Goal: Task Accomplishment & Management: Use online tool/utility

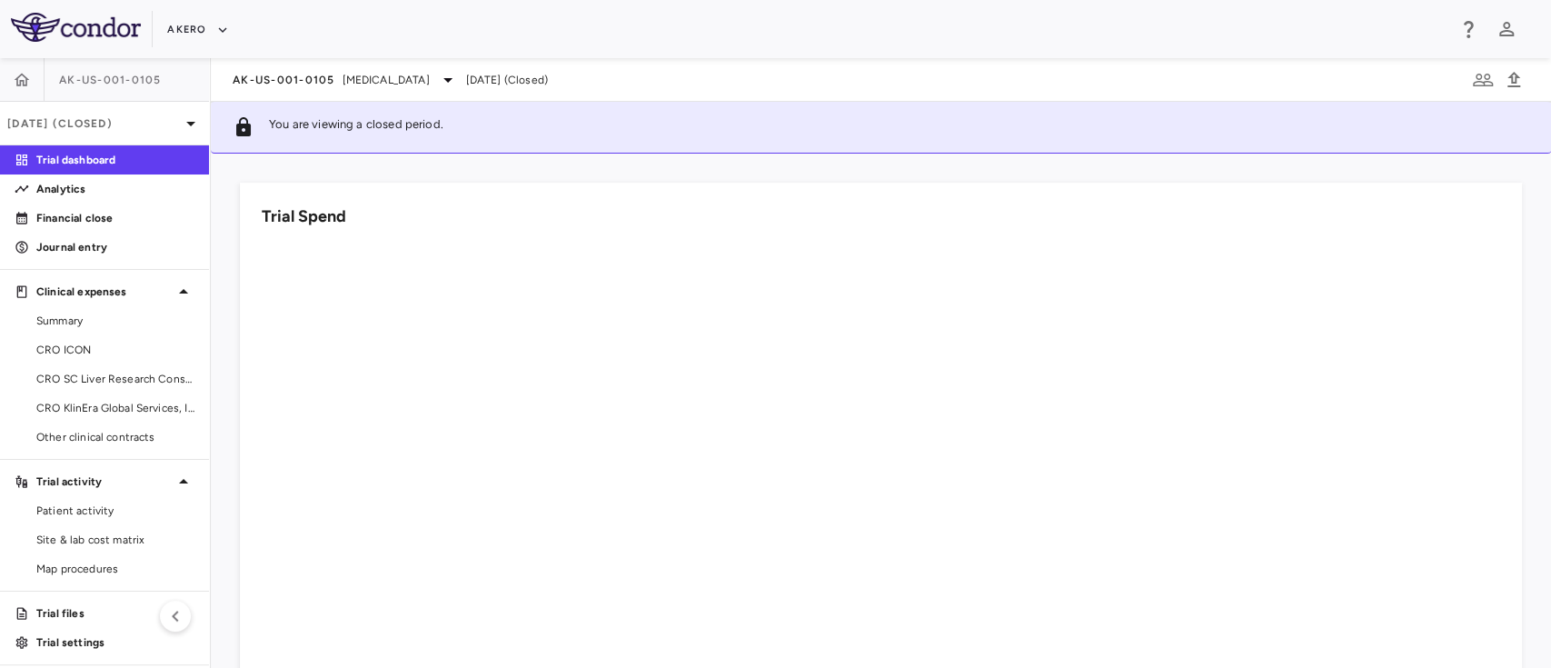
click at [697, 571] on div at bounding box center [881, 515] width 1238 height 545
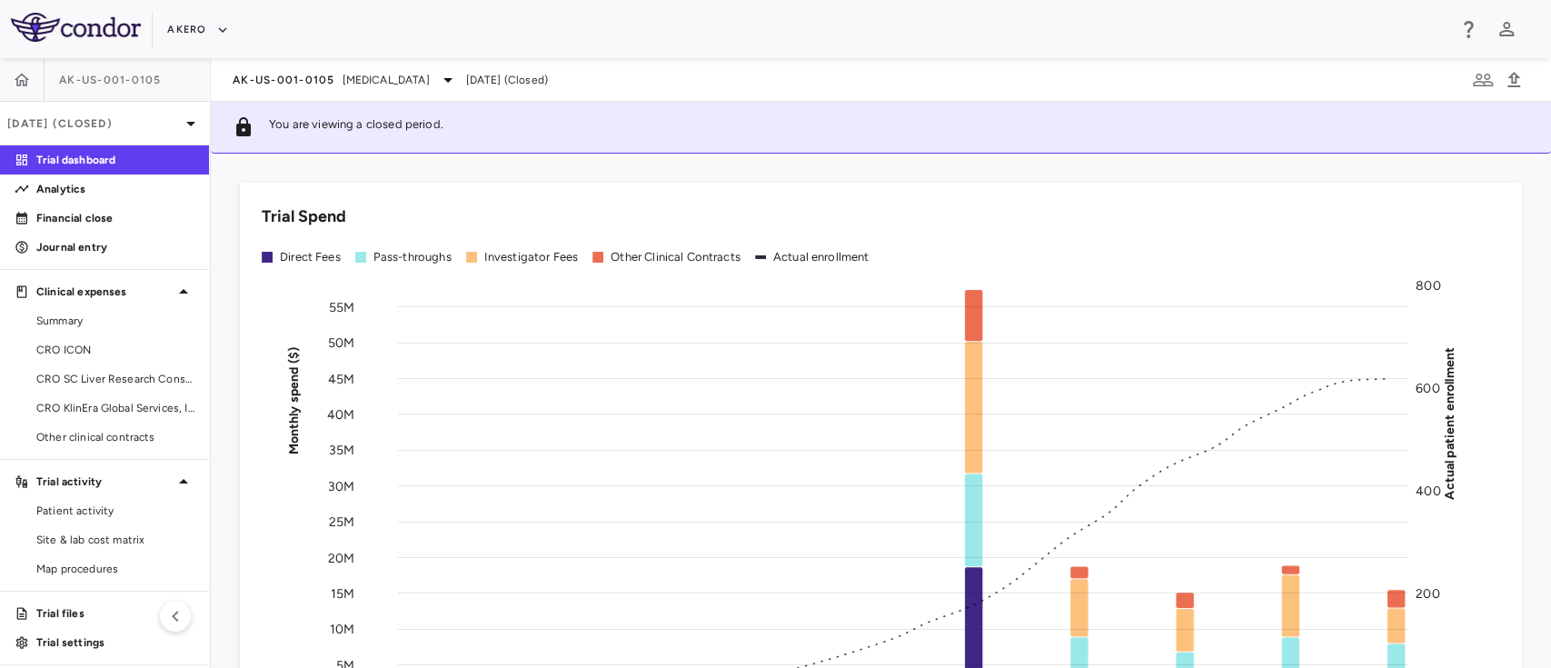
click at [313, 92] on div "AK-US-001-0105 Nonalcoholic Steatohepatitis Jun 2025 (Closed)" at bounding box center [881, 80] width 1340 height 44
click at [329, 91] on div "AK-US-001-0105 Nonalcoholic Steatohepatitis Jun 2025 (Closed)" at bounding box center [881, 80] width 1340 height 44
click at [367, 81] on span "[MEDICAL_DATA]" at bounding box center [386, 80] width 87 height 16
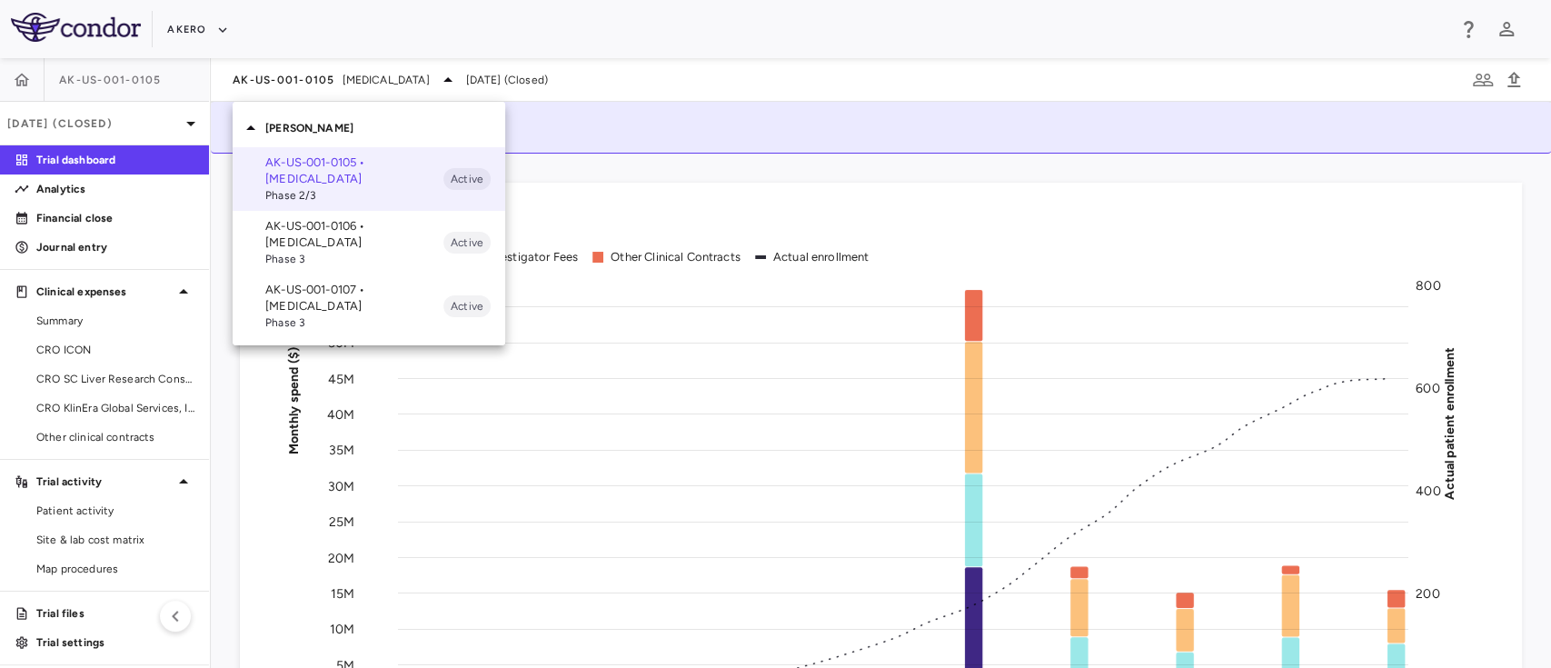
click at [346, 243] on p "AK-US-001-0106 • Nonalcoholic Steatohepatitis" at bounding box center [354, 234] width 178 height 33
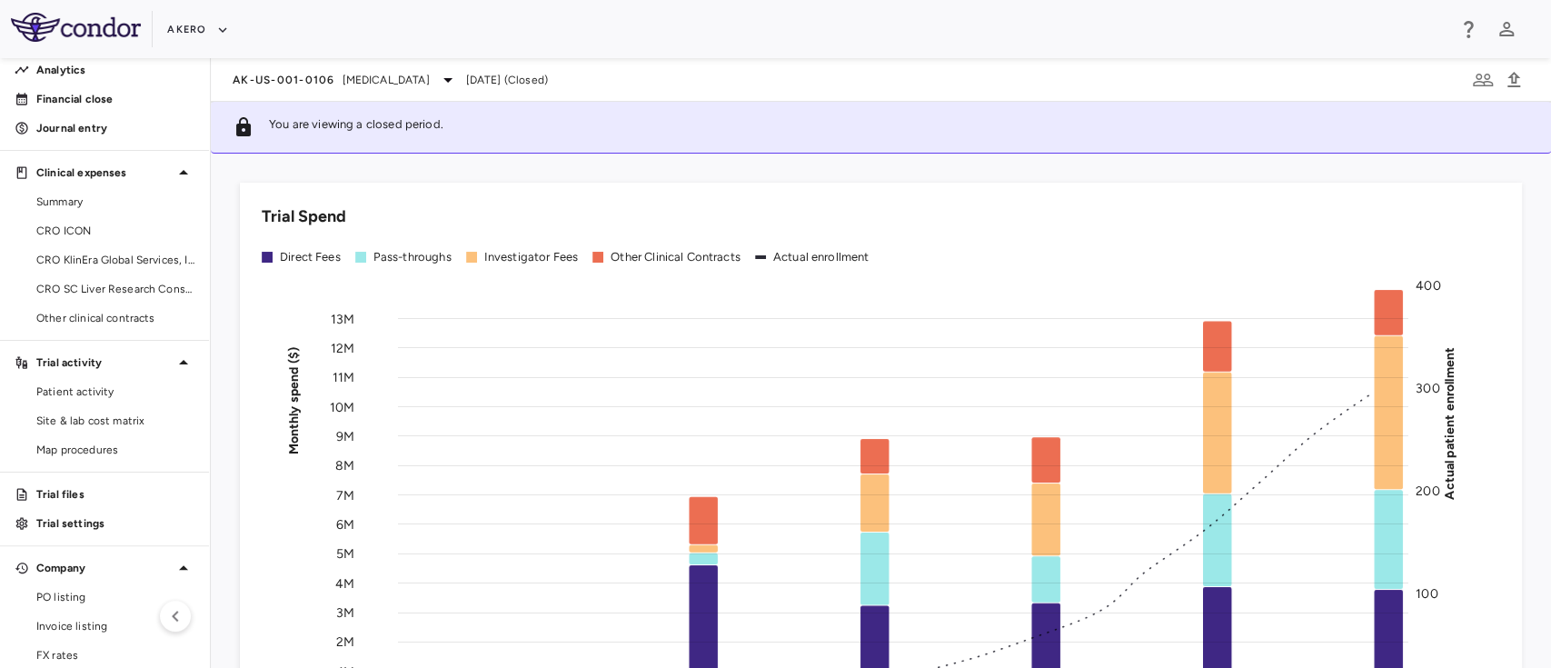
scroll to position [163, 0]
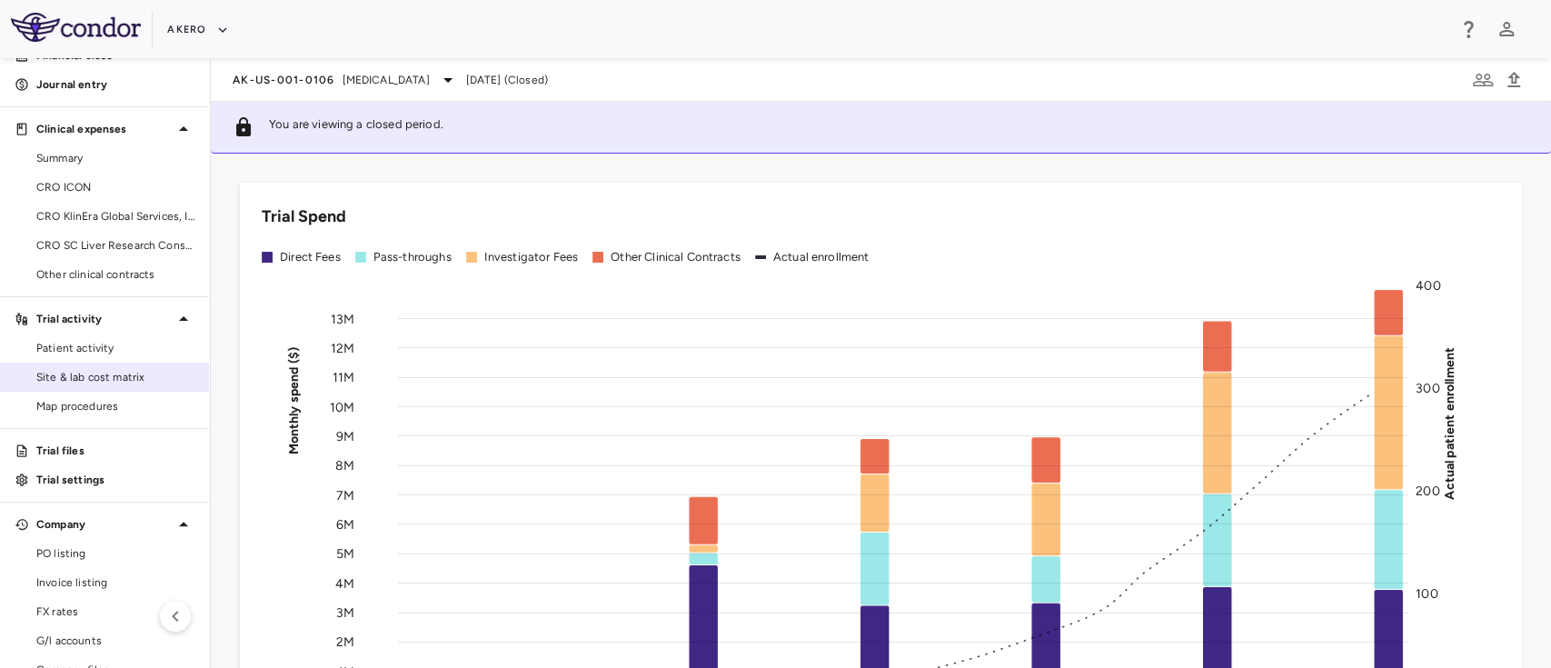
click at [85, 373] on span "Site & lab cost matrix" at bounding box center [115, 377] width 158 height 16
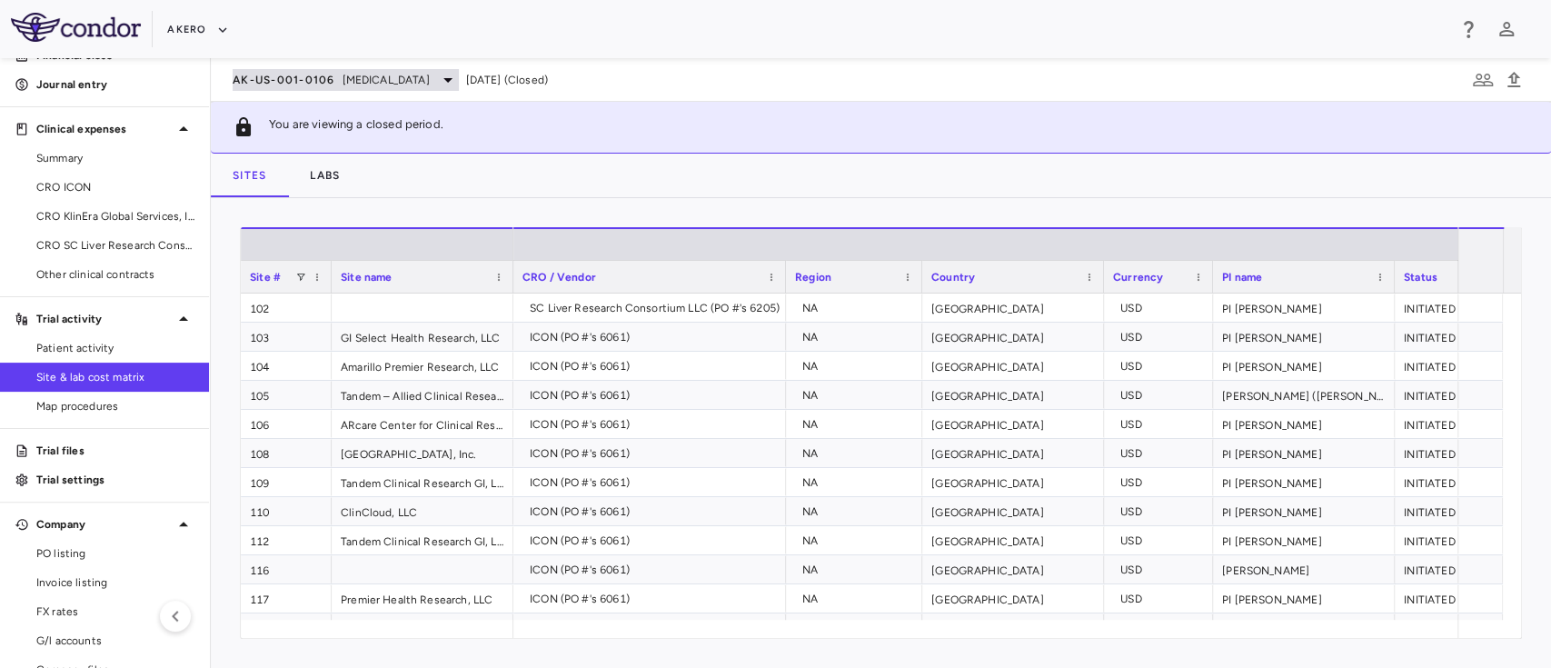
click at [430, 78] on span "[MEDICAL_DATA]" at bounding box center [386, 80] width 87 height 16
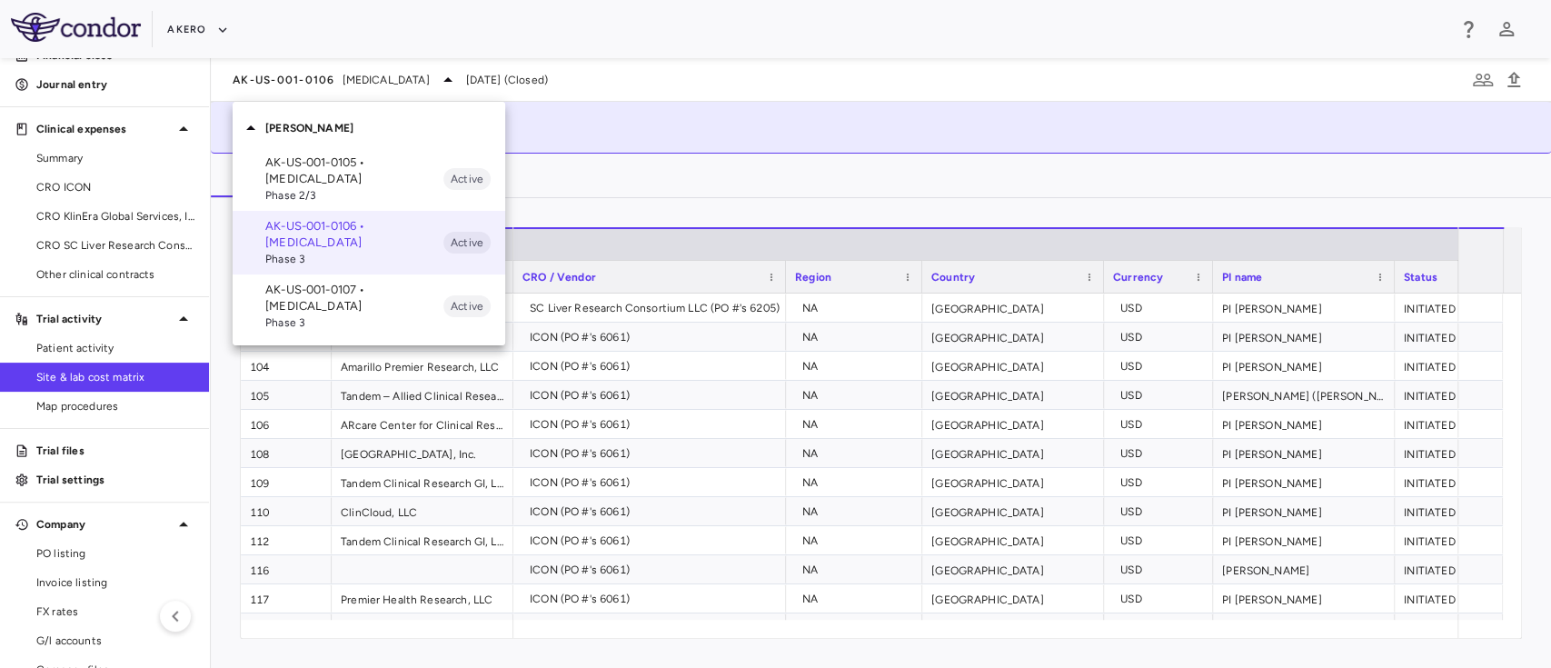
click at [334, 173] on p "AK-US-001-0105 • Nonalcoholic Steatohepatitis" at bounding box center [354, 170] width 178 height 33
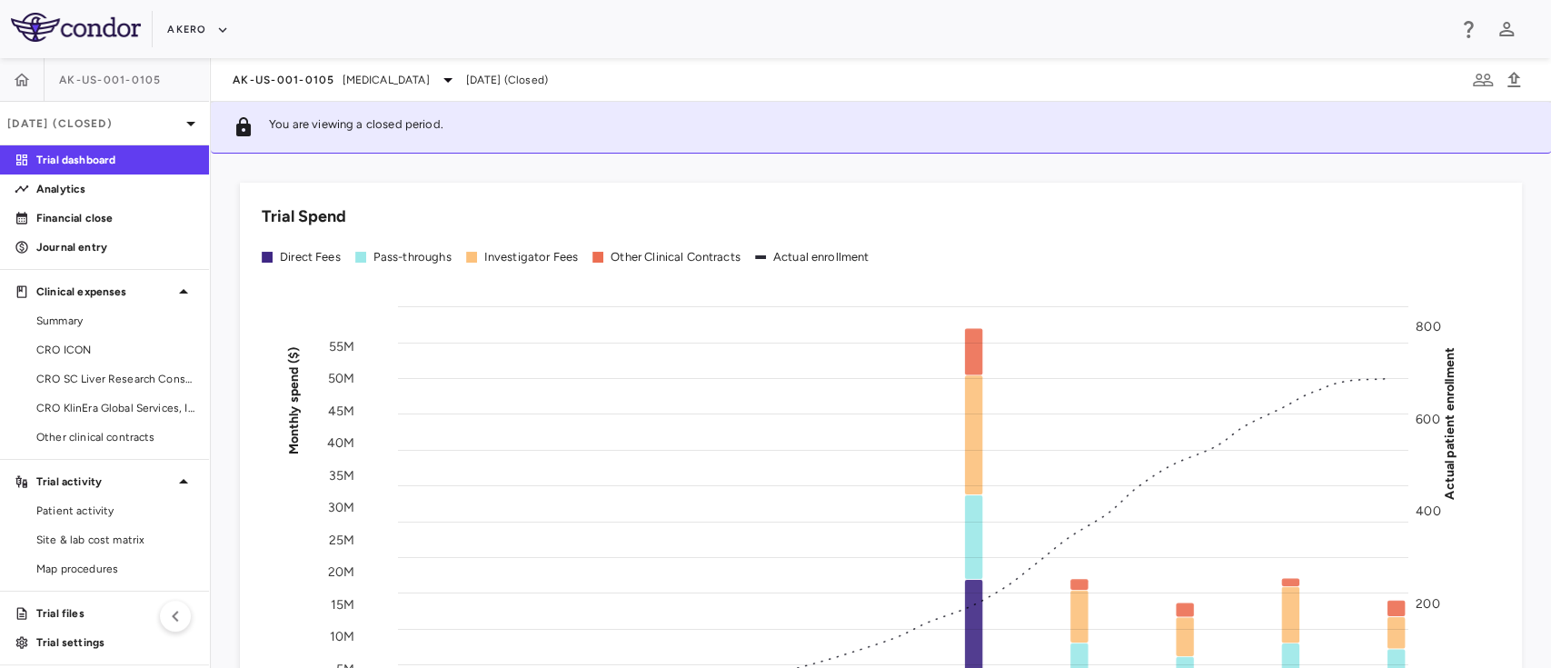
click at [432, 119] on p "You are viewing a closed period." at bounding box center [356, 127] width 174 height 22
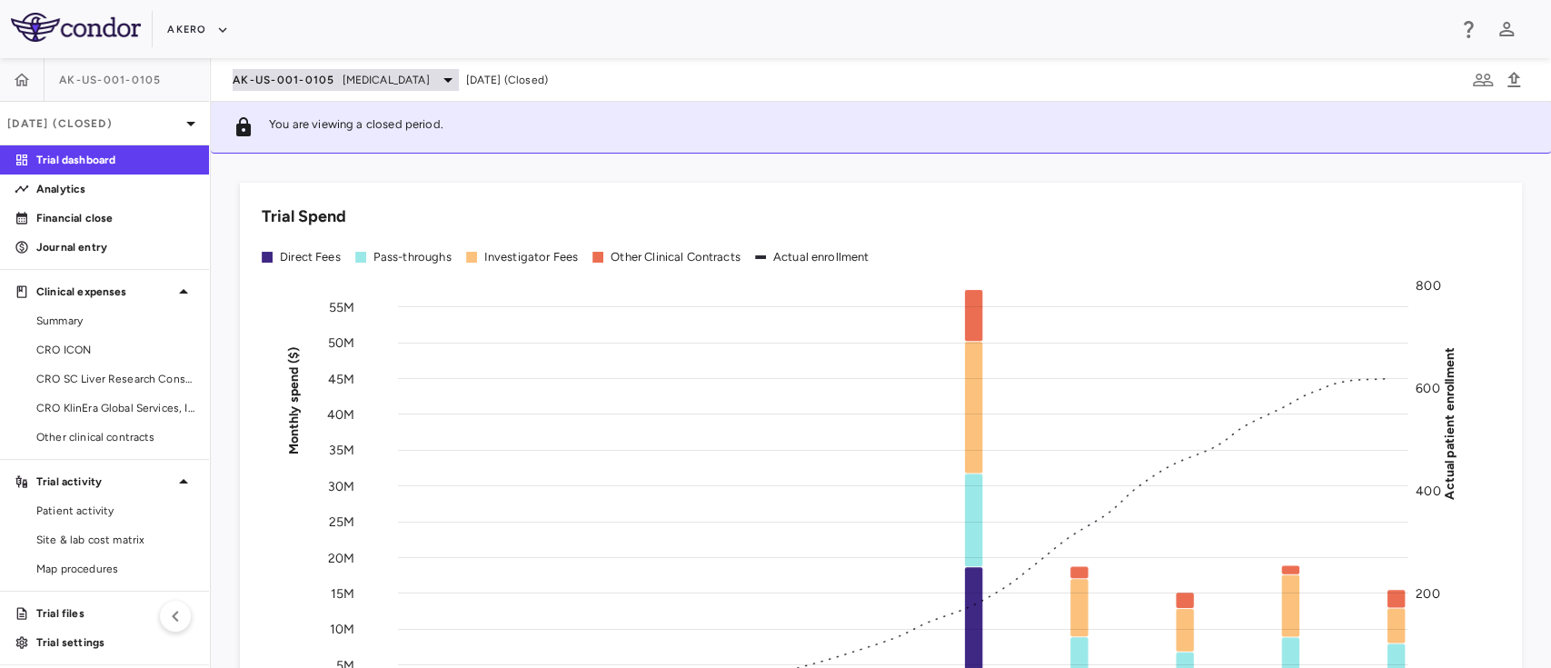
click at [459, 87] on icon at bounding box center [448, 80] width 22 height 22
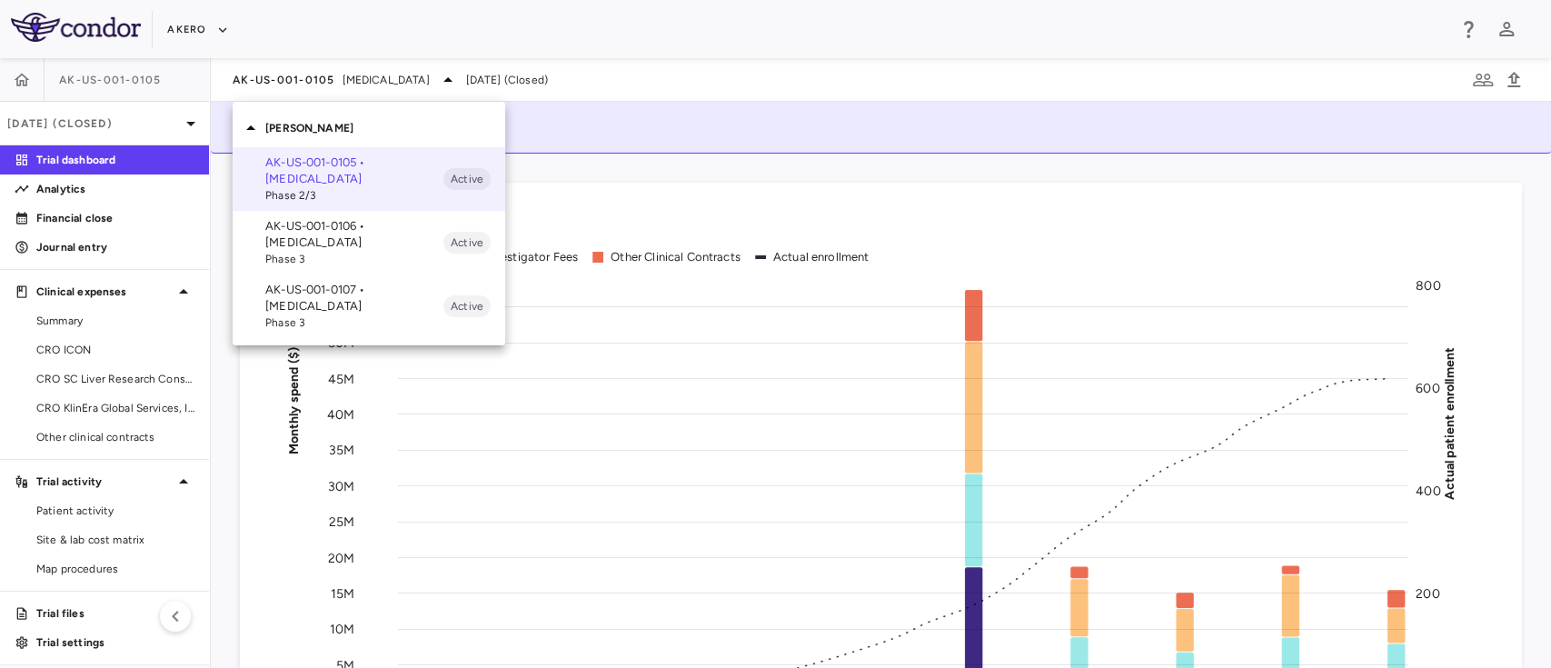
click at [350, 293] on p "AK-US-001-0107 • Nonalcoholic Steatohepatitis" at bounding box center [354, 298] width 178 height 33
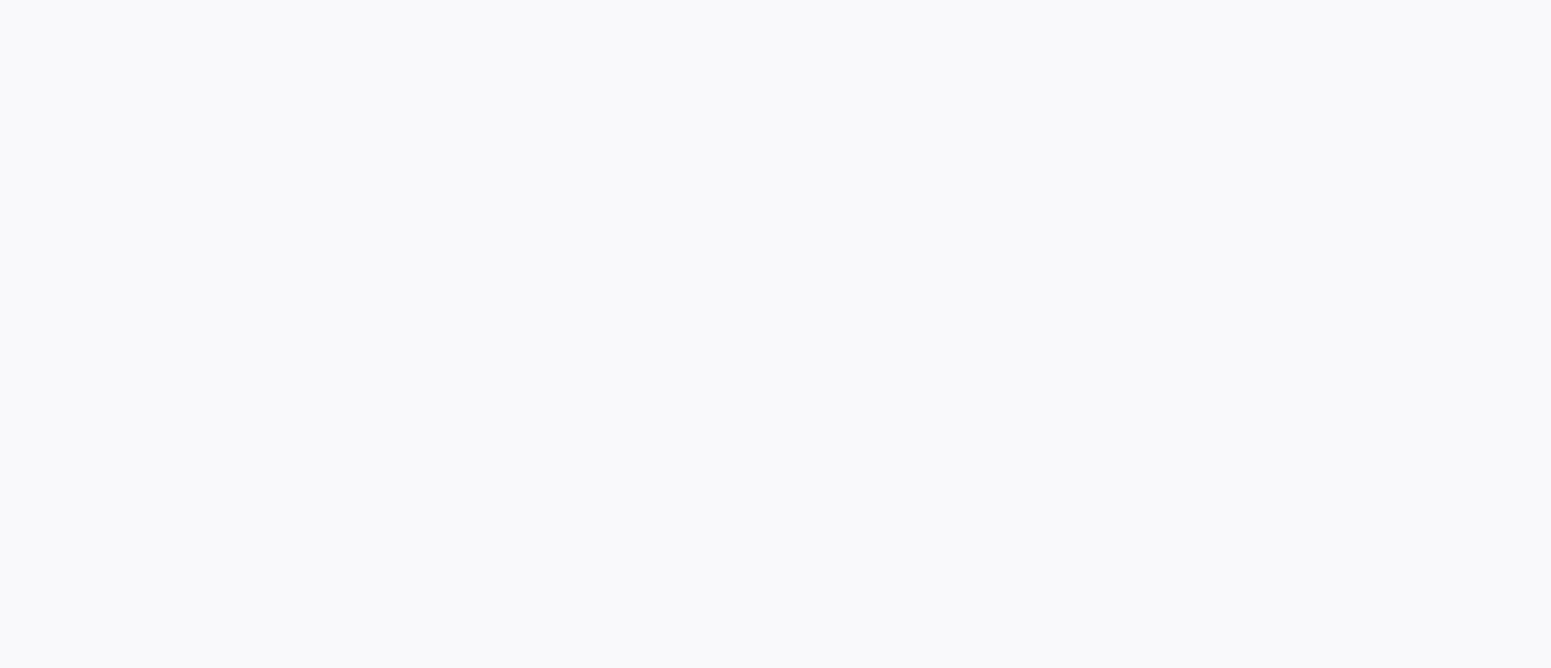
click at [233, 351] on div at bounding box center [775, 334] width 1551 height 668
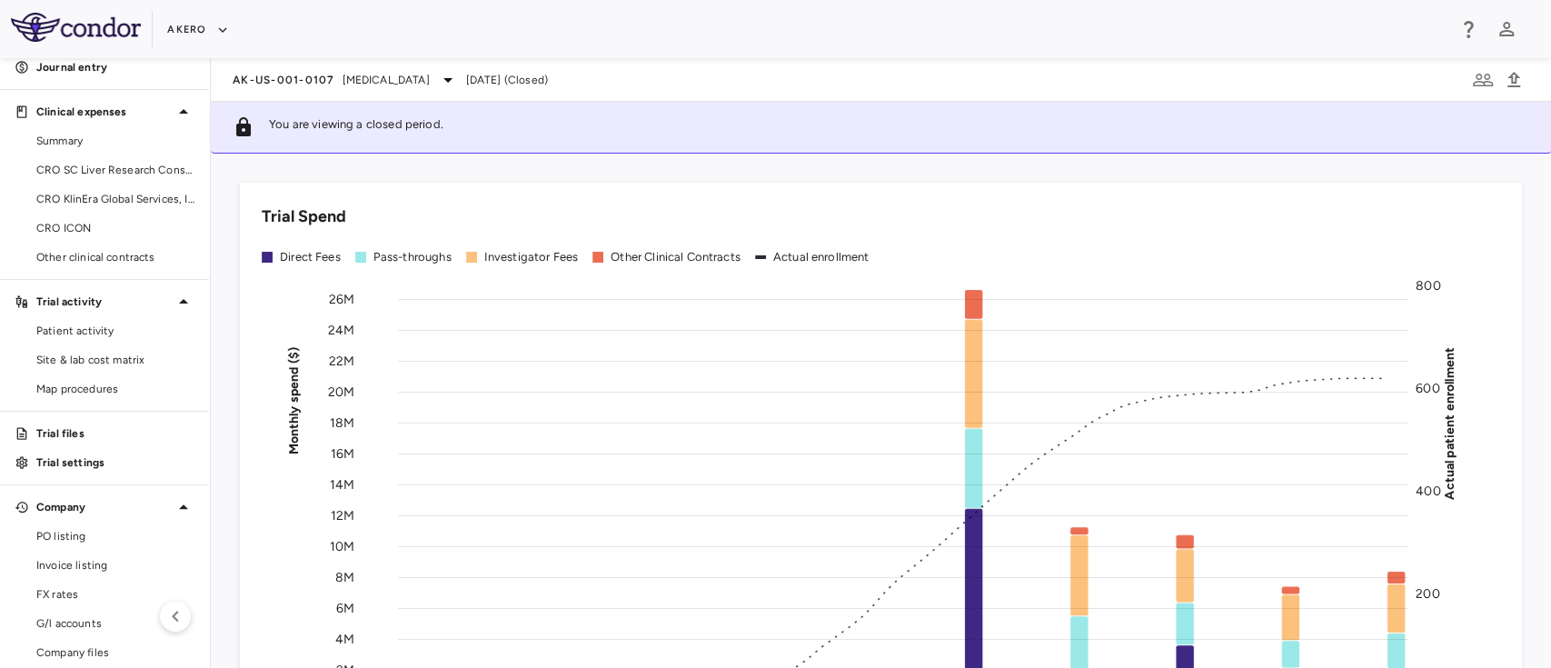
scroll to position [172, 0]
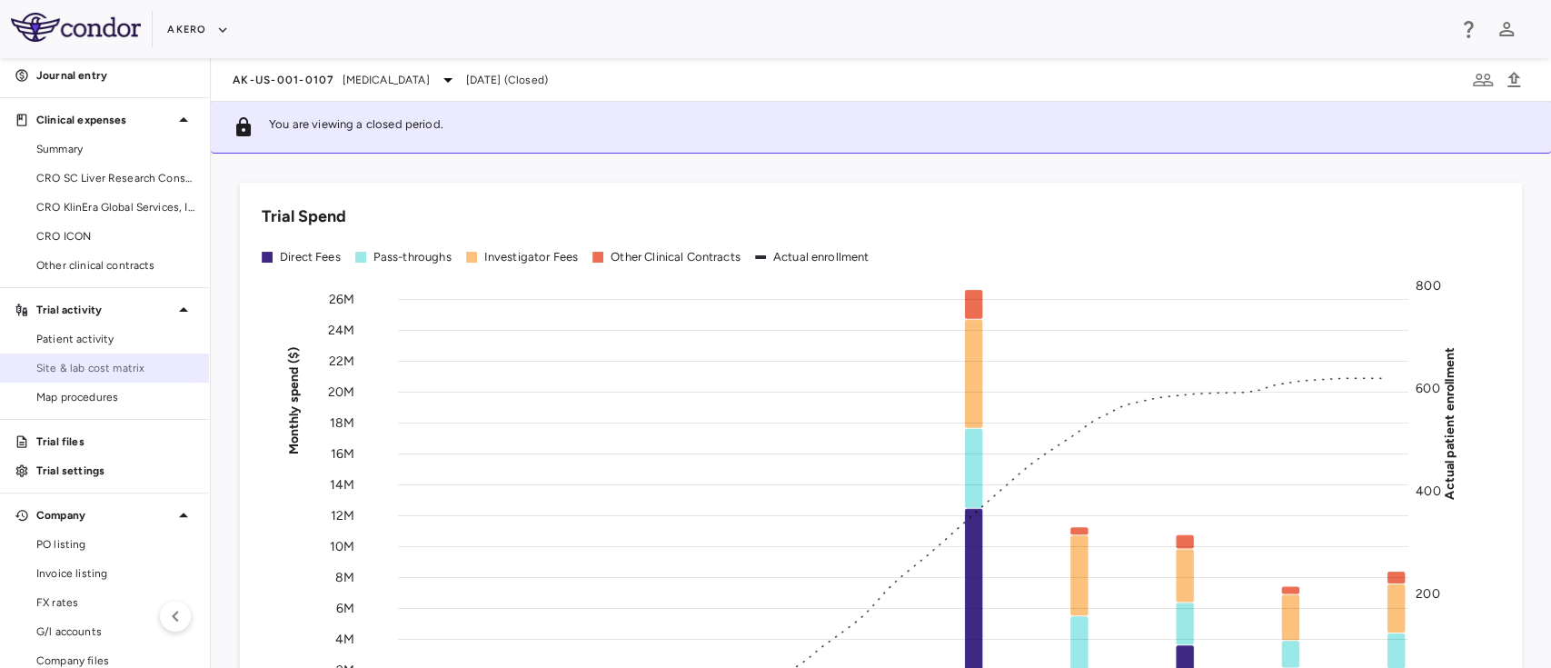
click at [67, 365] on span "Site & lab cost matrix" at bounding box center [115, 368] width 158 height 16
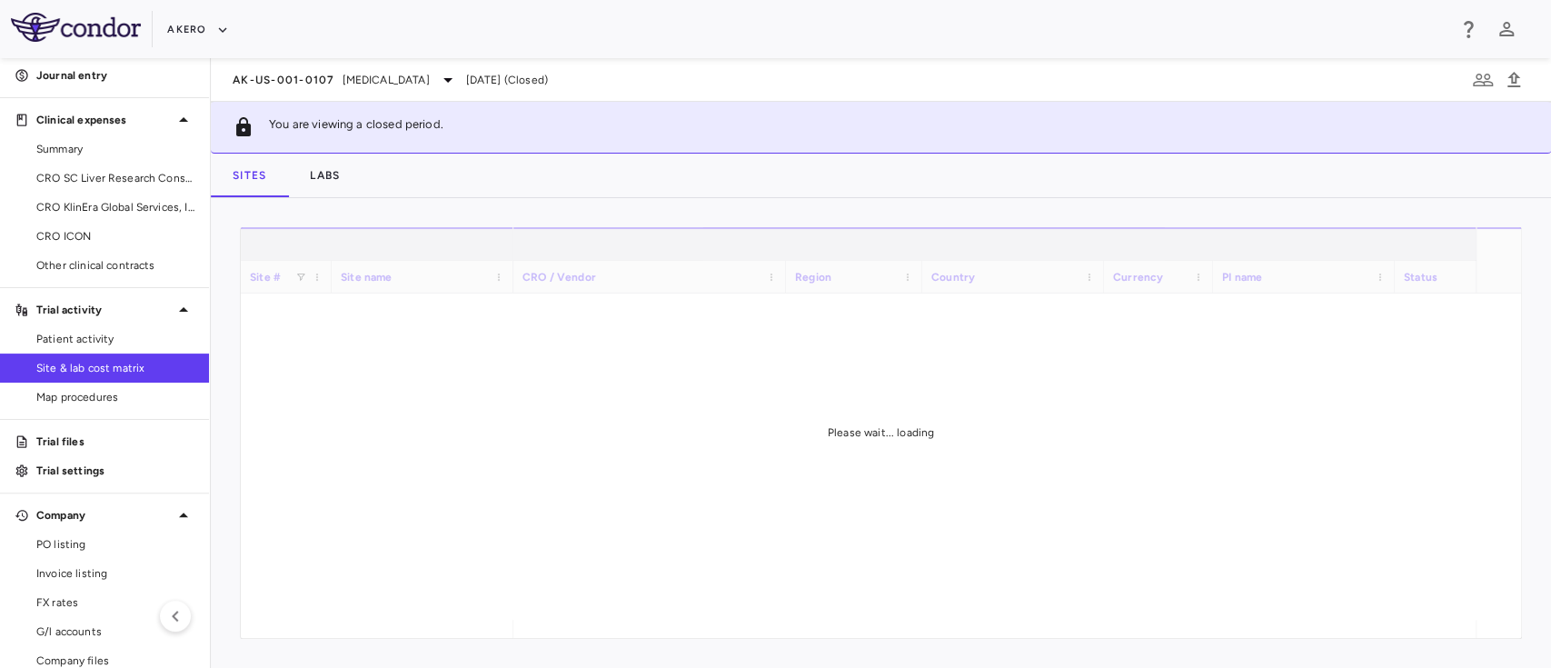
scroll to position [30, 0]
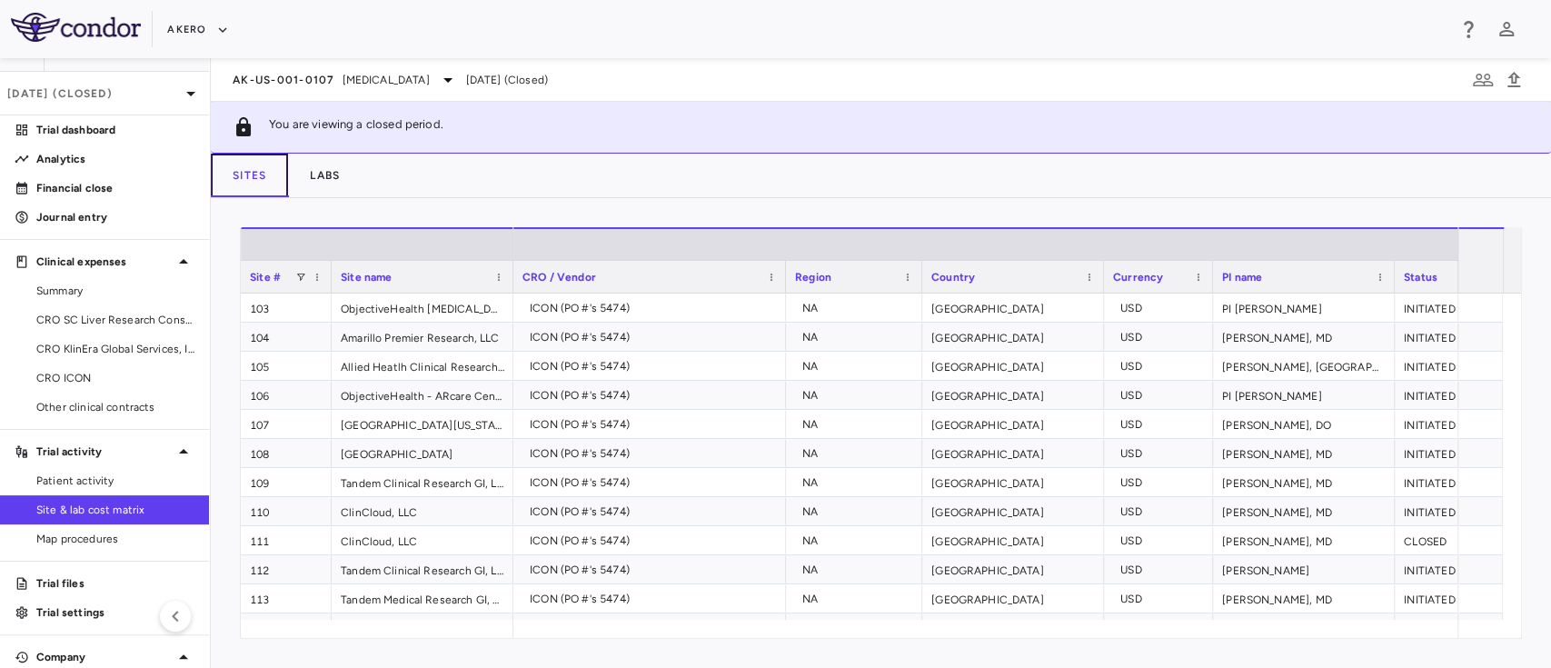
click at [220, 167] on button "Sites" at bounding box center [249, 176] width 77 height 44
click at [180, 95] on icon at bounding box center [191, 94] width 22 height 22
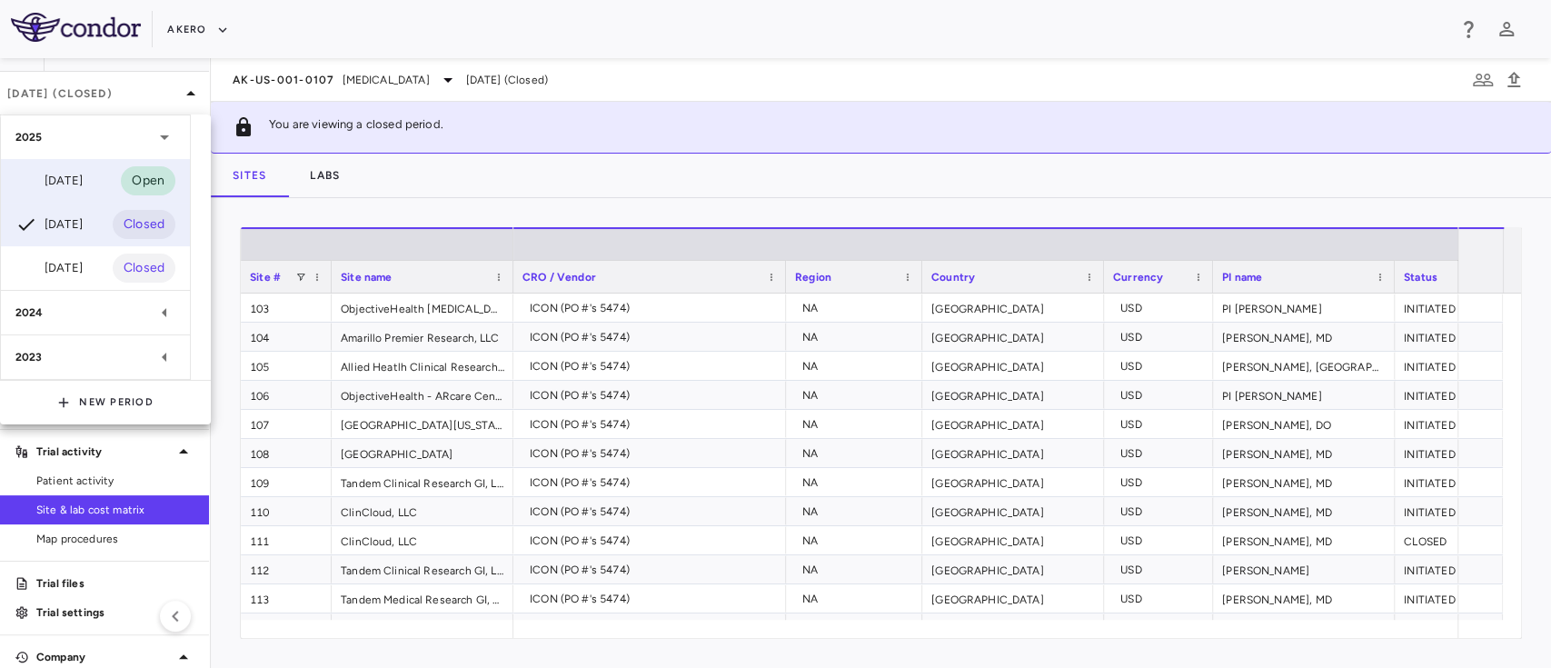
click at [65, 183] on div "Sep 2025" at bounding box center [48, 181] width 67 height 22
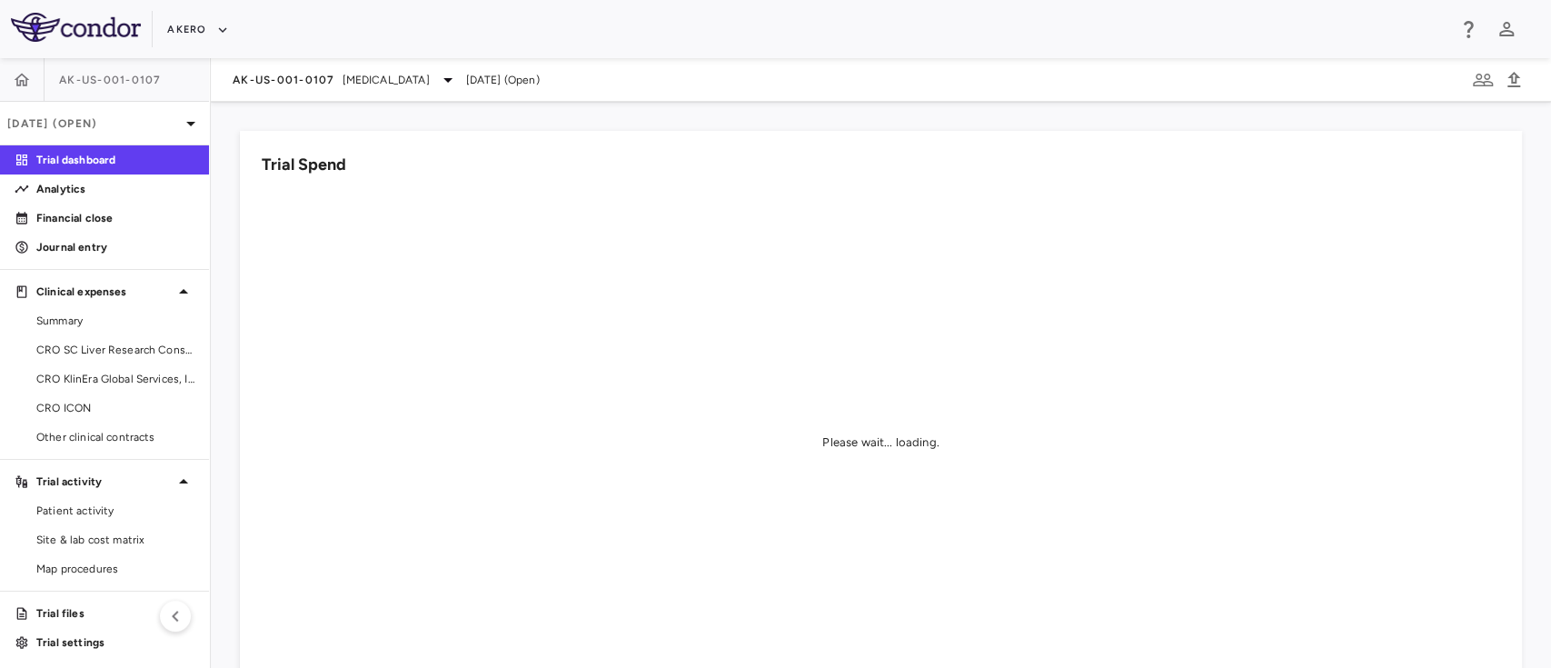
scroll to position [3, 0]
click at [77, 544] on link "Site & lab cost matrix" at bounding box center [104, 536] width 209 height 27
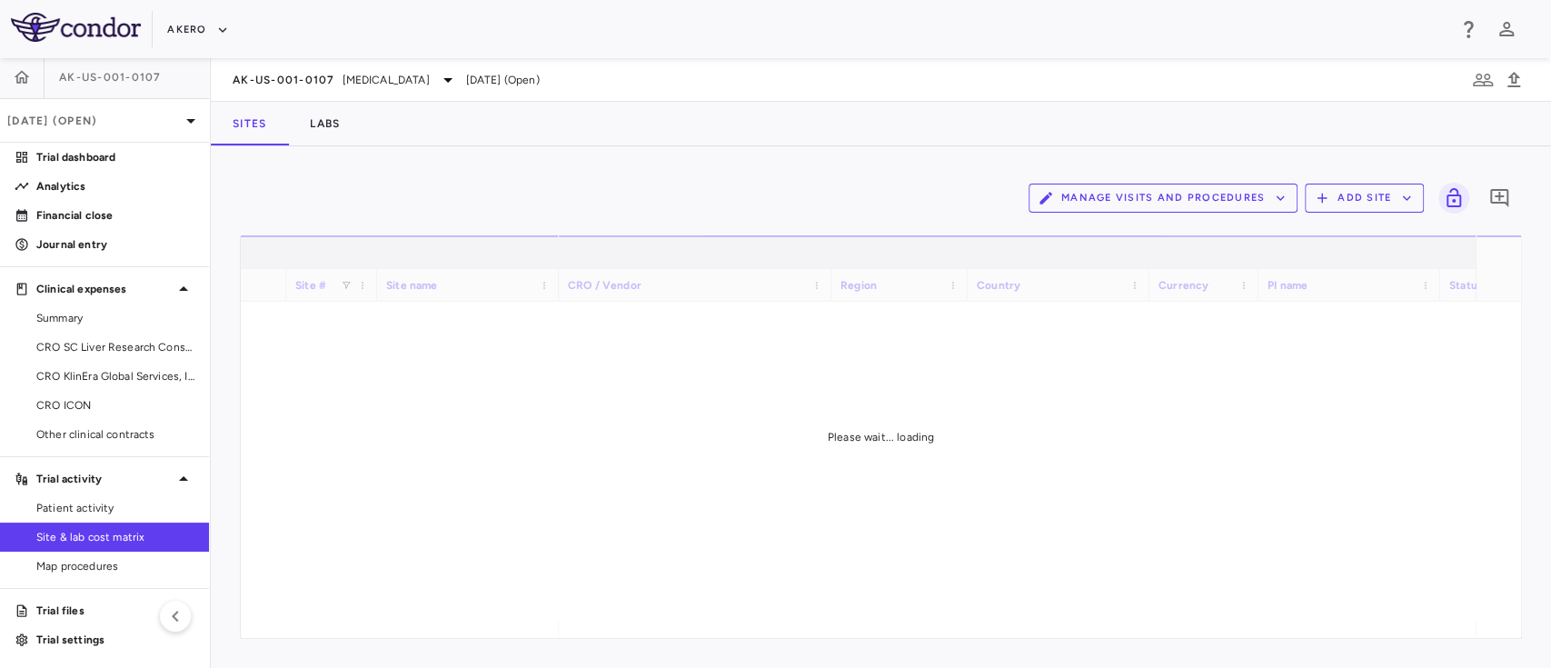
drag, startPoint x: 596, startPoint y: 630, endPoint x: 739, endPoint y: 631, distance: 142.6
click at [739, 631] on div "Please wait... loading" at bounding box center [881, 436] width 1280 height 402
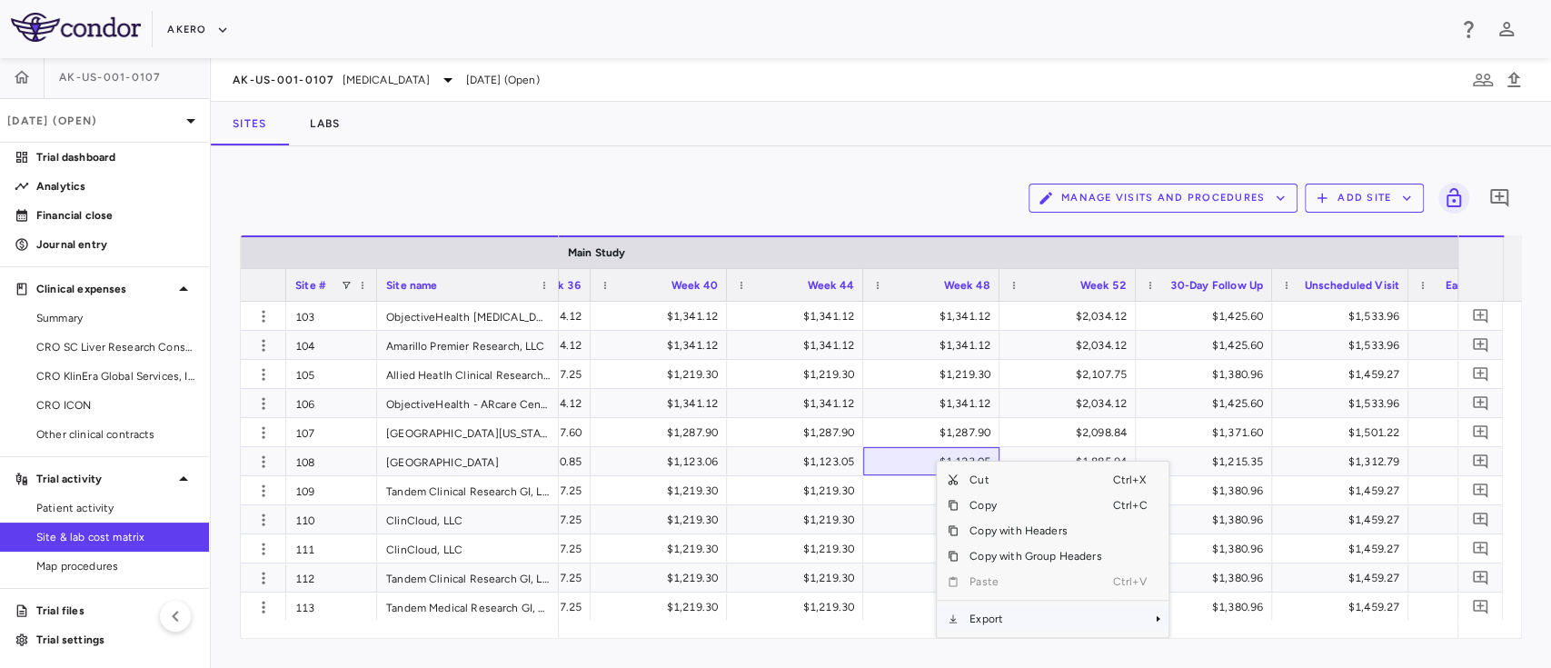
click at [1003, 617] on span "Export" at bounding box center [1036, 618] width 154 height 25
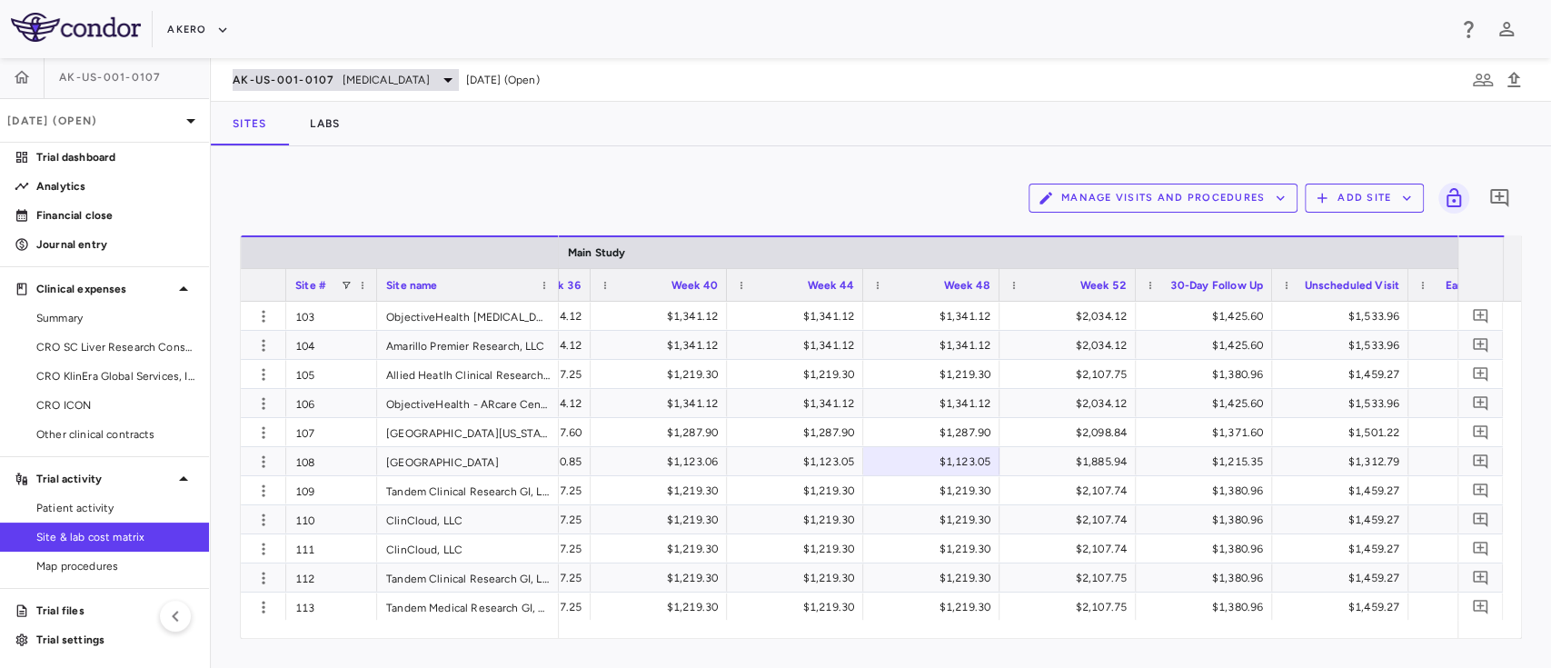
click at [430, 86] on span "[MEDICAL_DATA]" at bounding box center [386, 80] width 87 height 16
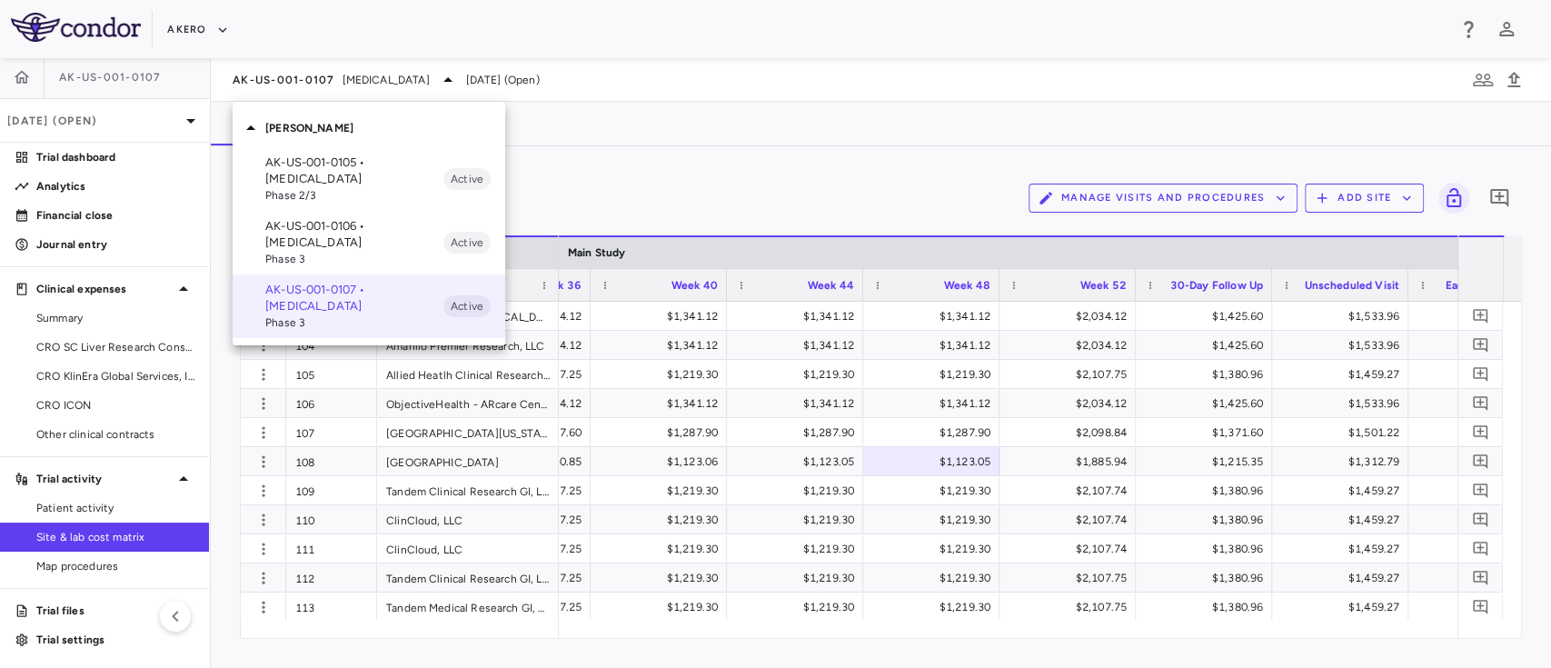
click at [354, 228] on p "AK-US-001-0106 • Nonalcoholic Steatohepatitis" at bounding box center [354, 234] width 178 height 33
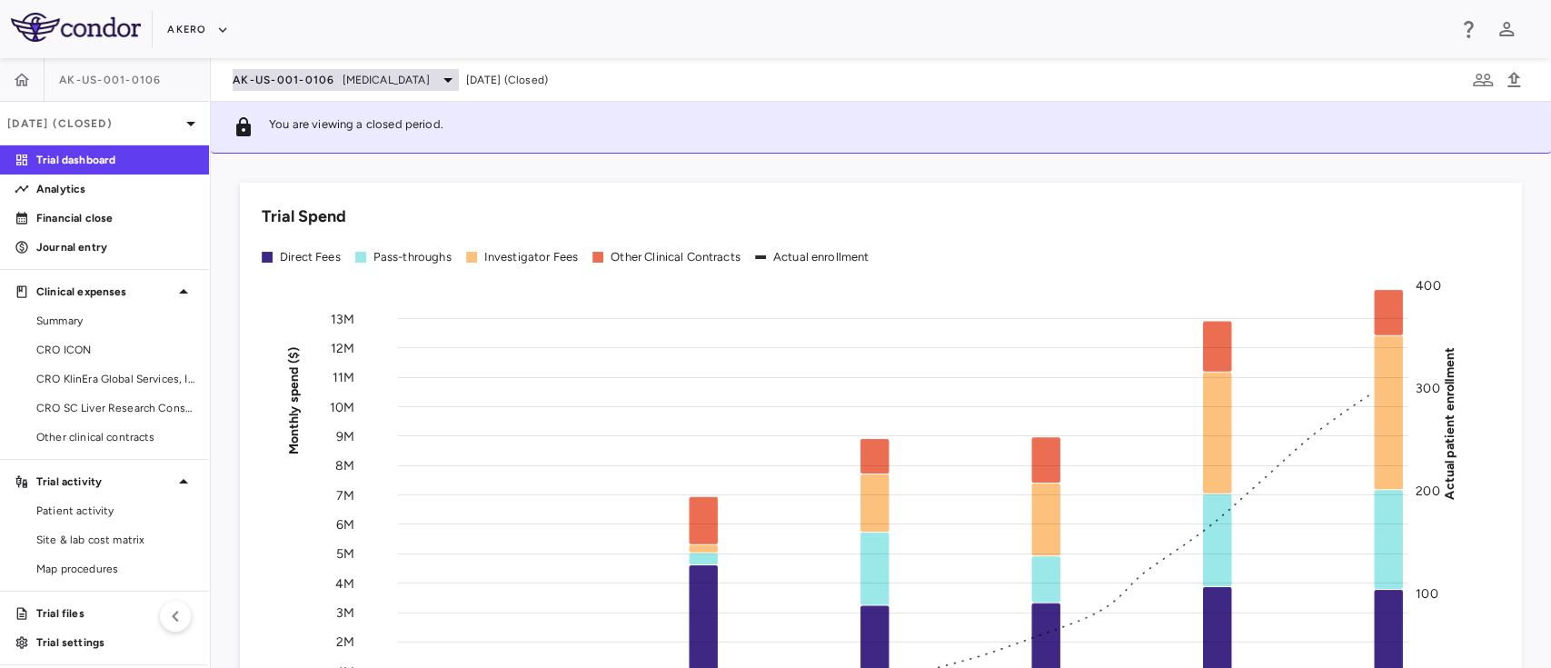
click at [459, 69] on div "AK-US-001-0106 Nonalcoholic Steatohepatitis" at bounding box center [346, 80] width 226 height 22
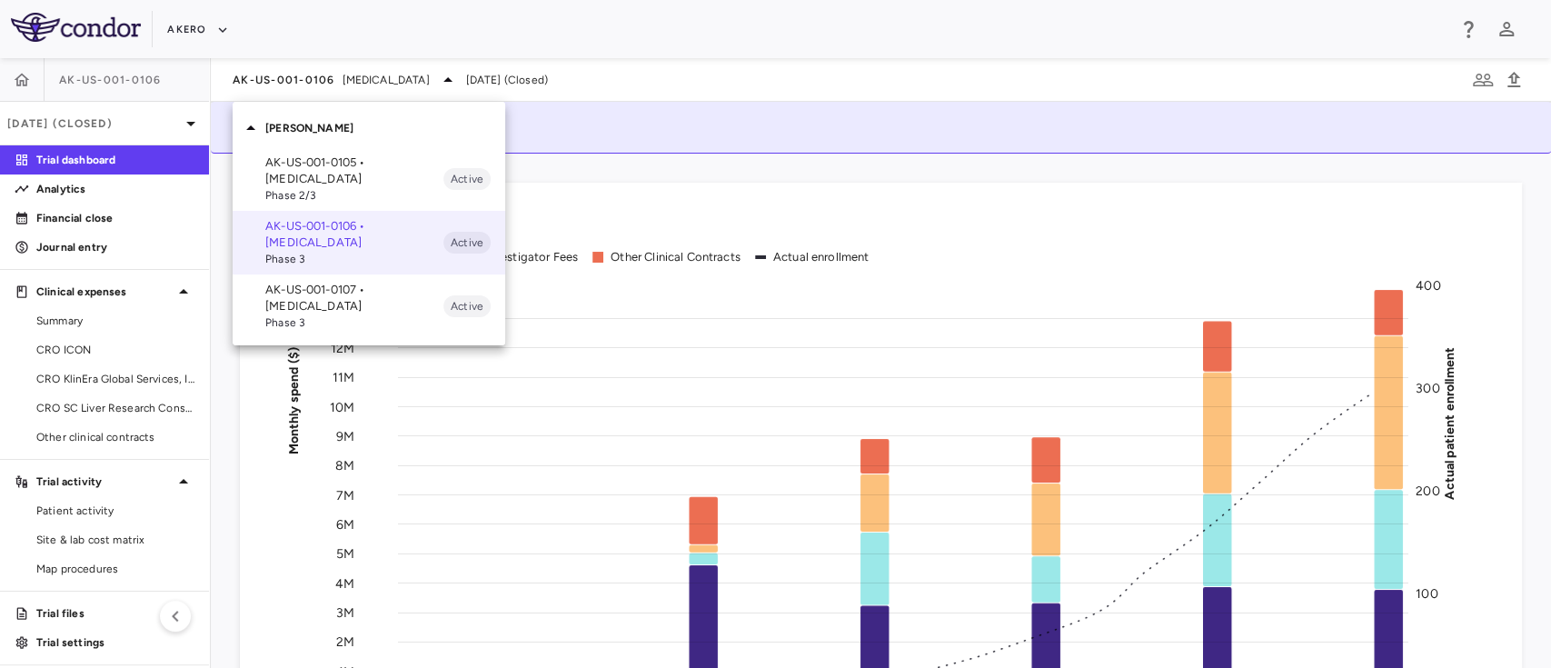
click at [829, 84] on div at bounding box center [775, 334] width 1551 height 668
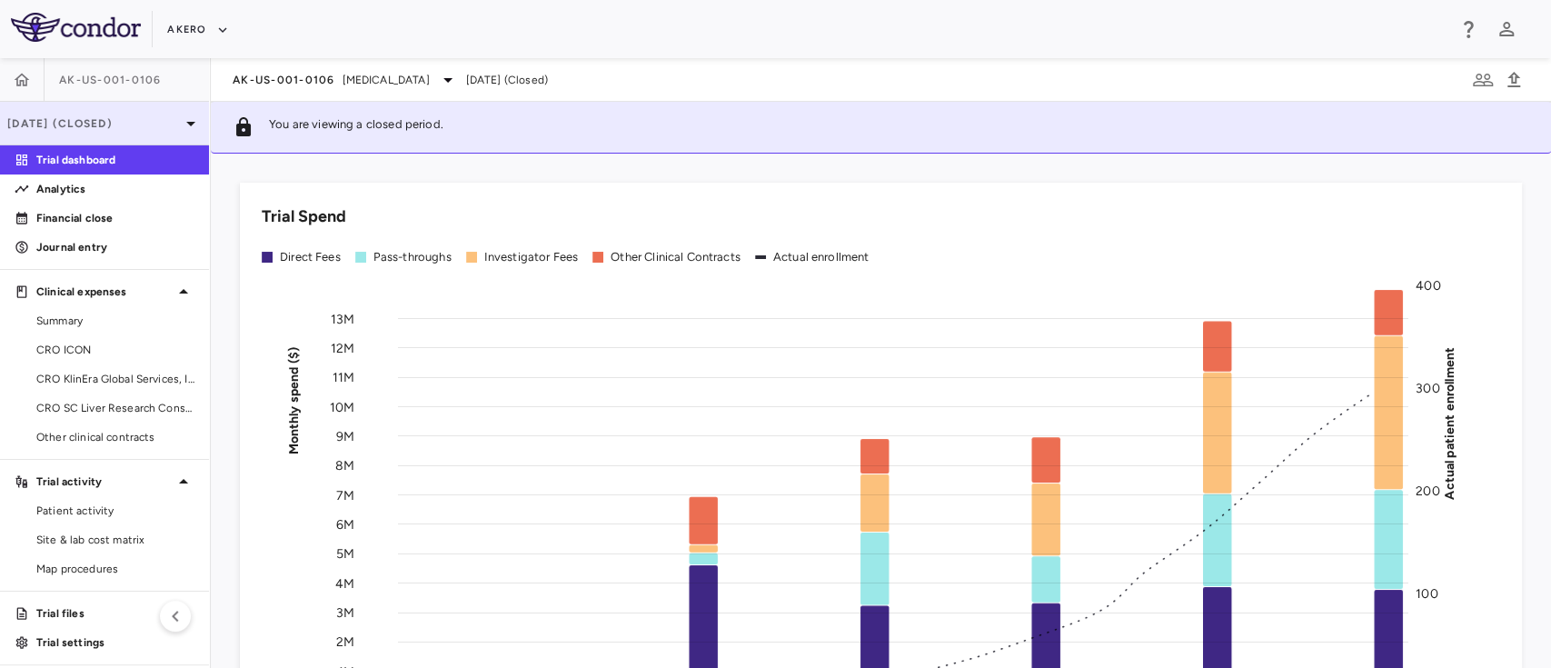
click at [142, 127] on p "Jun 2025 (Closed)" at bounding box center [93, 123] width 173 height 16
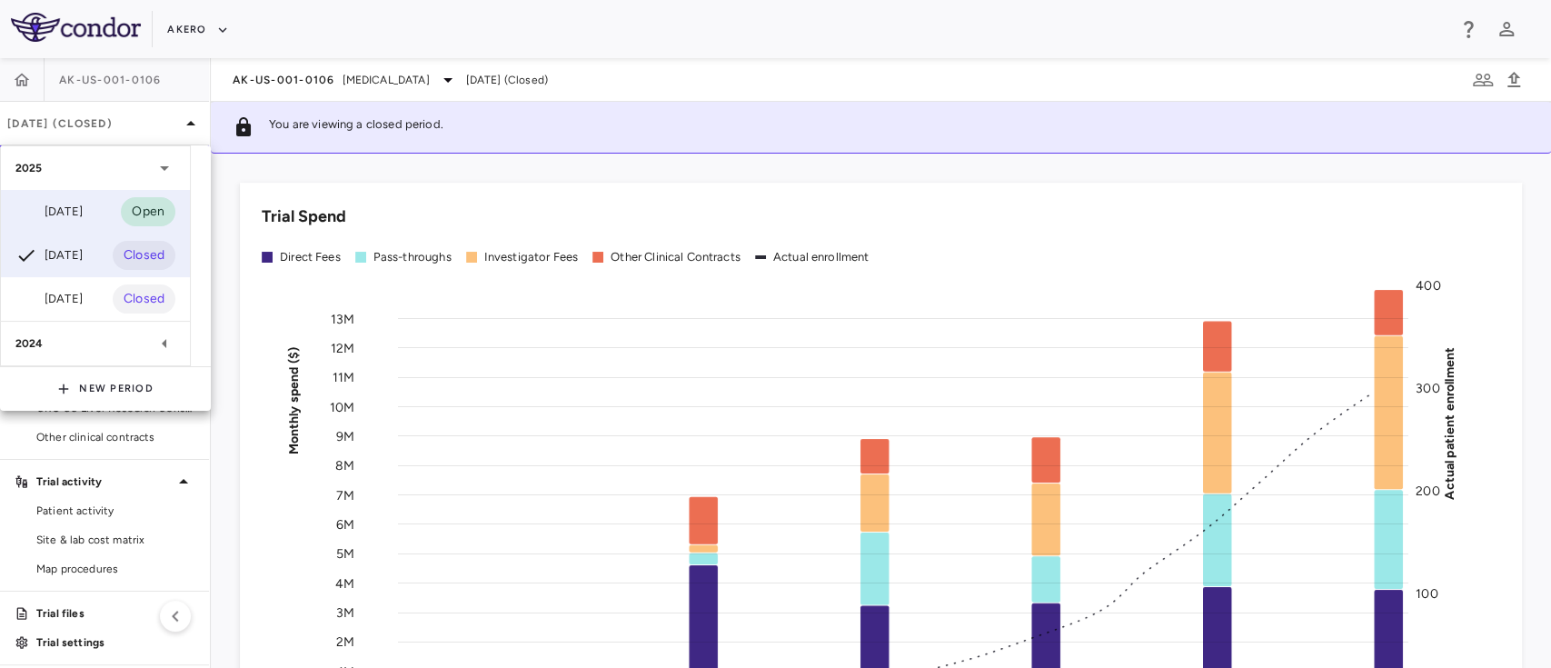
click at [112, 210] on div "Sep 2025 Open" at bounding box center [95, 212] width 189 height 44
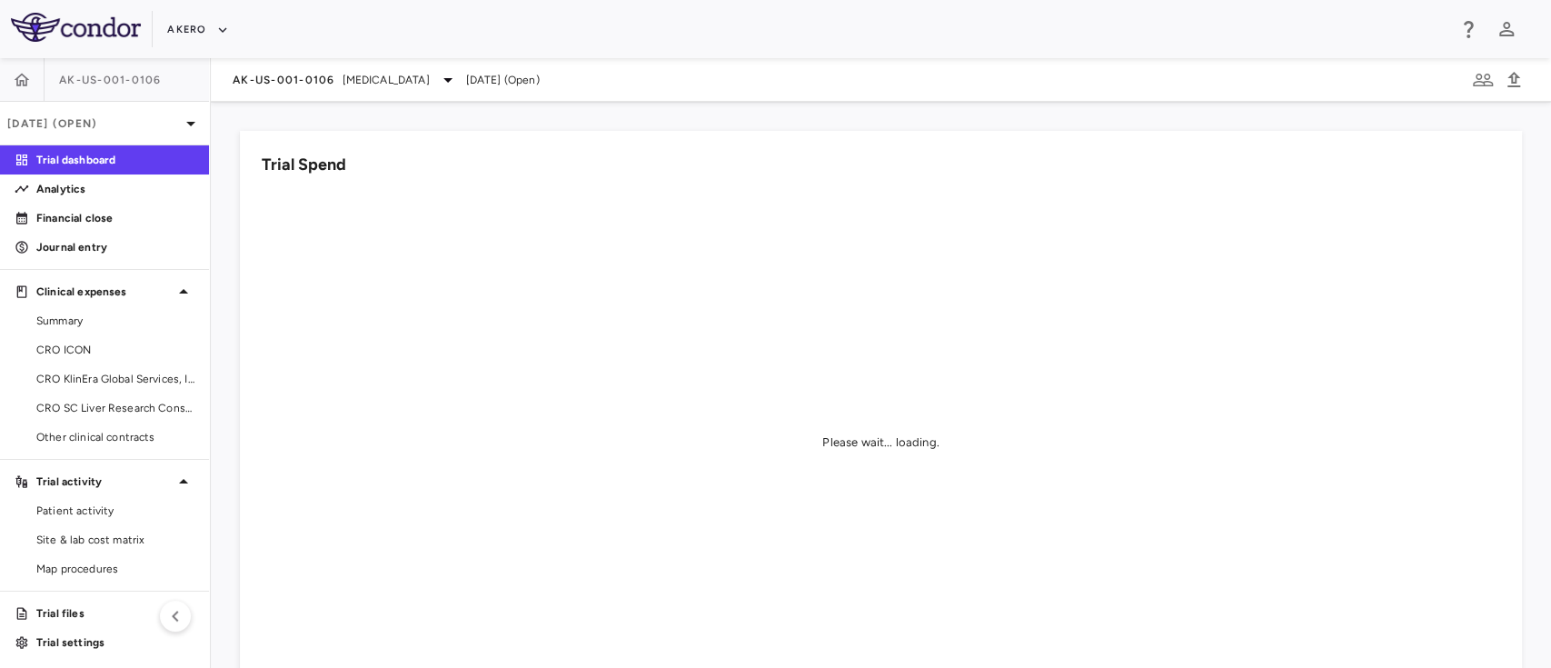
scroll to position [3, 0]
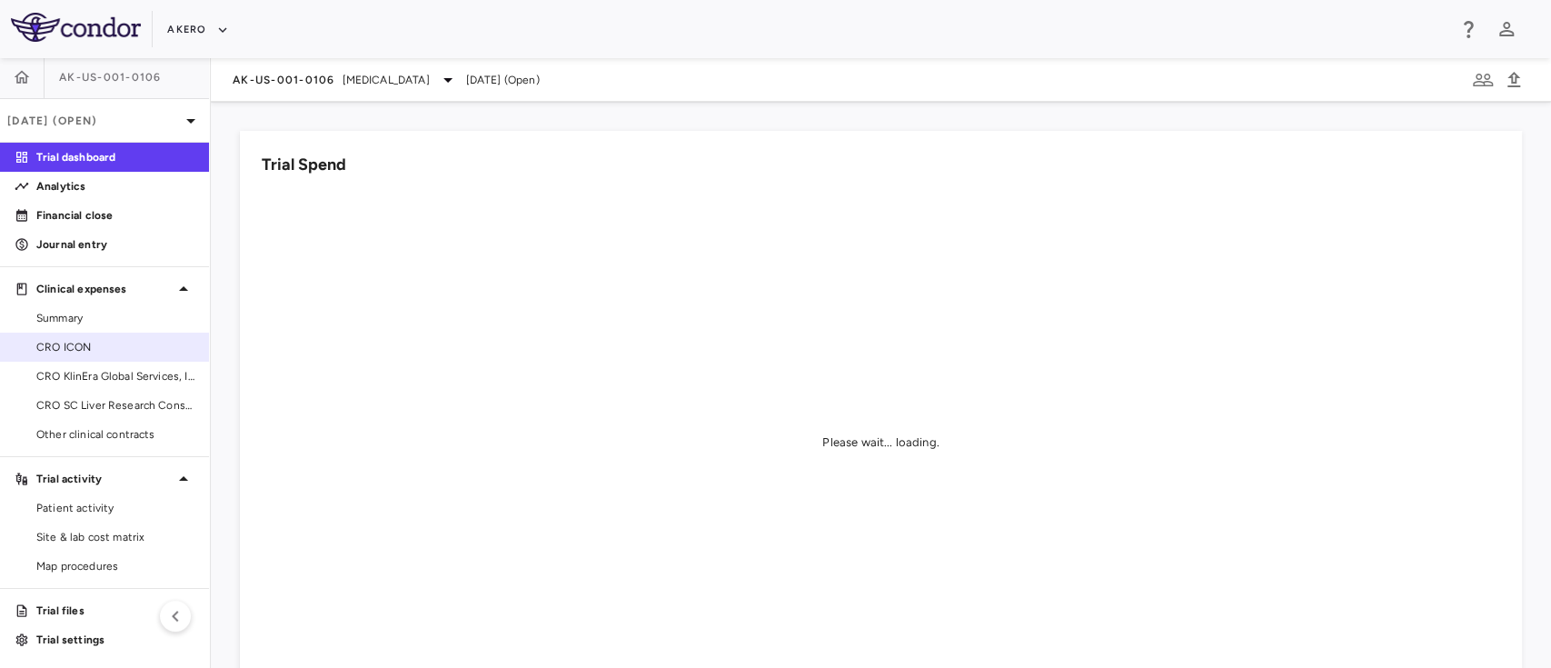
click at [65, 354] on link "CRO ICON" at bounding box center [104, 346] width 209 height 27
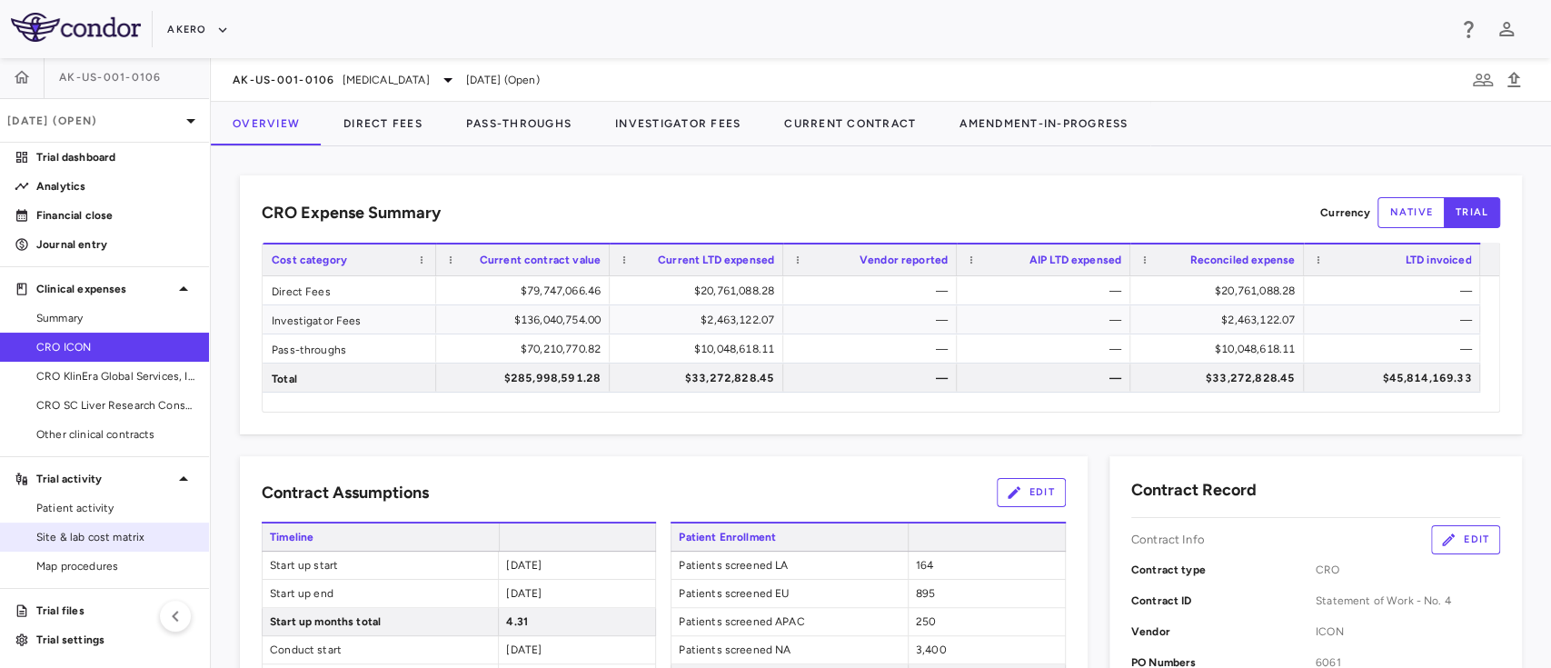
click at [94, 529] on span "Site & lab cost matrix" at bounding box center [115, 537] width 158 height 16
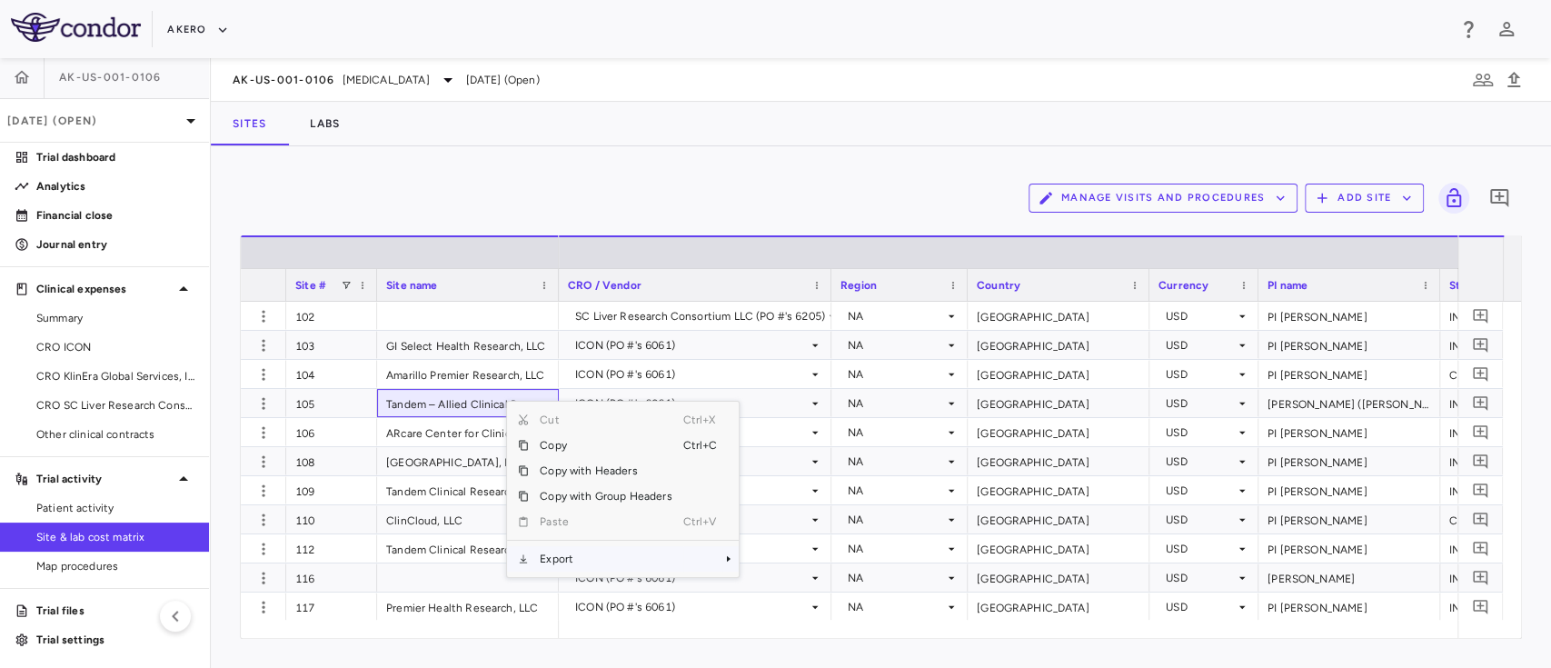
click at [580, 549] on span "Export" at bounding box center [606, 558] width 154 height 25
click at [755, 588] on span "SubMenu" at bounding box center [751, 590] width 11 height 11
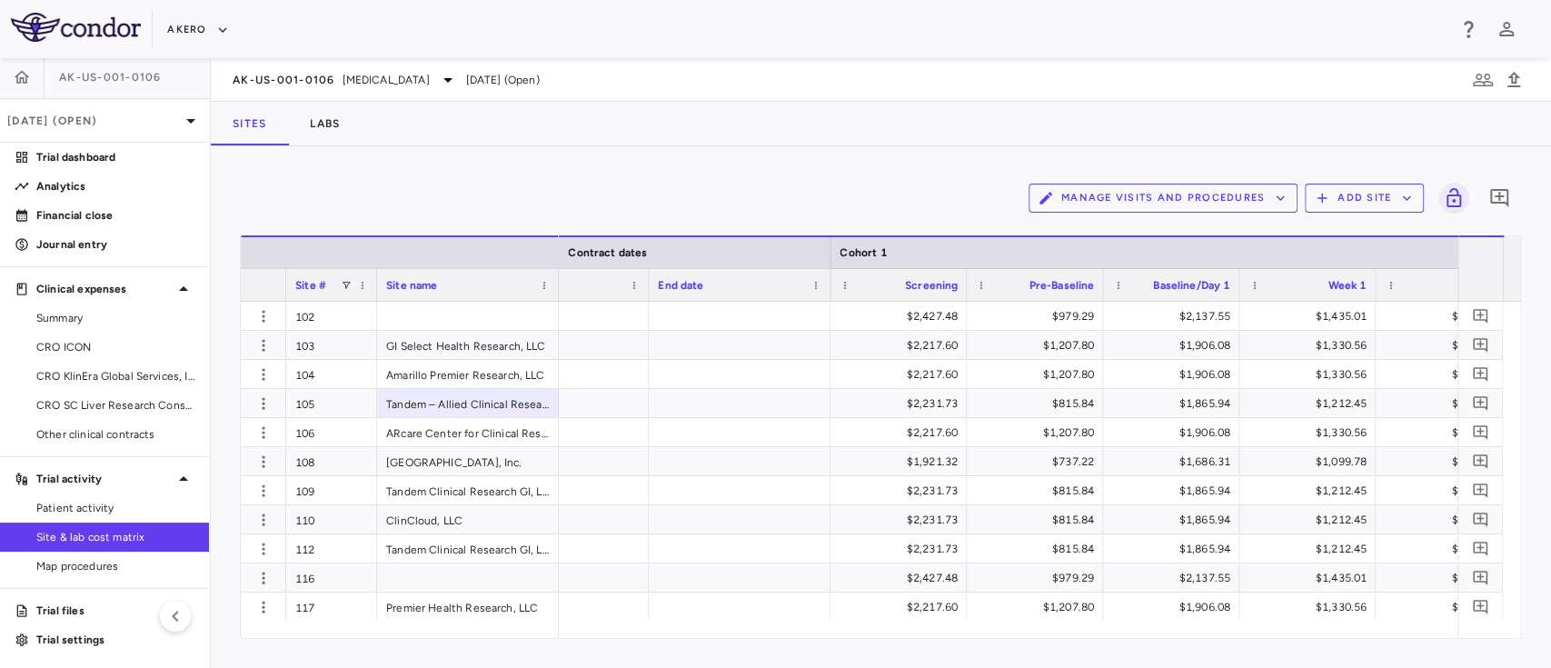
scroll to position [0, 1679]
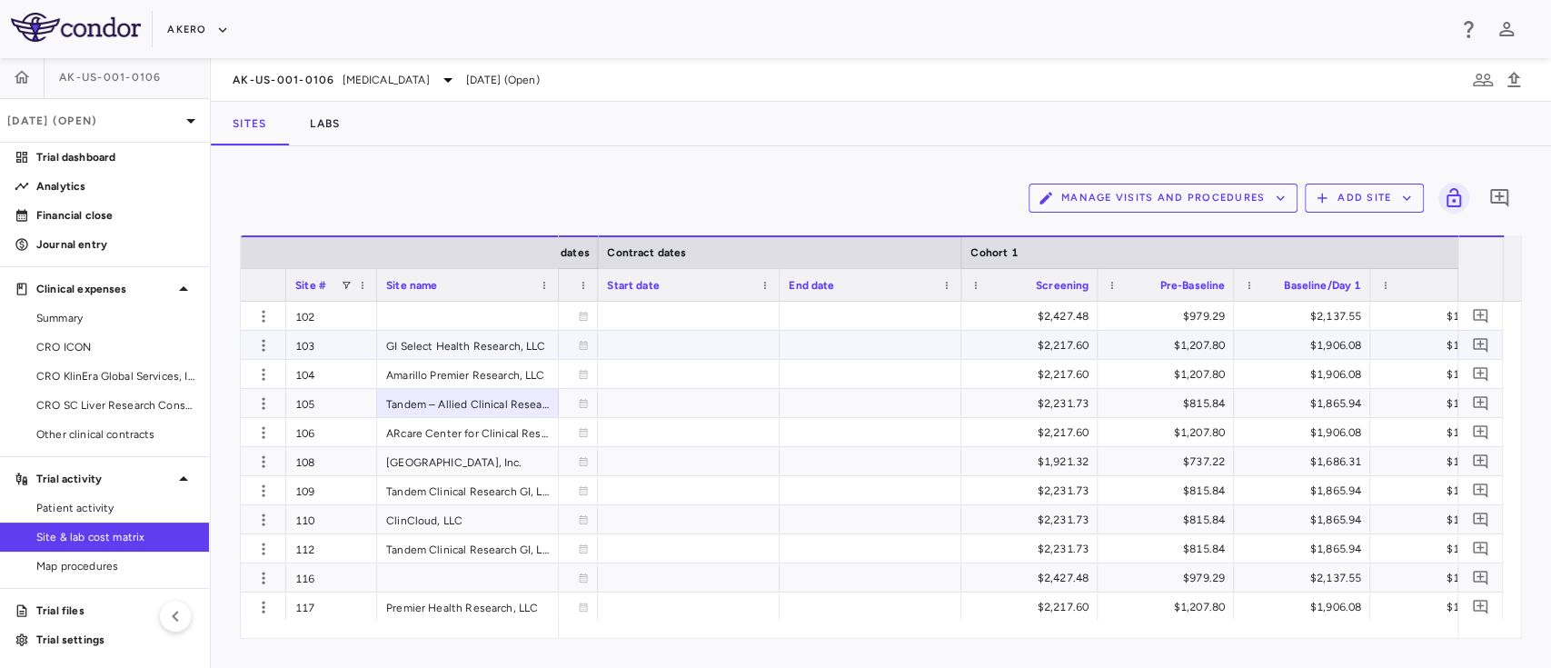
click at [836, 343] on div at bounding box center [871, 345] width 182 height 28
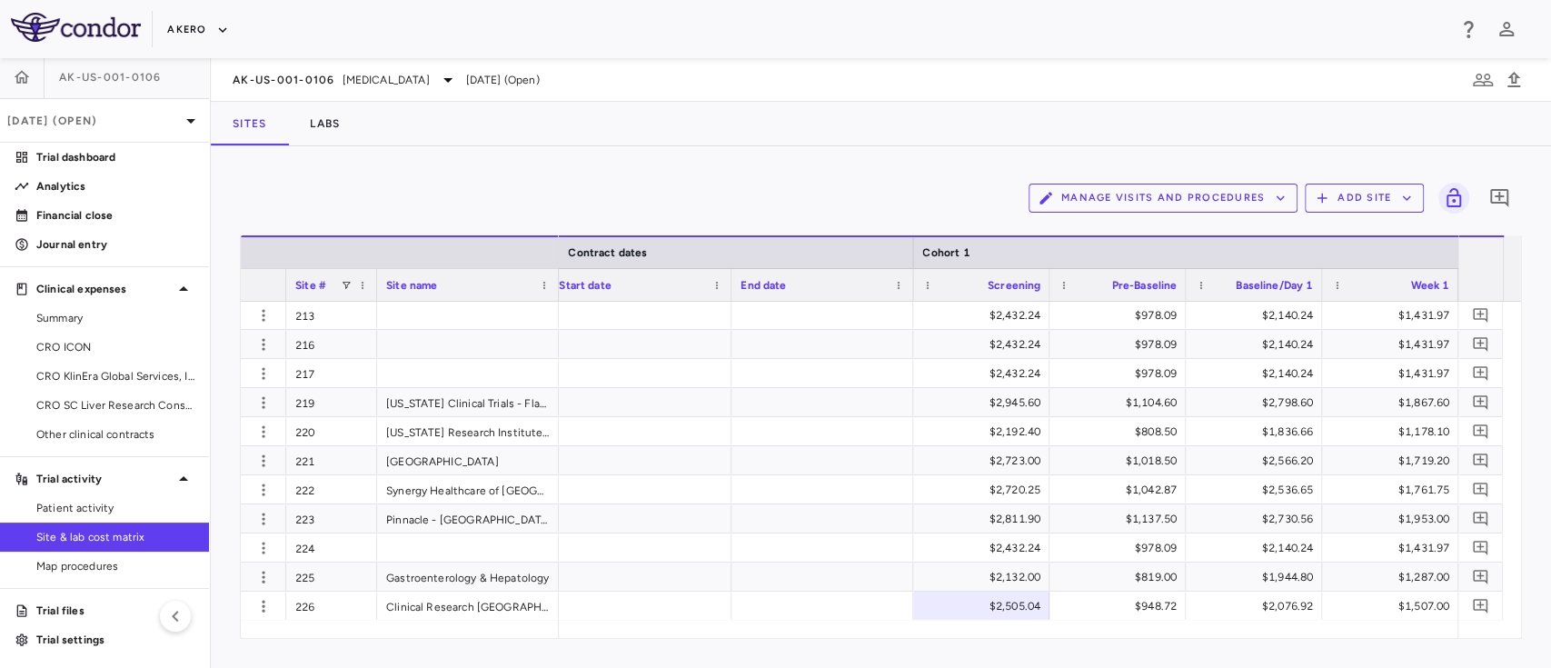
scroll to position [1600, 0]
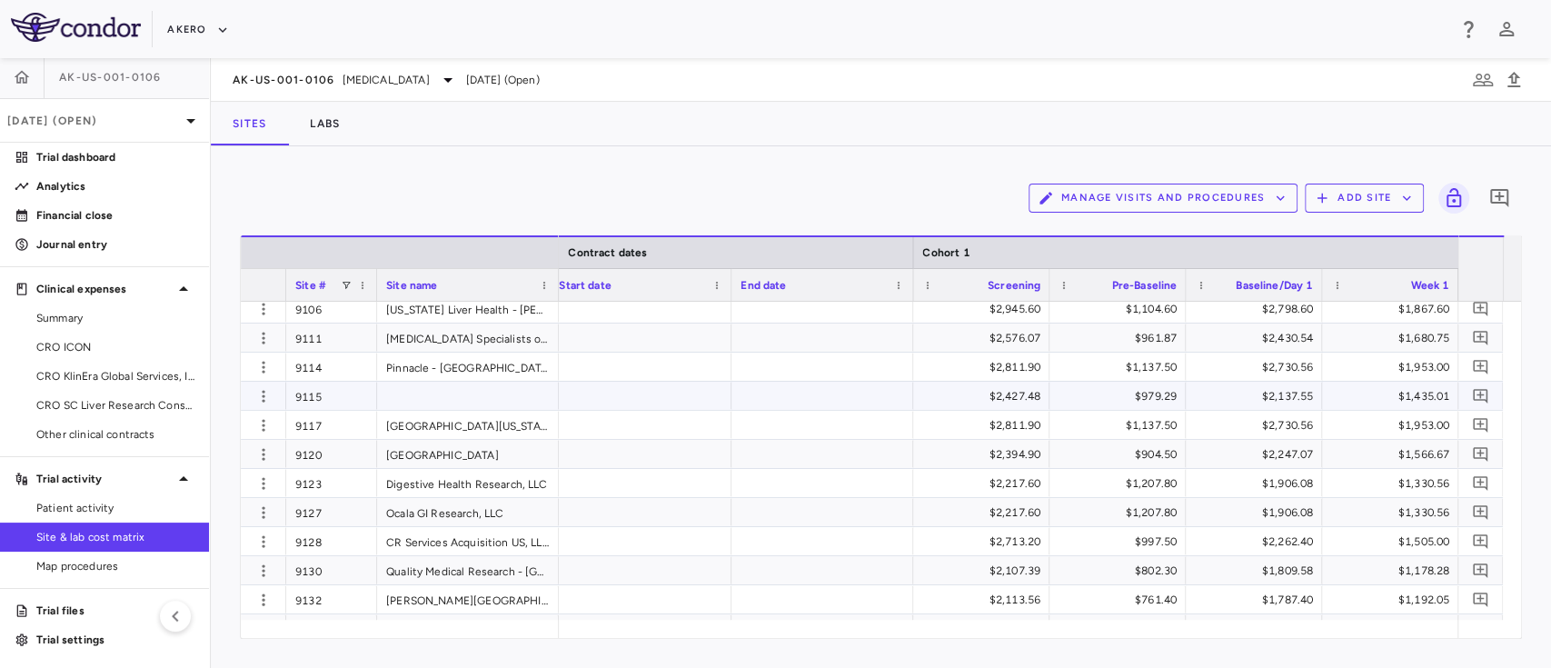
click at [810, 398] on div at bounding box center [822, 396] width 182 height 28
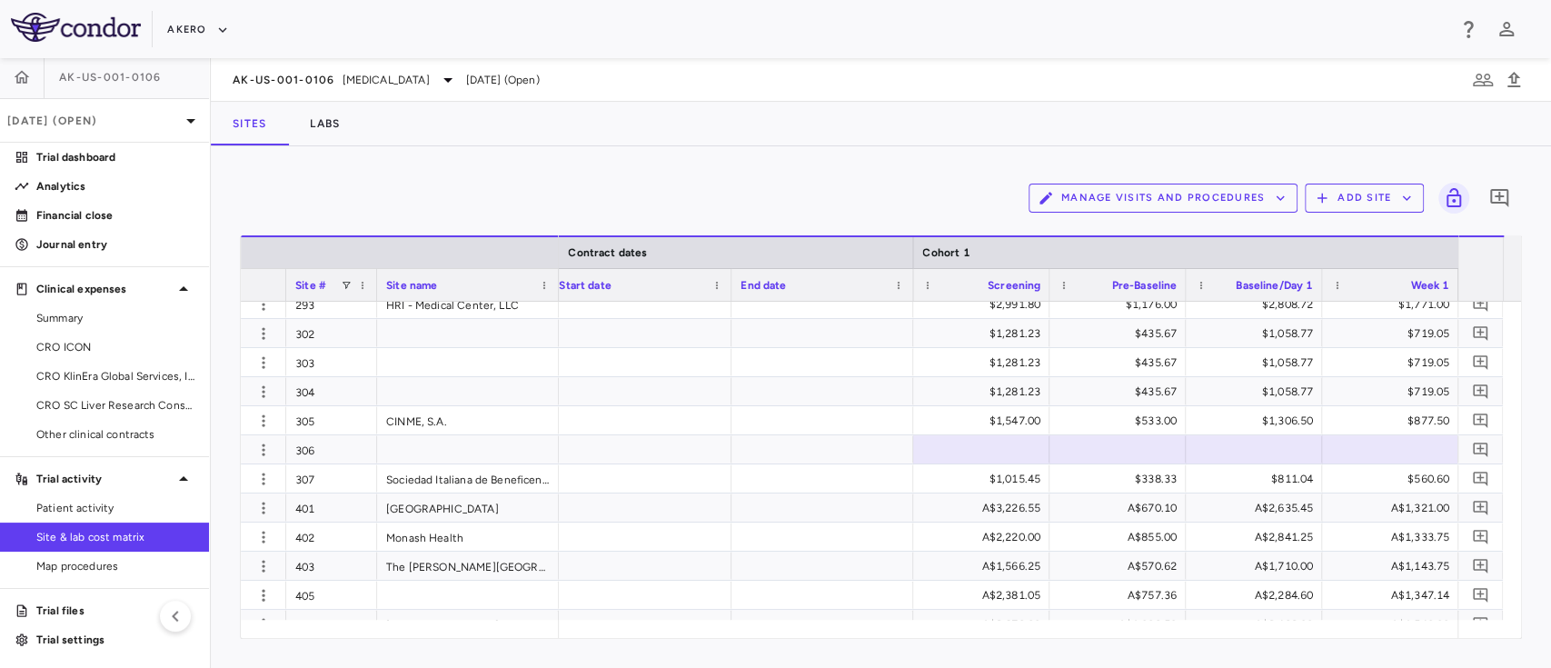
scroll to position [3125, 0]
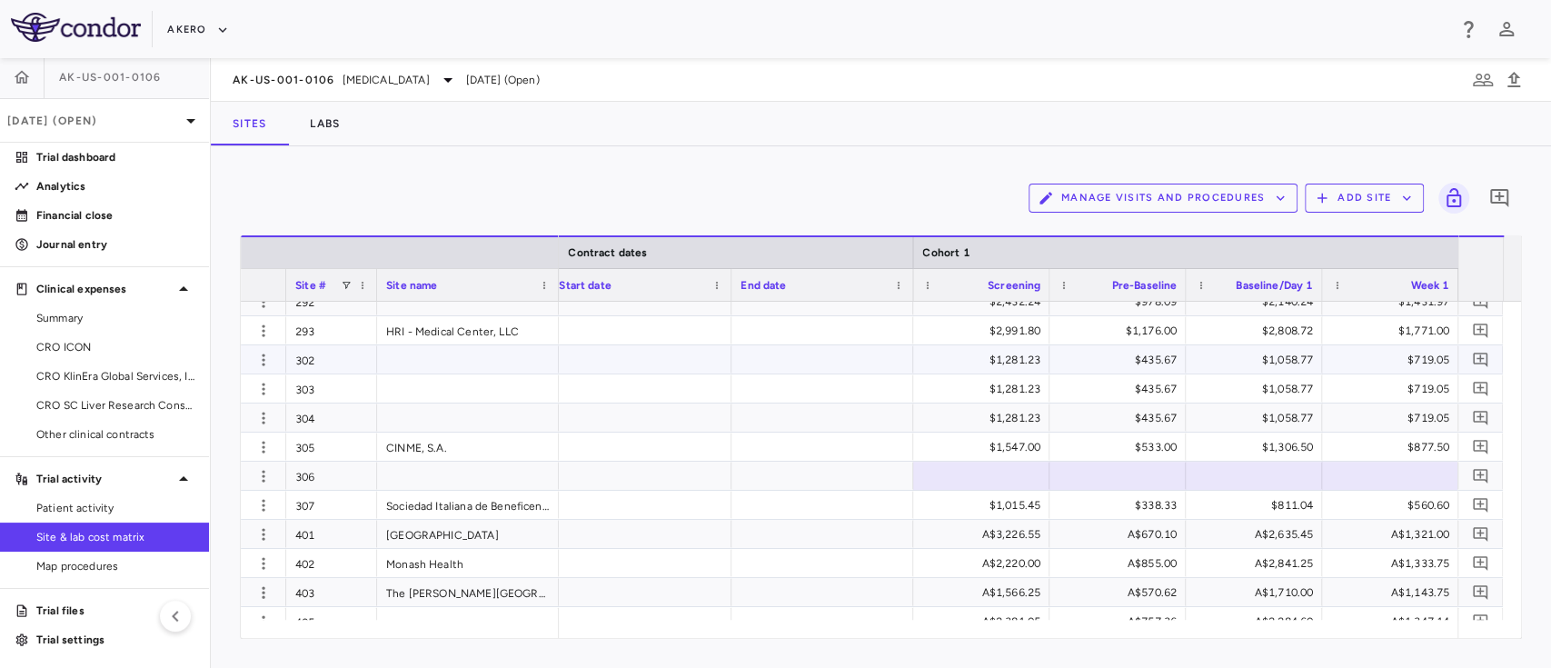
click at [830, 360] on div at bounding box center [822, 359] width 182 height 28
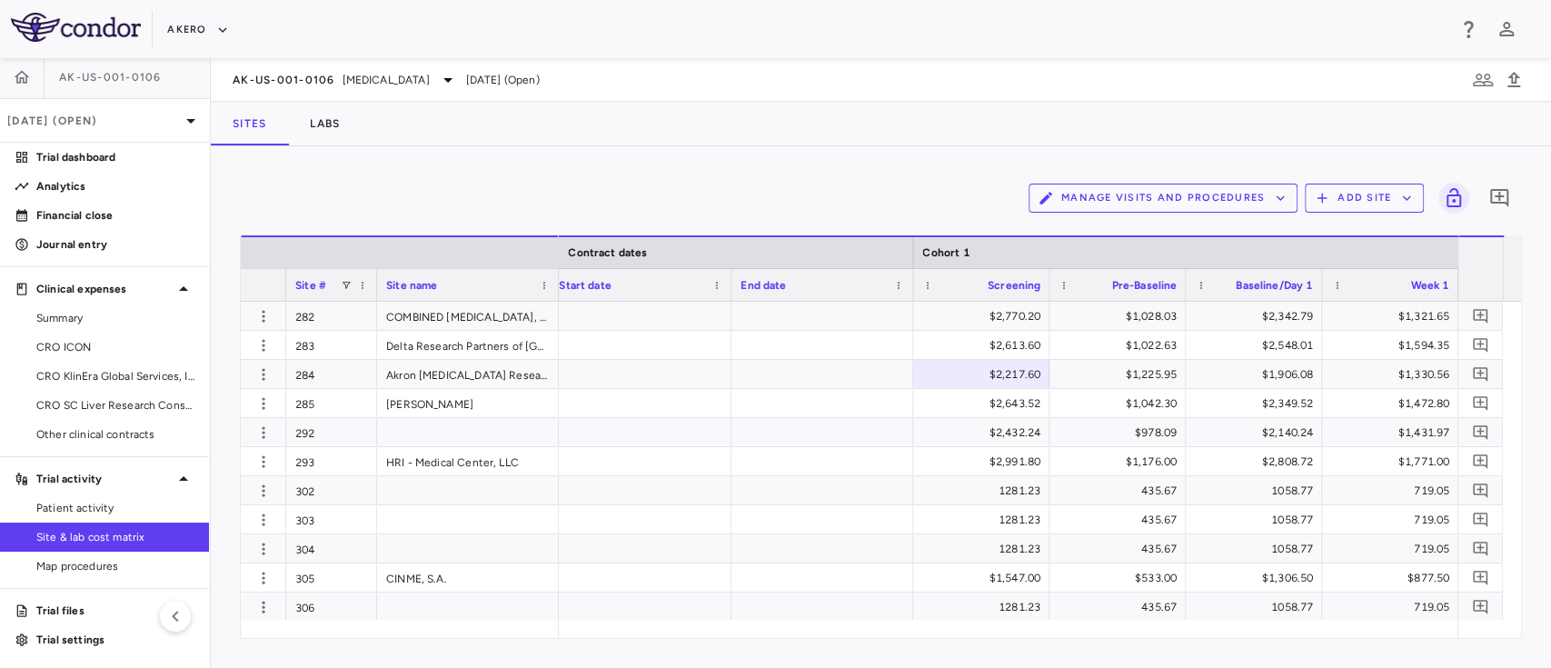
scroll to position [2966, 0]
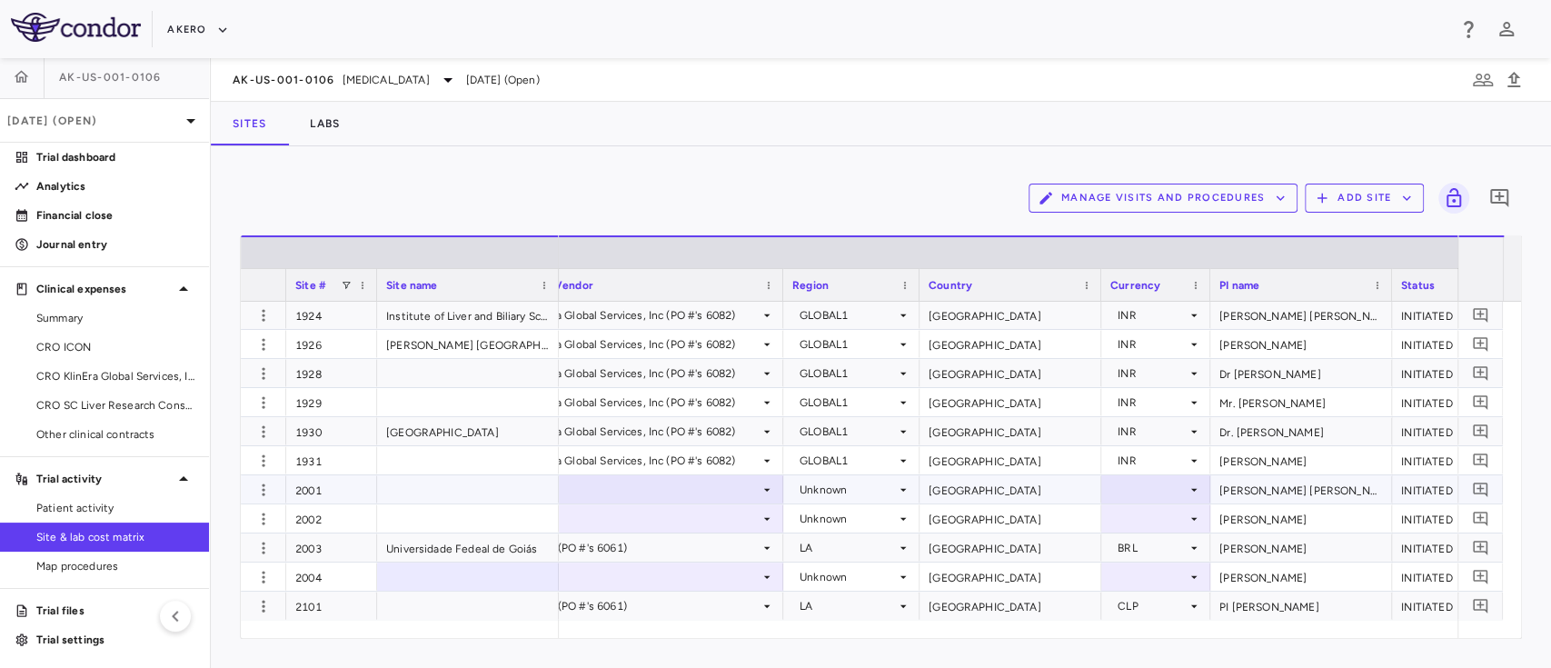
click at [1141, 486] on div at bounding box center [1155, 489] width 91 height 26
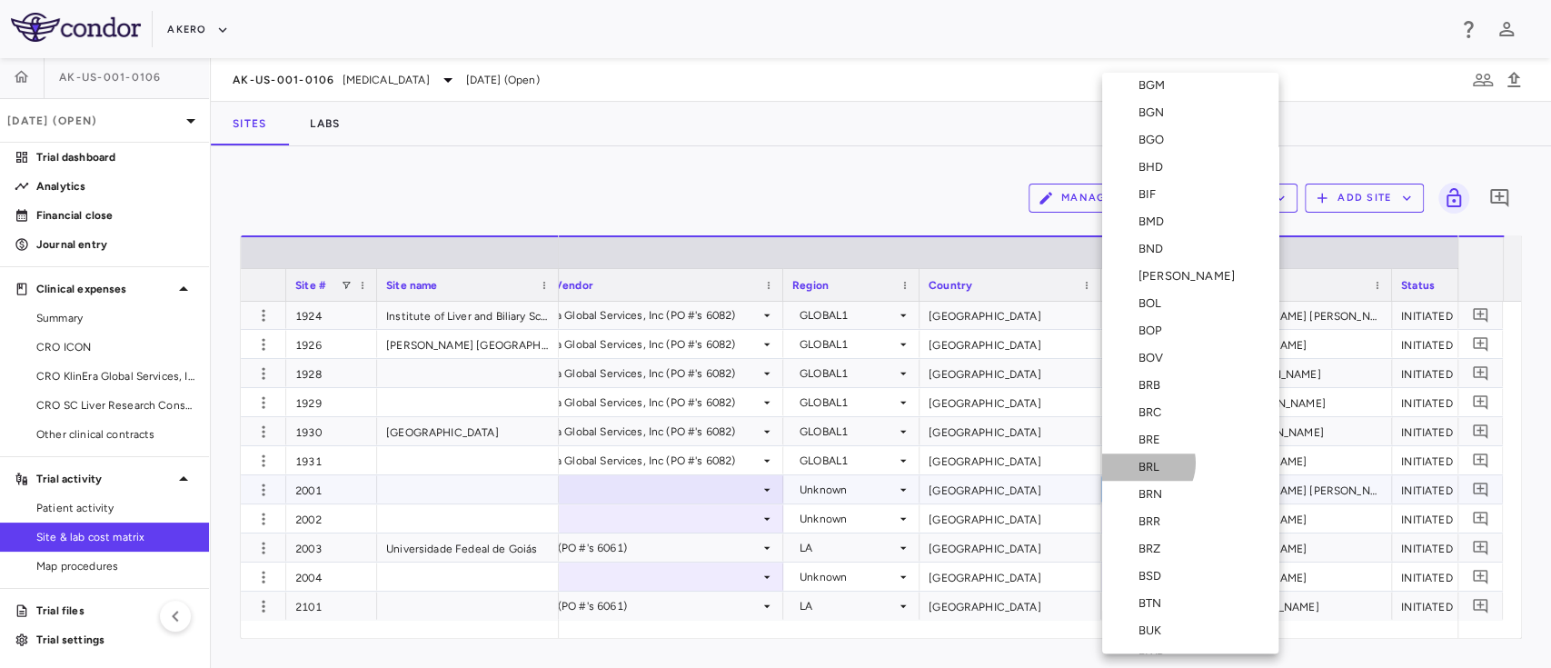
click at [1141, 462] on div "BRL" at bounding box center [1152, 467] width 28 height 16
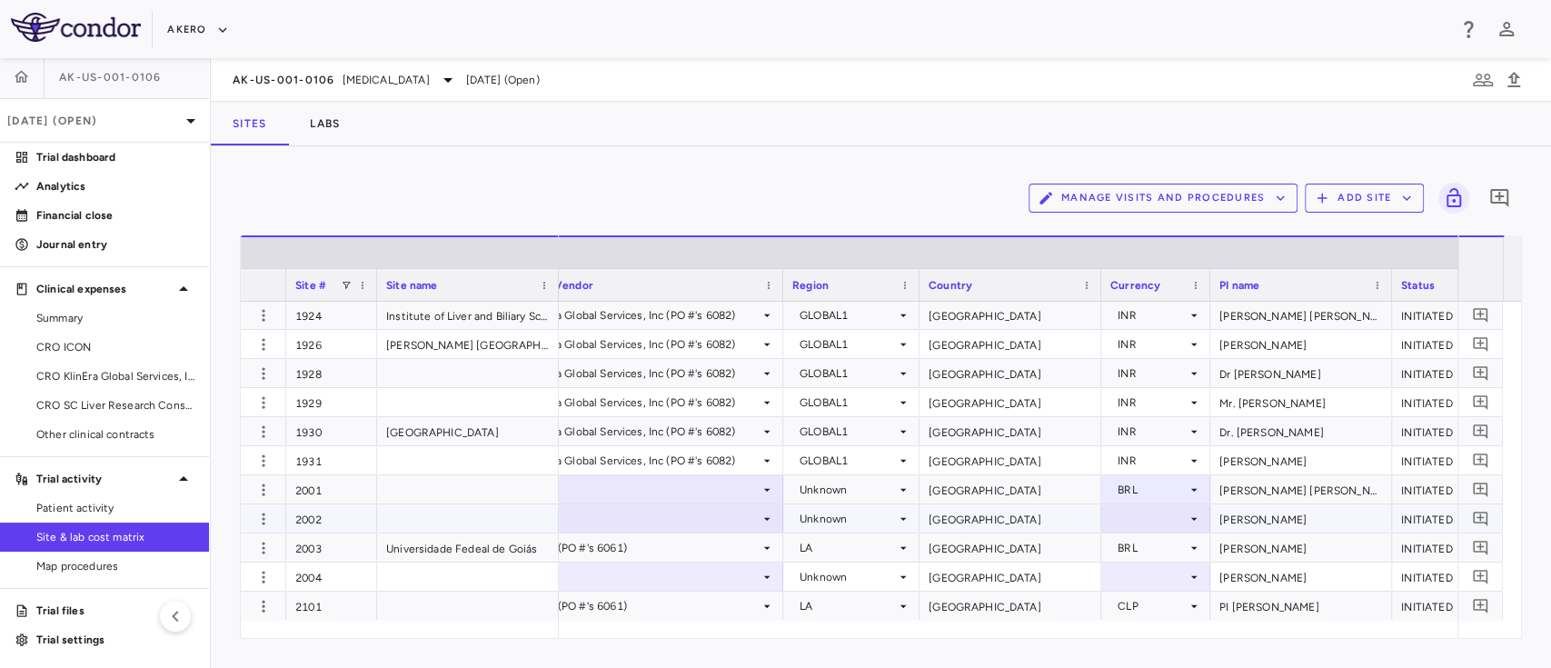
click at [1145, 510] on div at bounding box center [1155, 518] width 91 height 26
drag, startPoint x: 1199, startPoint y: 114, endPoint x: 1208, endPoint y: 169, distance: 55.3
click at [1134, 524] on div at bounding box center [1155, 518] width 91 height 26
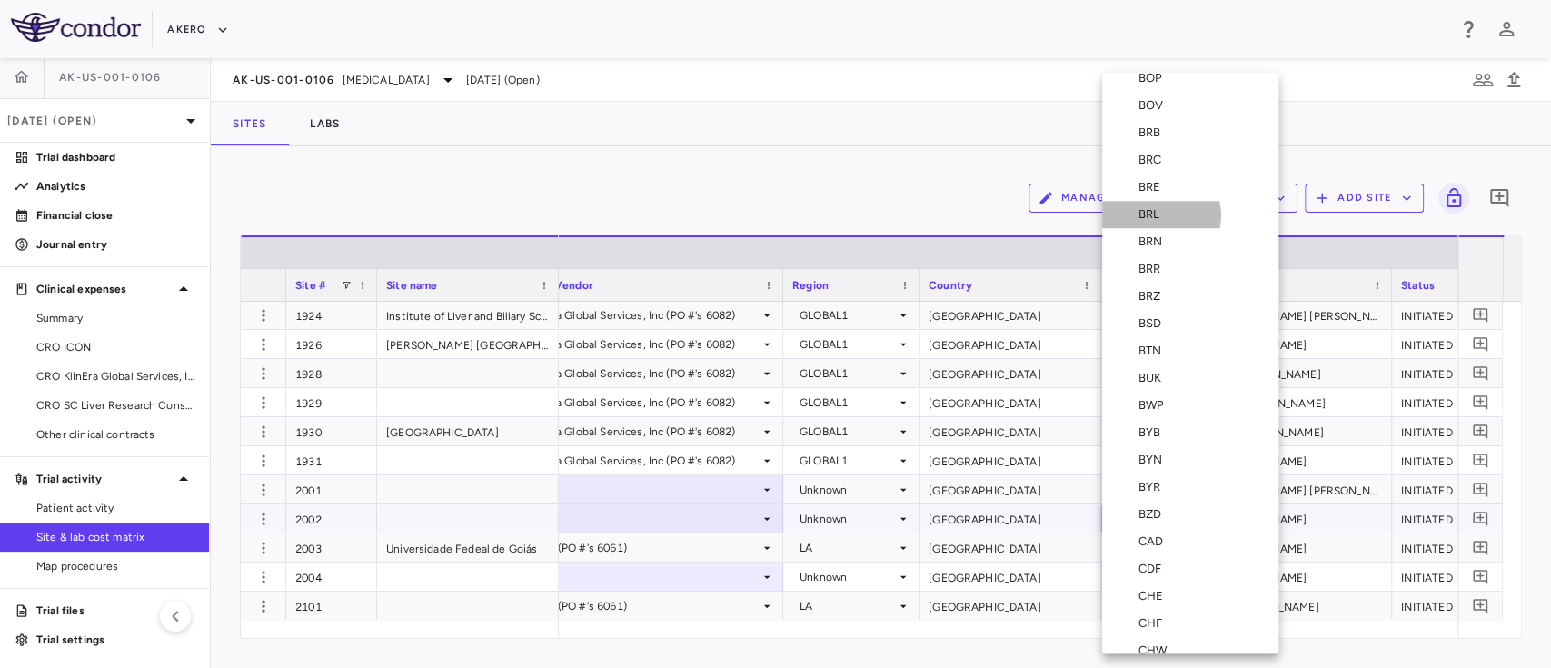
click at [1160, 214] on div "BRL" at bounding box center [1152, 214] width 28 height 16
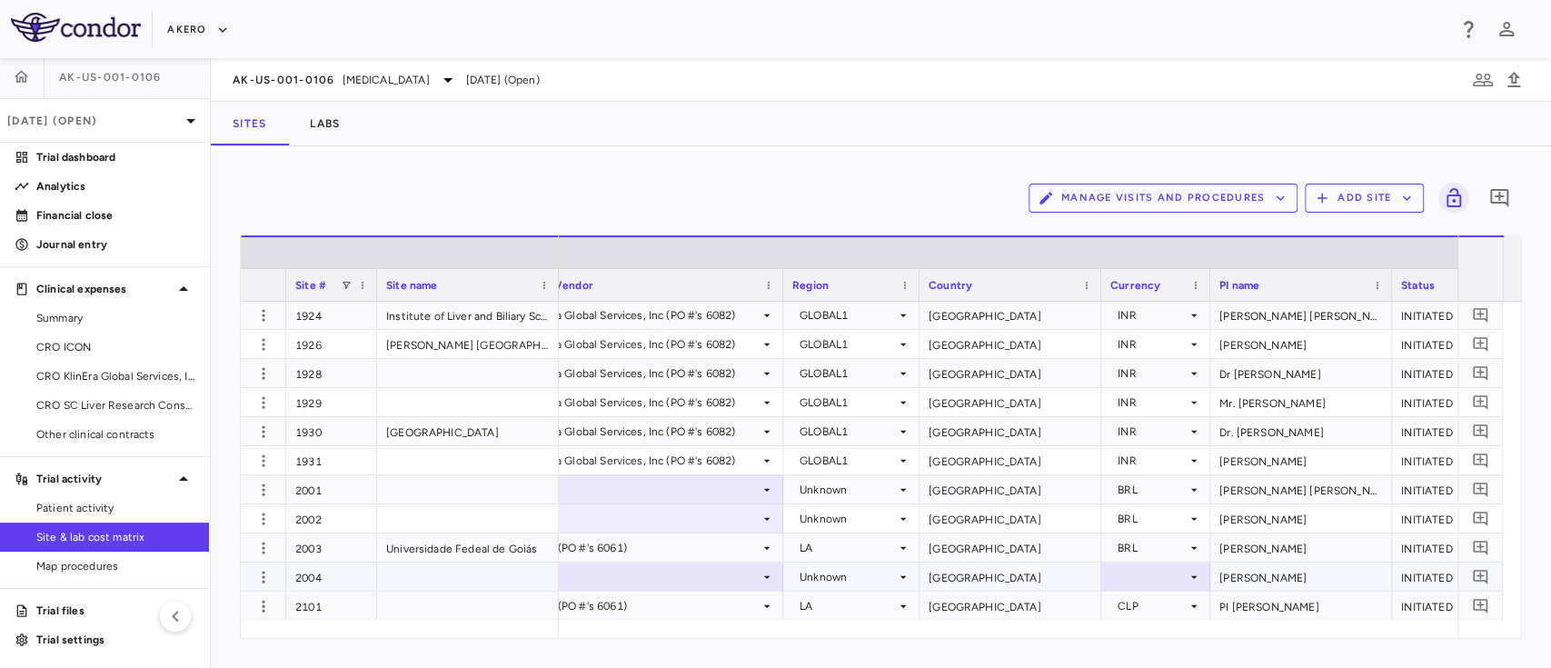
click at [1129, 574] on div at bounding box center [1155, 576] width 91 height 26
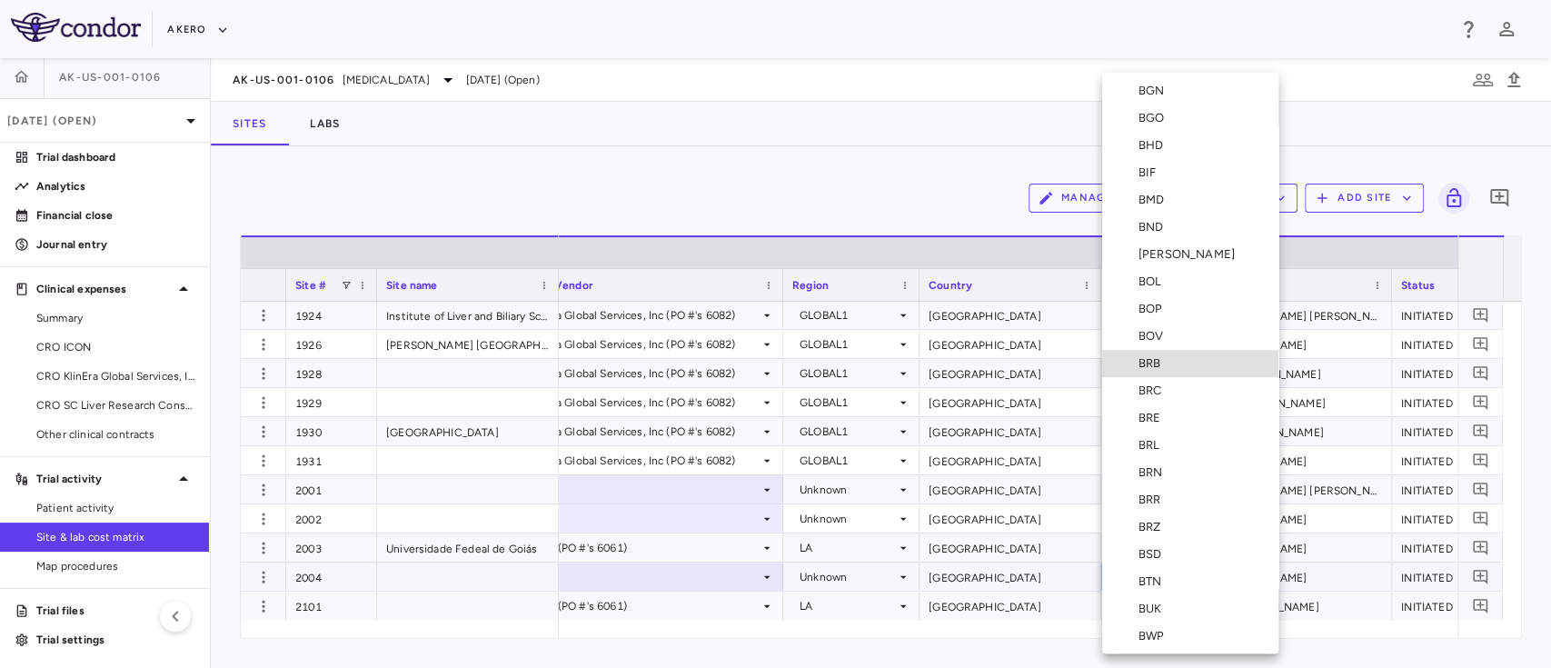
click at [1164, 435] on li "BRL" at bounding box center [1190, 445] width 176 height 27
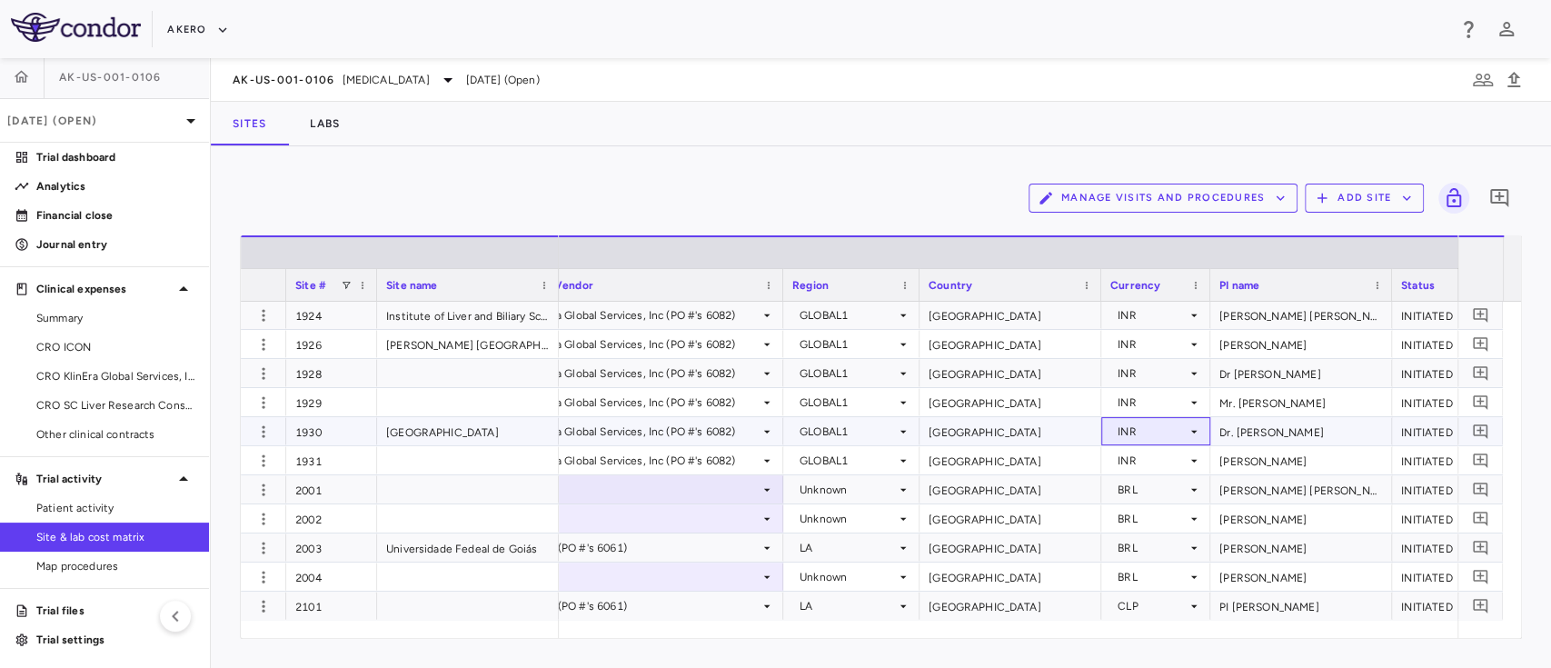
drag, startPoint x: 1164, startPoint y: 435, endPoint x: 1066, endPoint y: 509, distance: 122.7
click at [871, 484] on div "Unknown" at bounding box center [848, 489] width 96 height 29
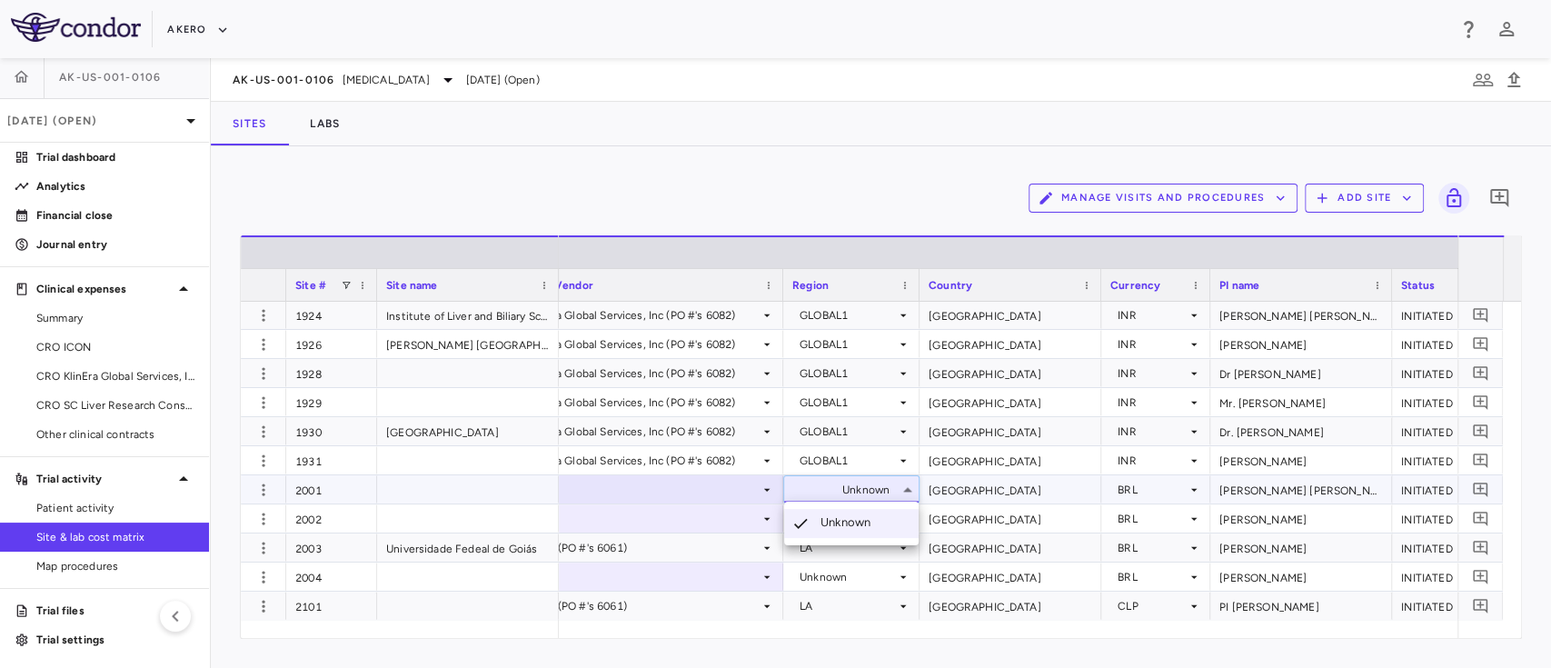
click at [843, 488] on div at bounding box center [775, 334] width 1551 height 668
click at [843, 488] on div "Unknown" at bounding box center [848, 489] width 96 height 29
click at [843, 488] on div at bounding box center [775, 334] width 1551 height 668
click at [843, 488] on div "Unknown" at bounding box center [848, 489] width 96 height 29
click at [843, 488] on div at bounding box center [775, 334] width 1551 height 668
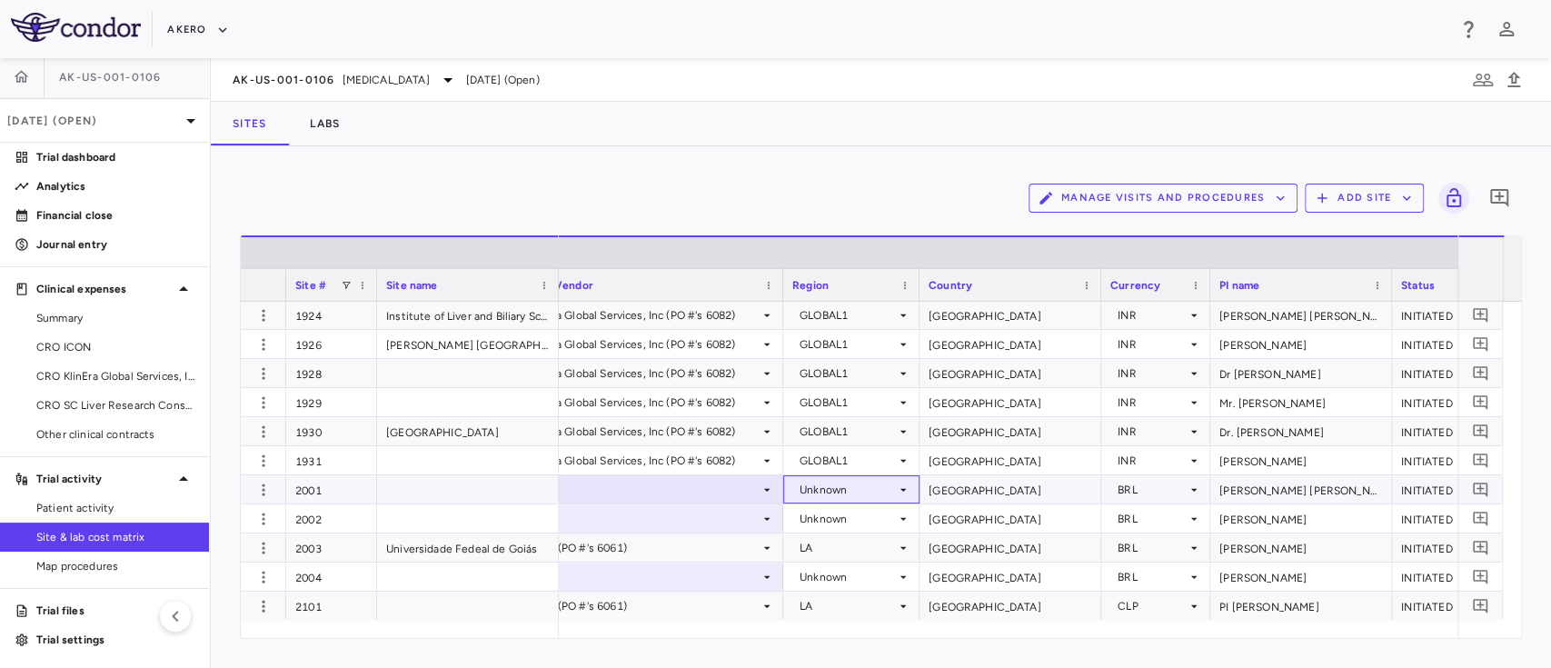
click at [806, 488] on div "Unknown" at bounding box center [848, 489] width 96 height 29
click at [806, 488] on div at bounding box center [775, 334] width 1551 height 668
click at [806, 488] on div "Unknown" at bounding box center [848, 489] width 96 height 29
click at [806, 488] on div at bounding box center [775, 334] width 1551 height 668
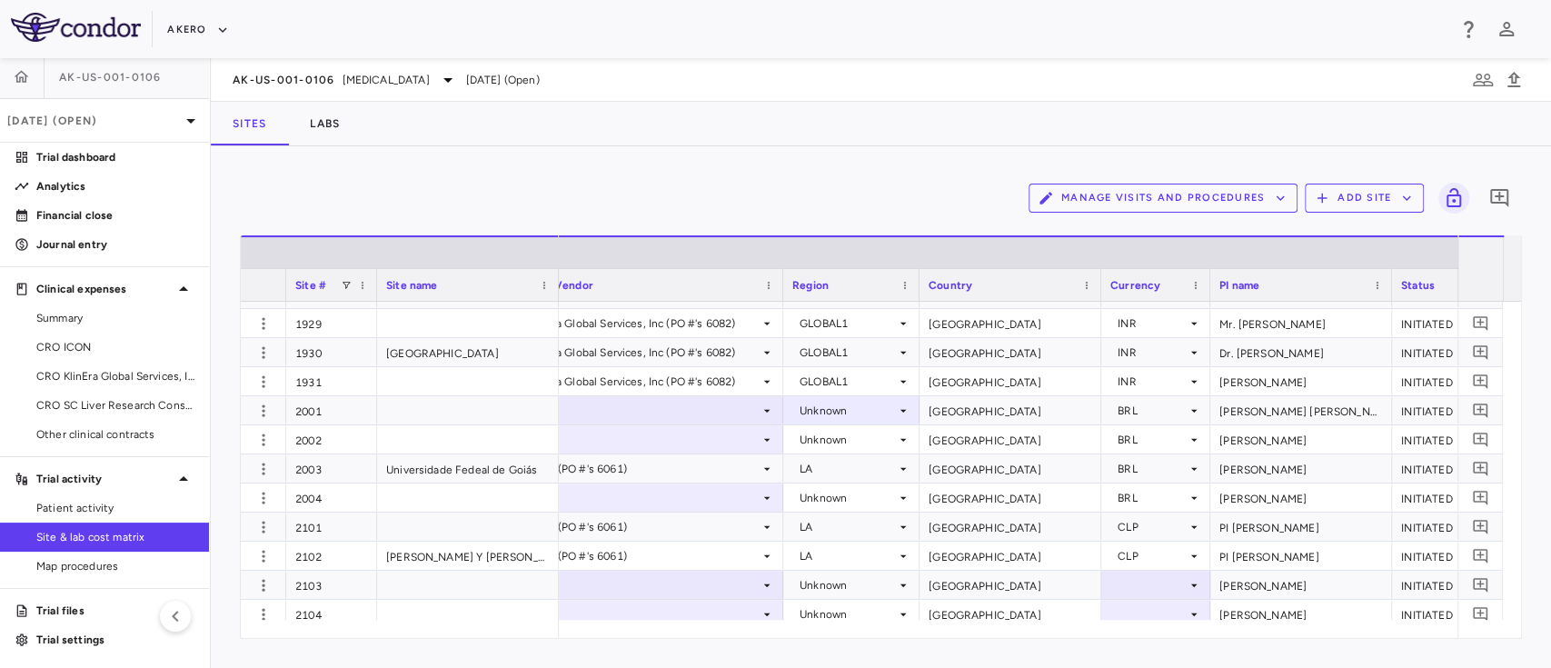
scroll to position [6556, 0]
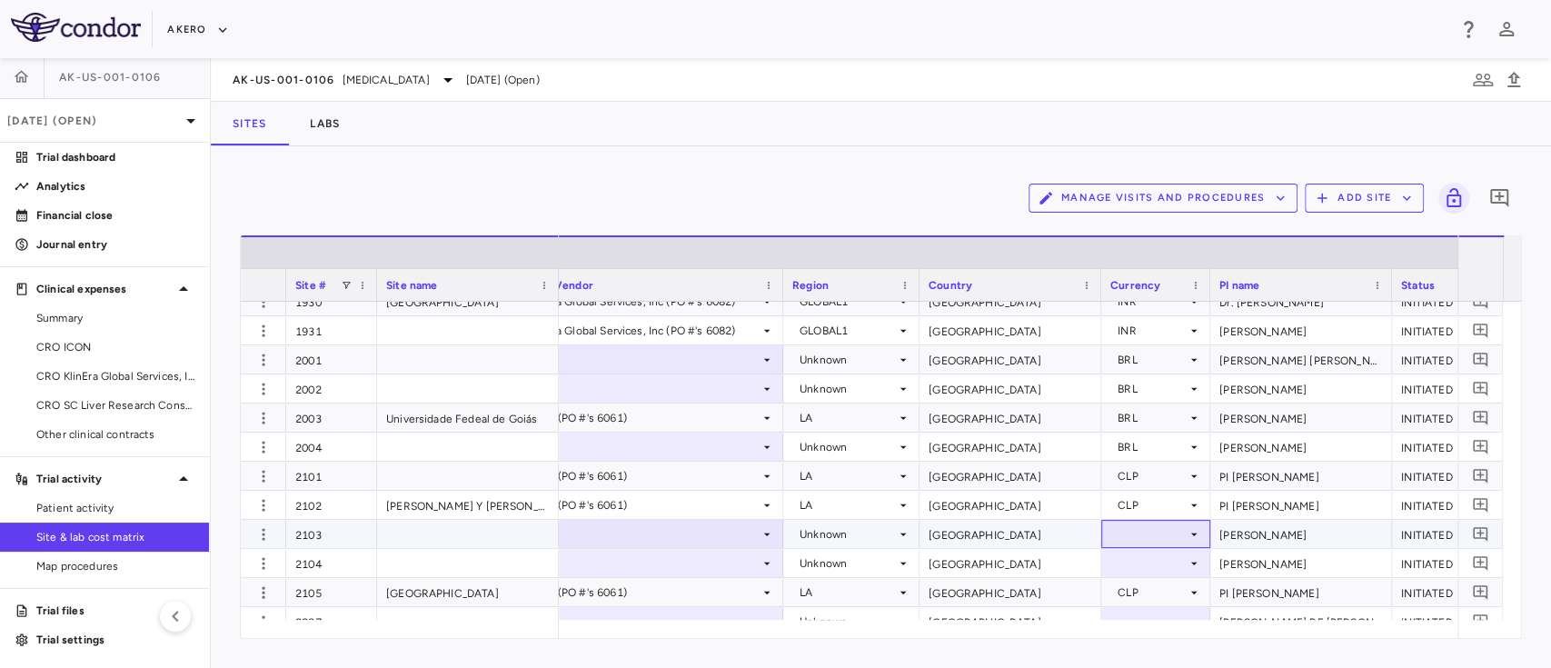
click at [1155, 533] on div at bounding box center [1155, 534] width 91 height 26
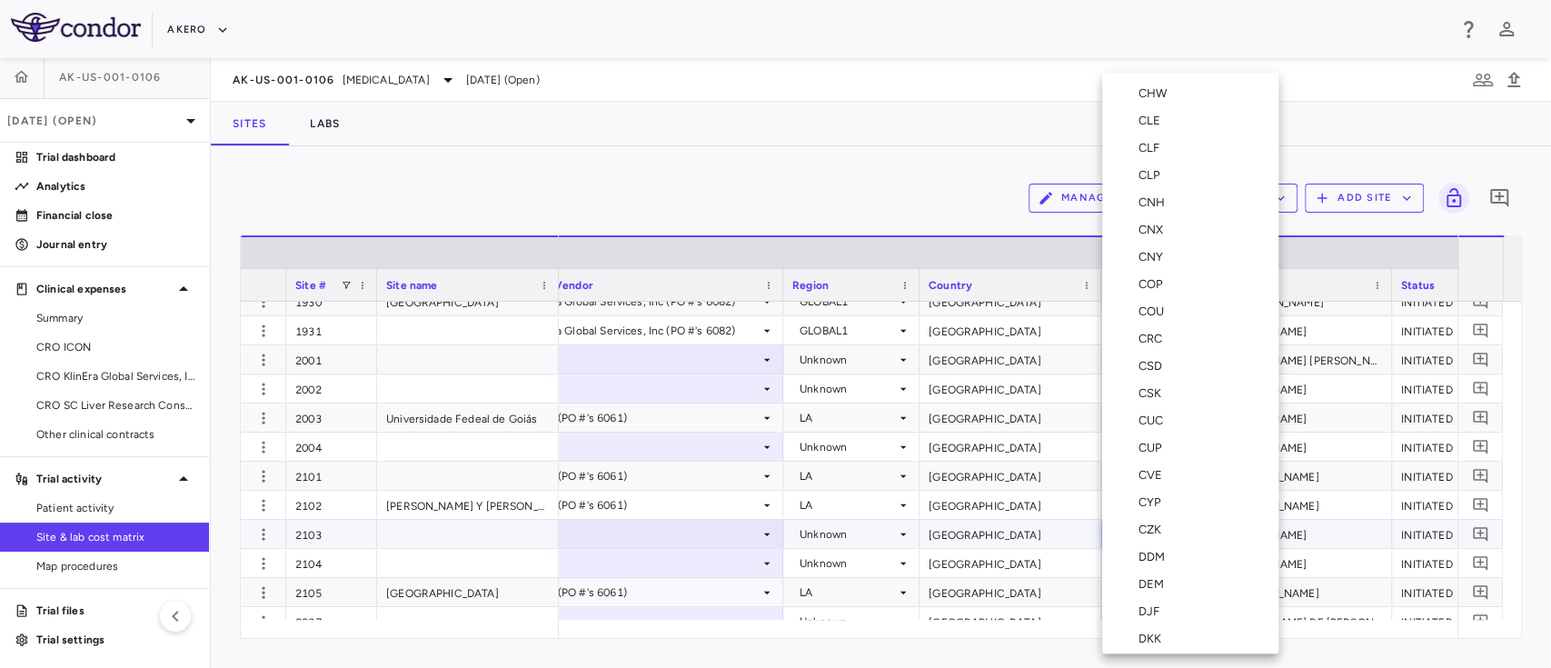
scroll to position [1650, 0]
click at [1156, 187] on div "CLP" at bounding box center [1152, 188] width 29 height 16
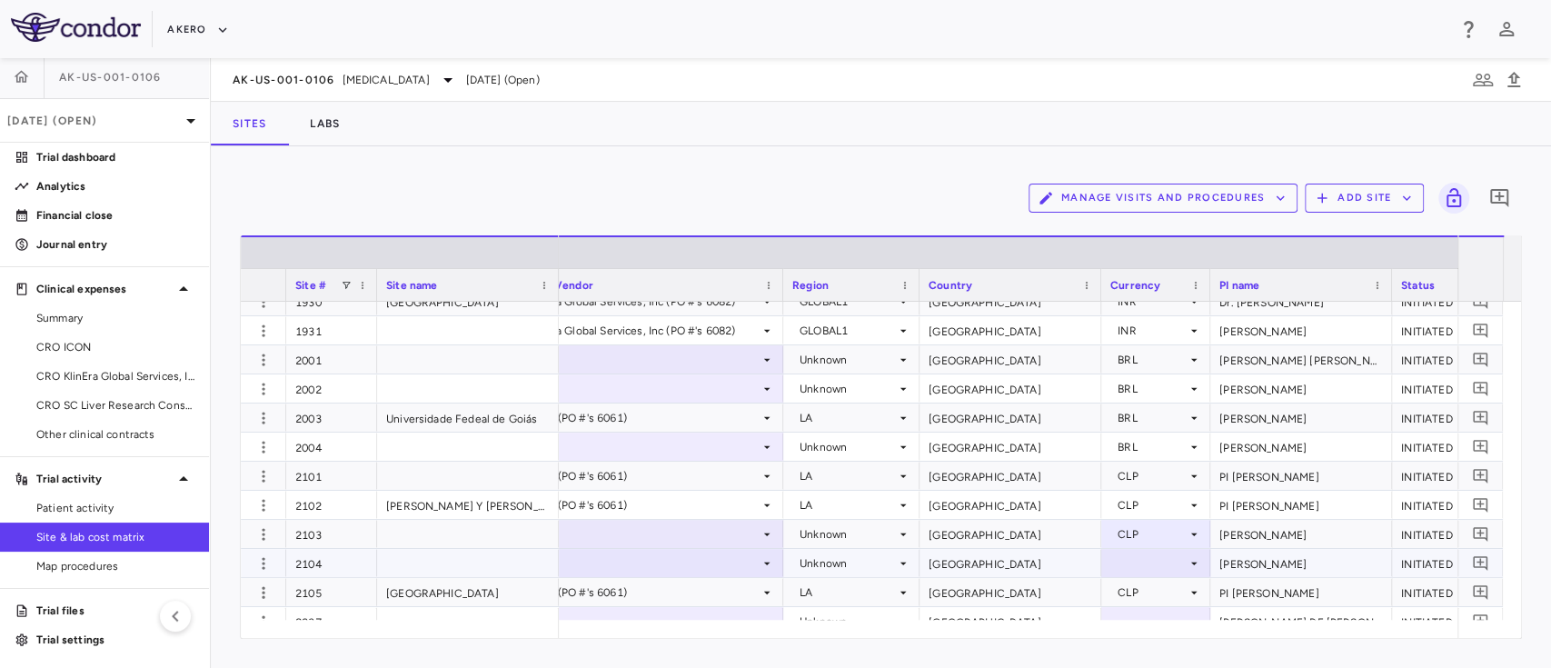
click at [1161, 566] on div at bounding box center [1155, 563] width 91 height 26
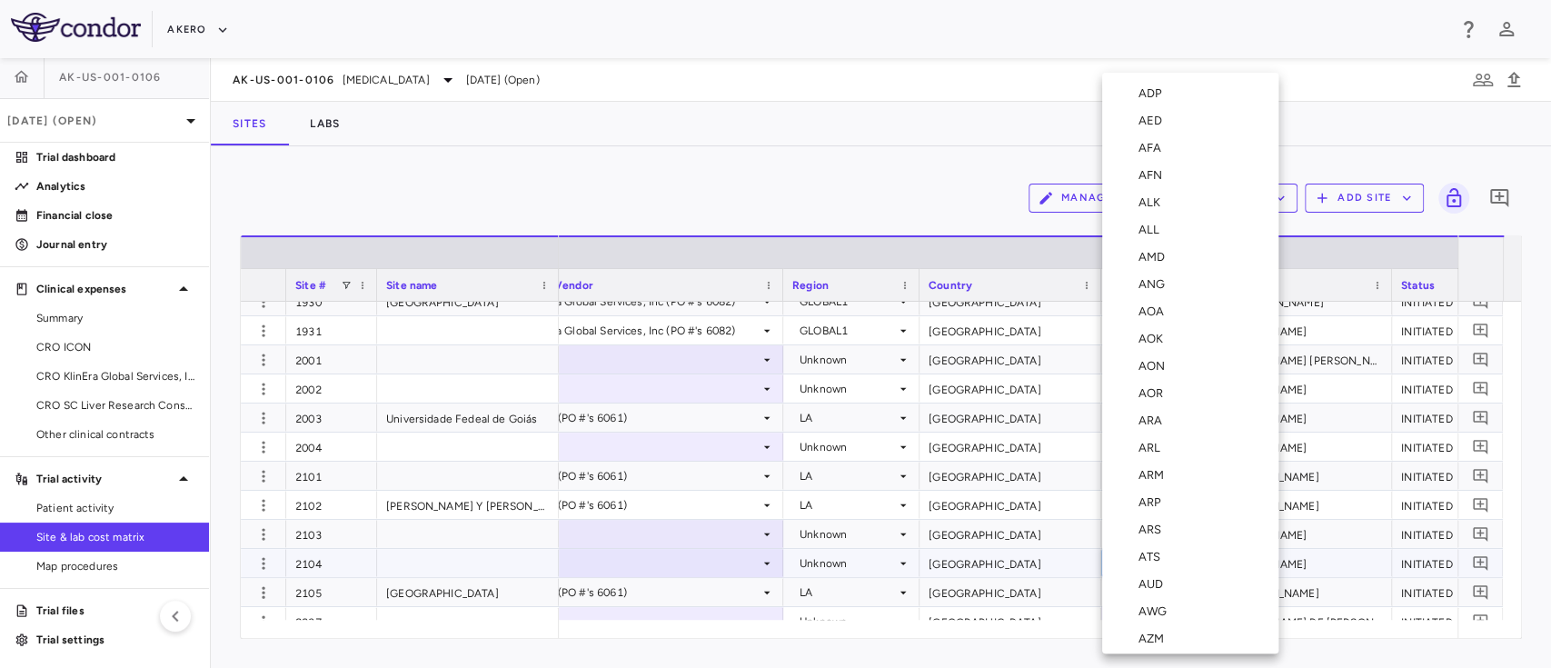
scroll to position [373, 0]
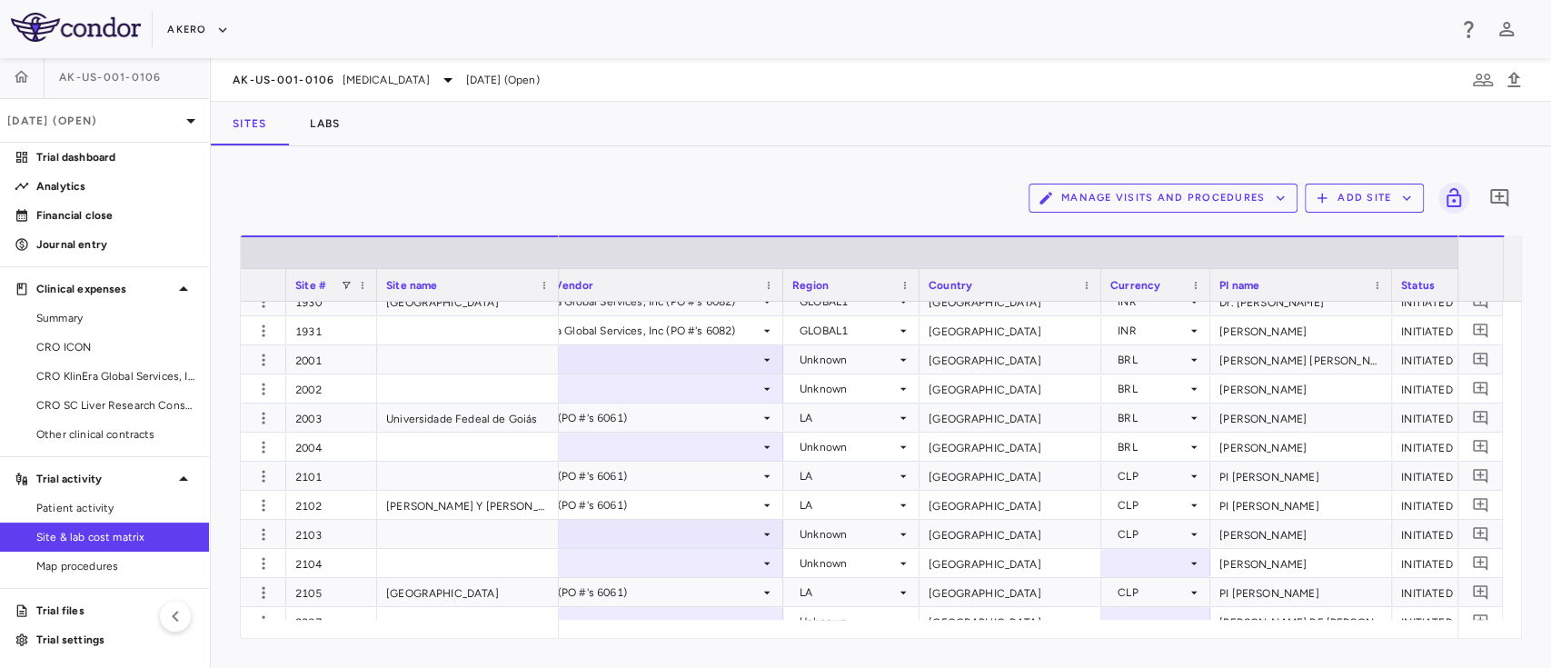
drag, startPoint x: 1195, startPoint y: 116, endPoint x: 1206, endPoint y: 174, distance: 59.2
click at [1166, 565] on div at bounding box center [1155, 563] width 91 height 26
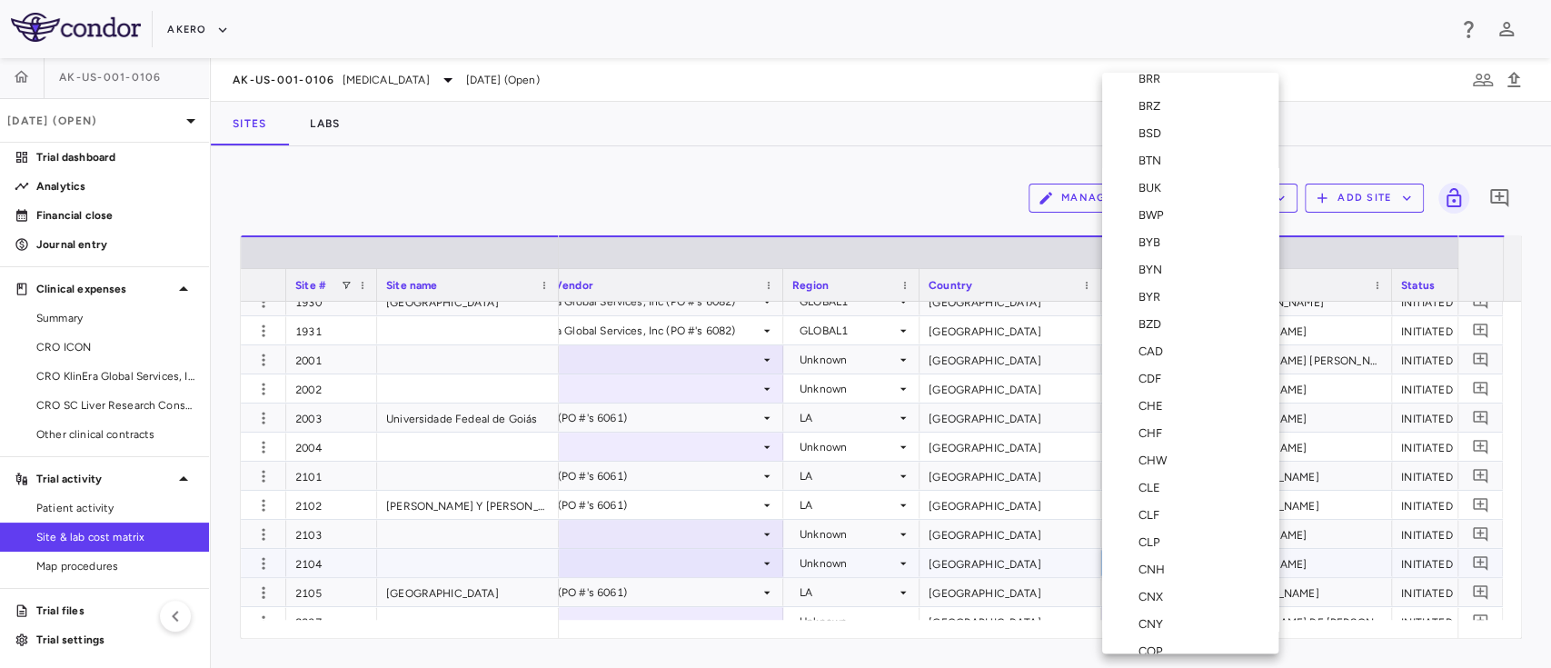
scroll to position [1385, 0]
click at [1151, 460] on div "CLP" at bounding box center [1152, 453] width 29 height 16
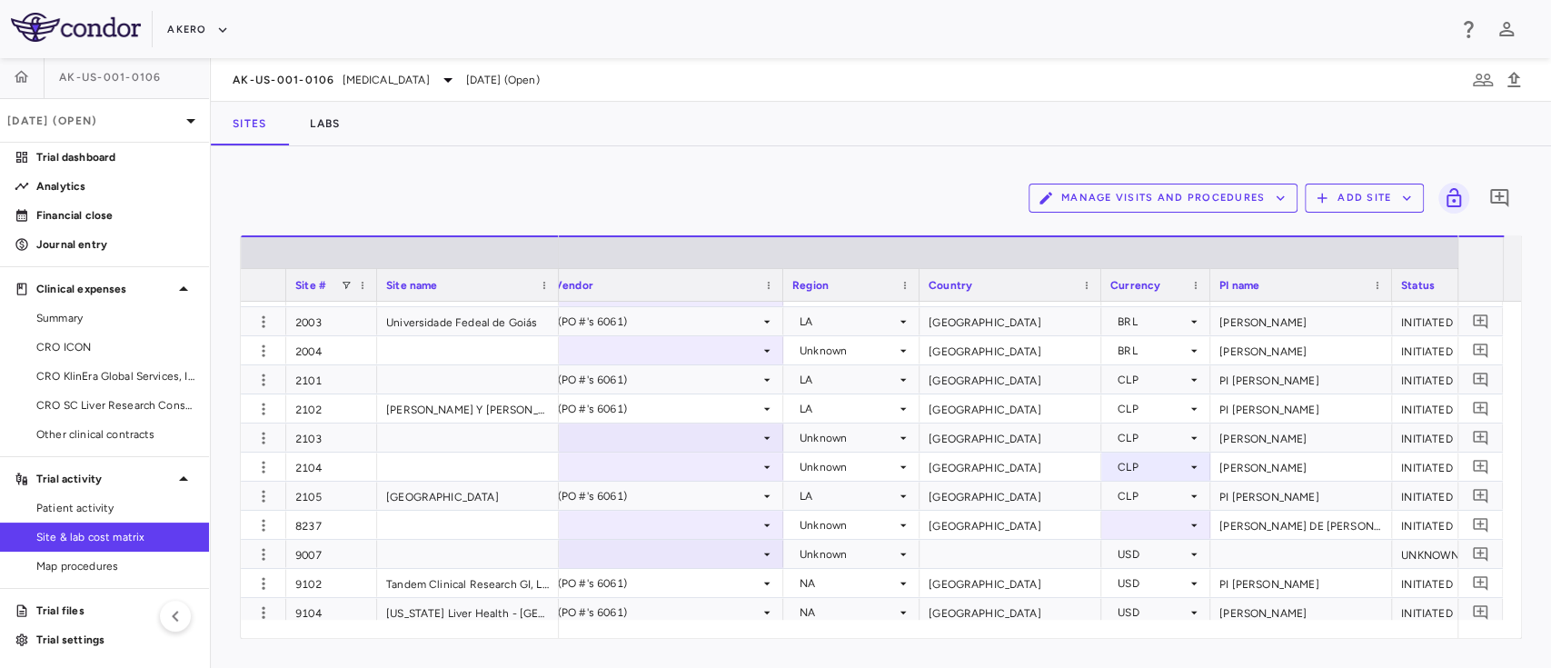
scroll to position [6702, 0]
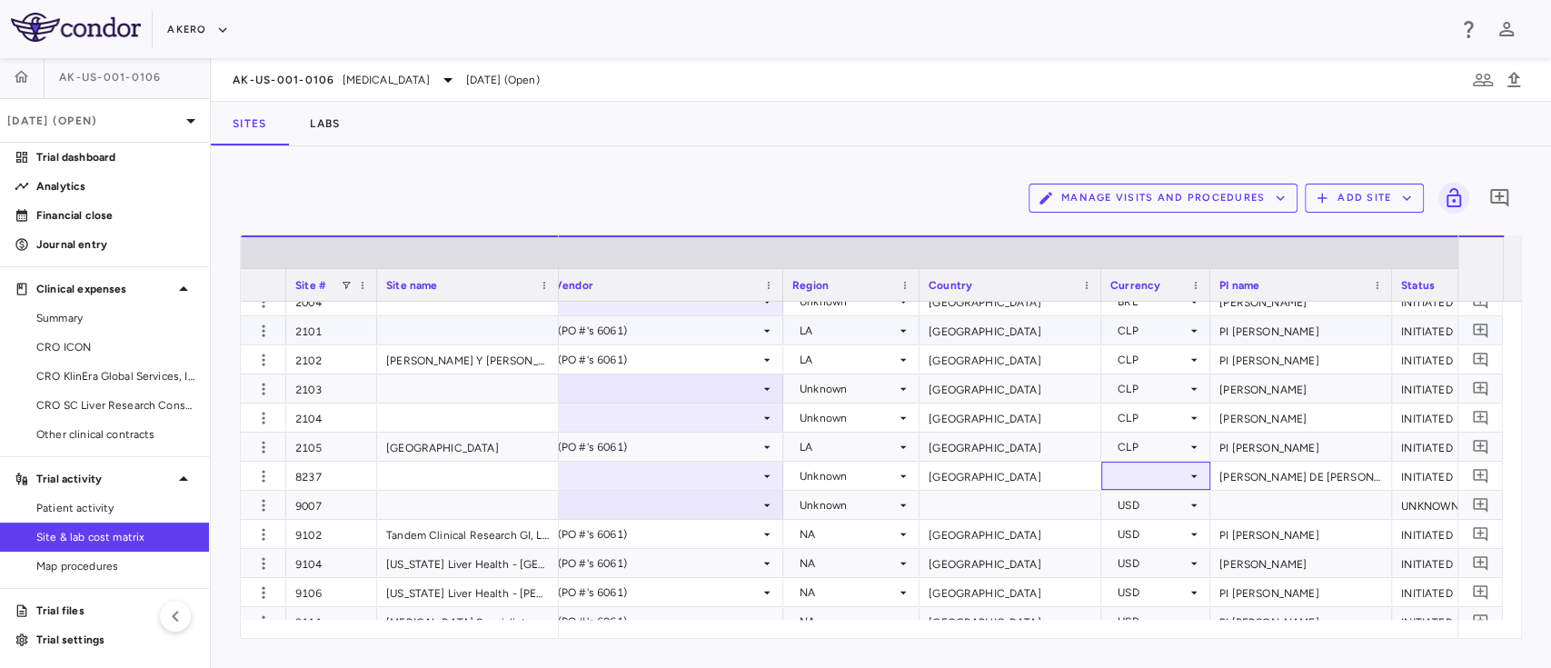
drag, startPoint x: 1140, startPoint y: 483, endPoint x: 1068, endPoint y: 304, distance: 193.2
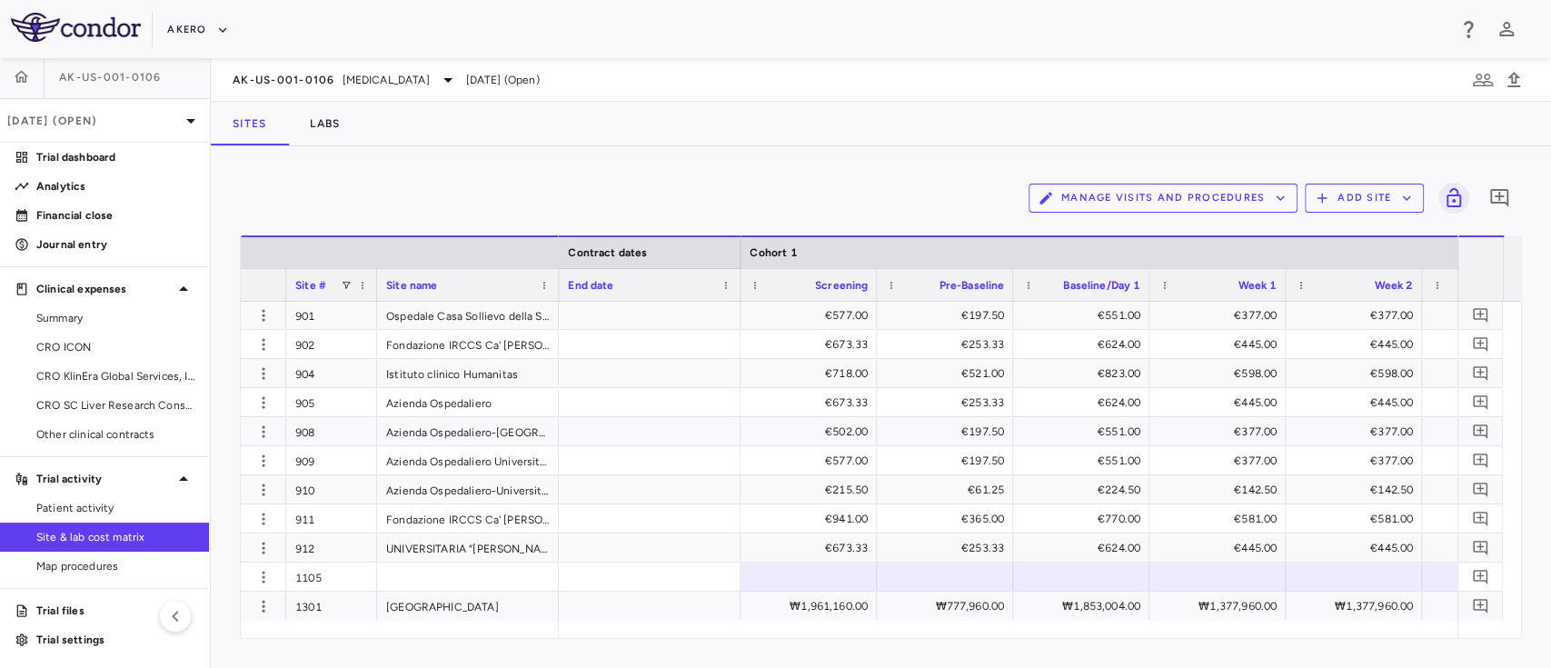
scroll to position [4815, 0]
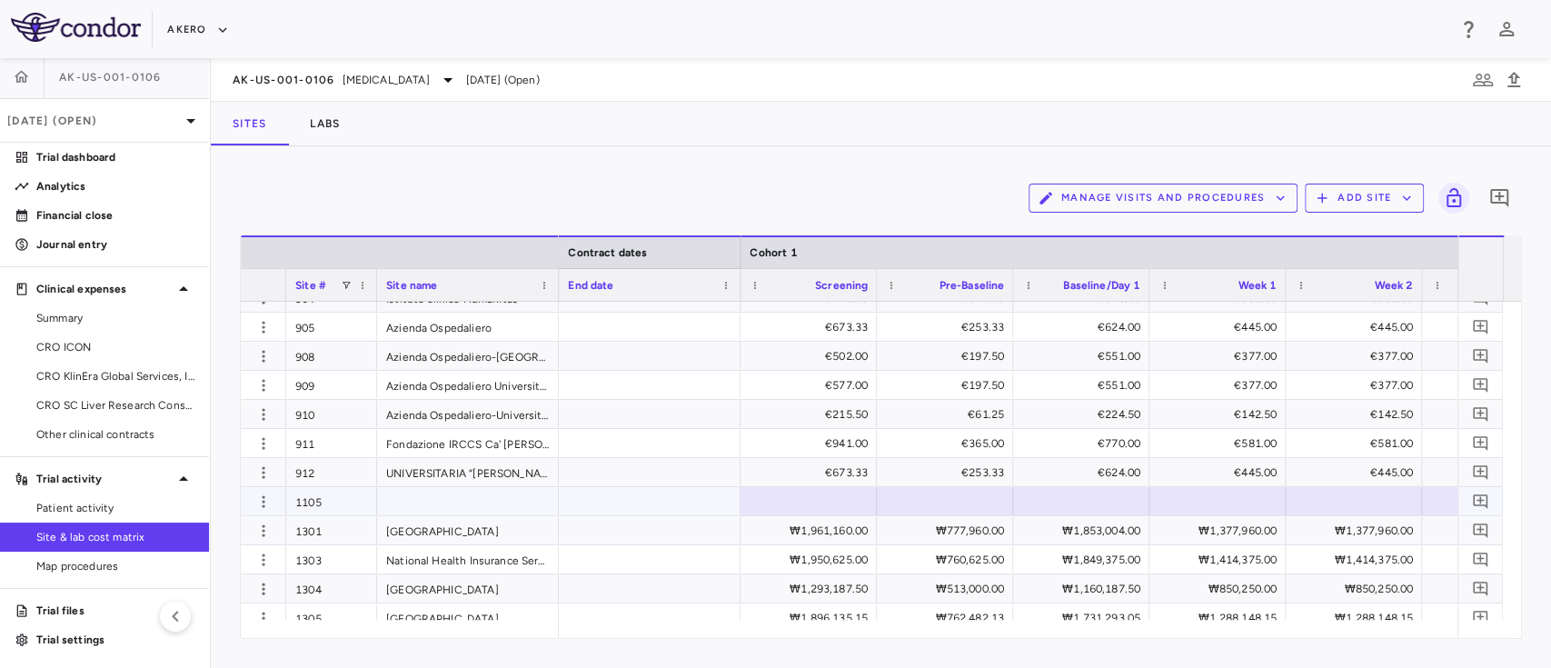
click at [654, 508] on div at bounding box center [650, 501] width 182 height 28
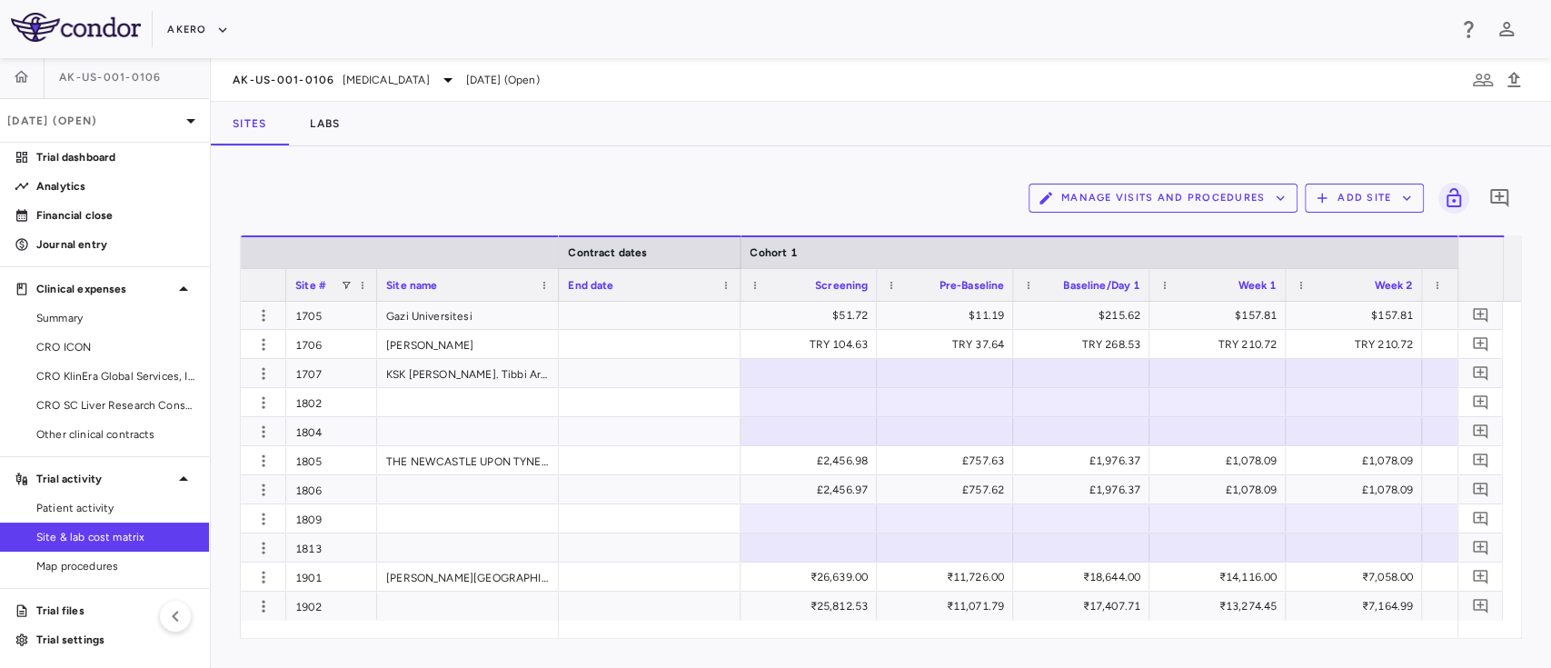
scroll to position [5845, 0]
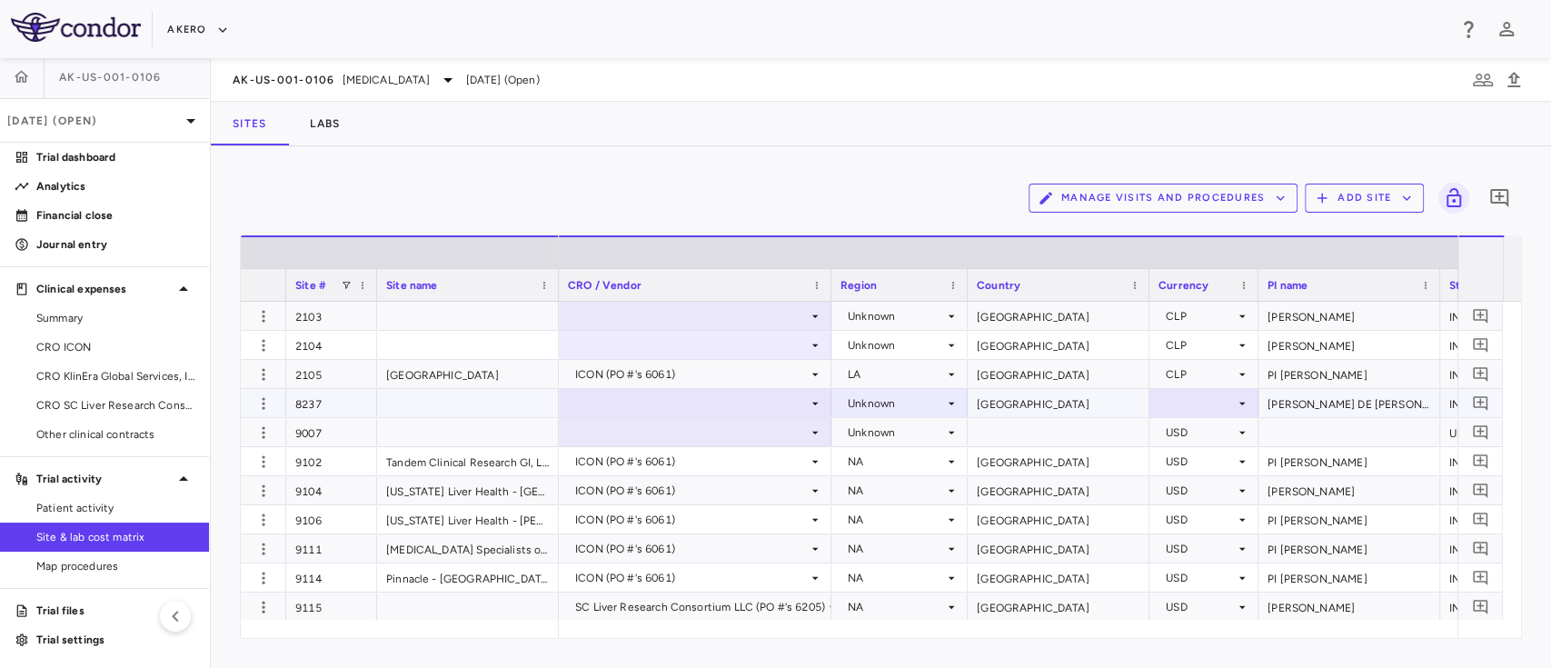
click at [1175, 404] on div at bounding box center [1203, 403] width 91 height 26
click at [1224, 403] on div at bounding box center [1203, 403] width 91 height 26
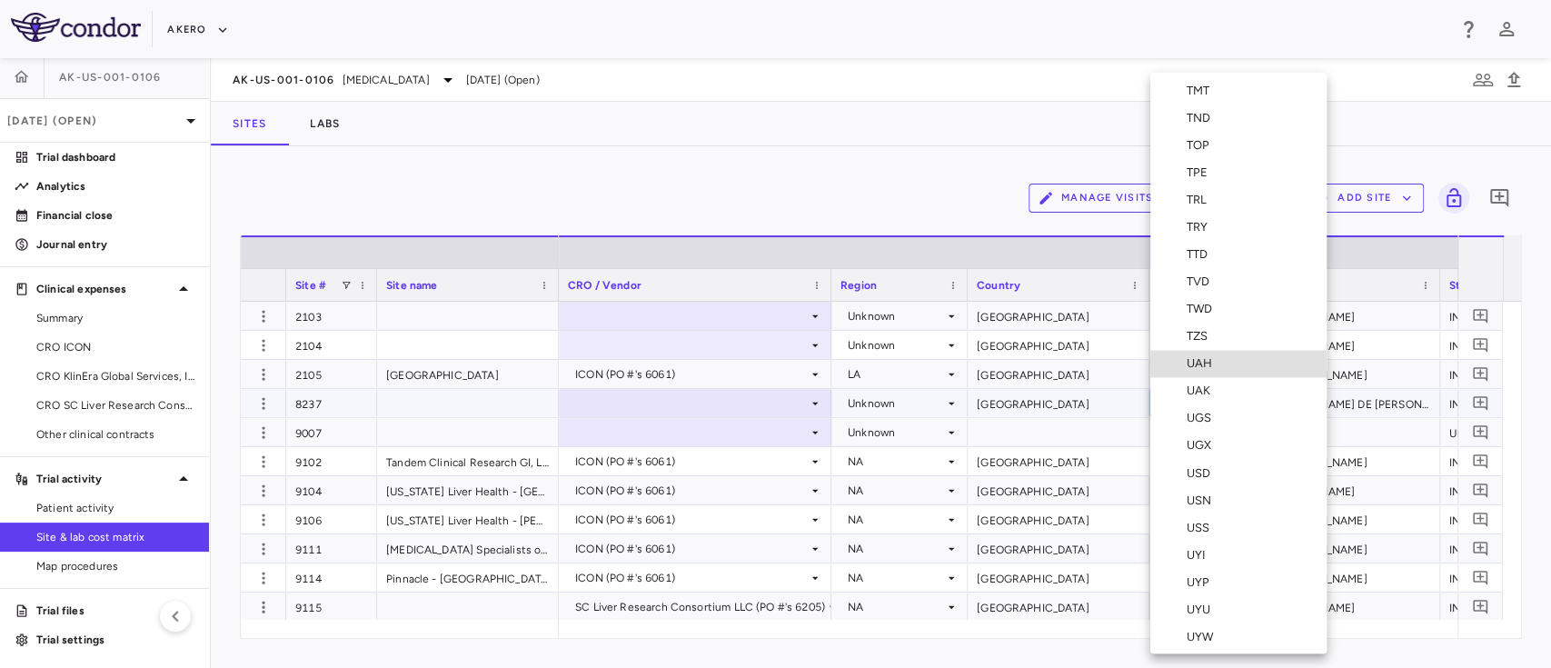
click at [1207, 464] on div "USD" at bounding box center [1202, 472] width 31 height 16
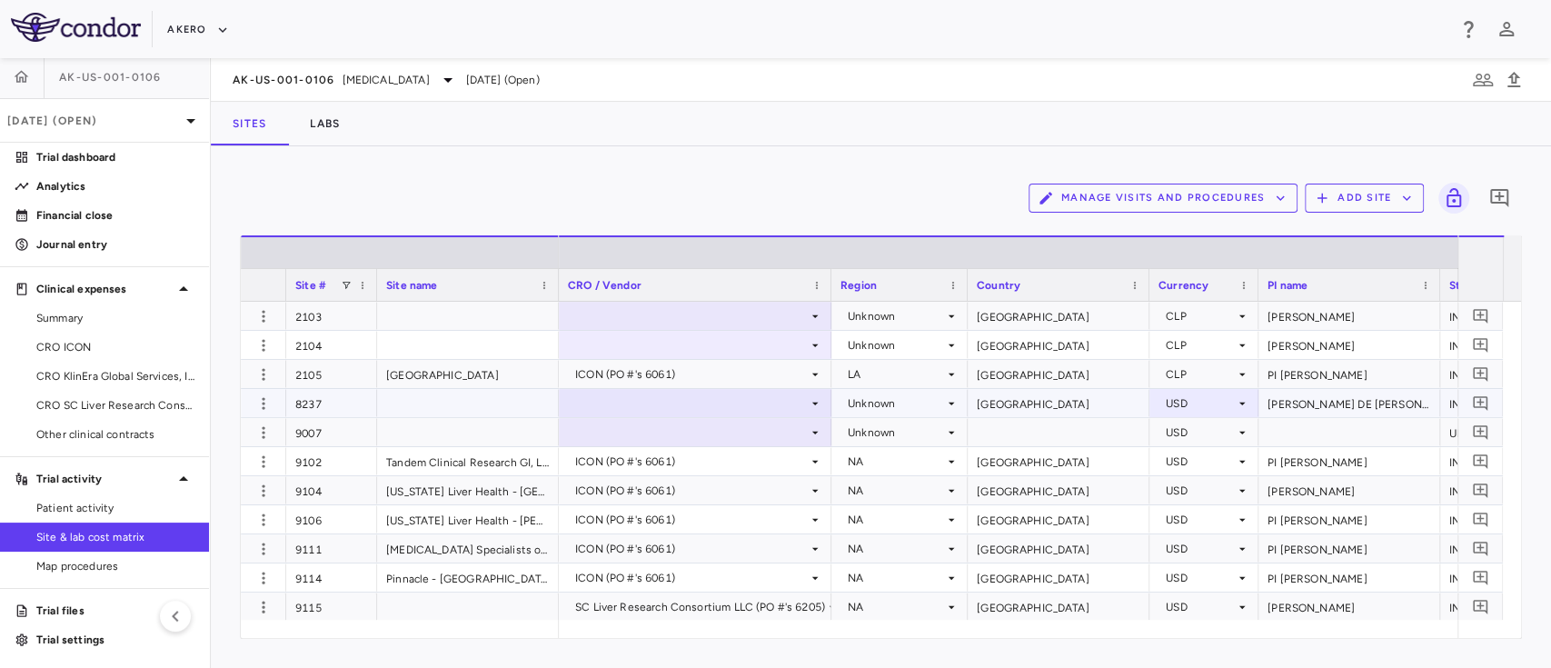
click at [899, 403] on div "Unknown" at bounding box center [896, 403] width 96 height 29
click at [820, 184] on div at bounding box center [775, 334] width 1551 height 668
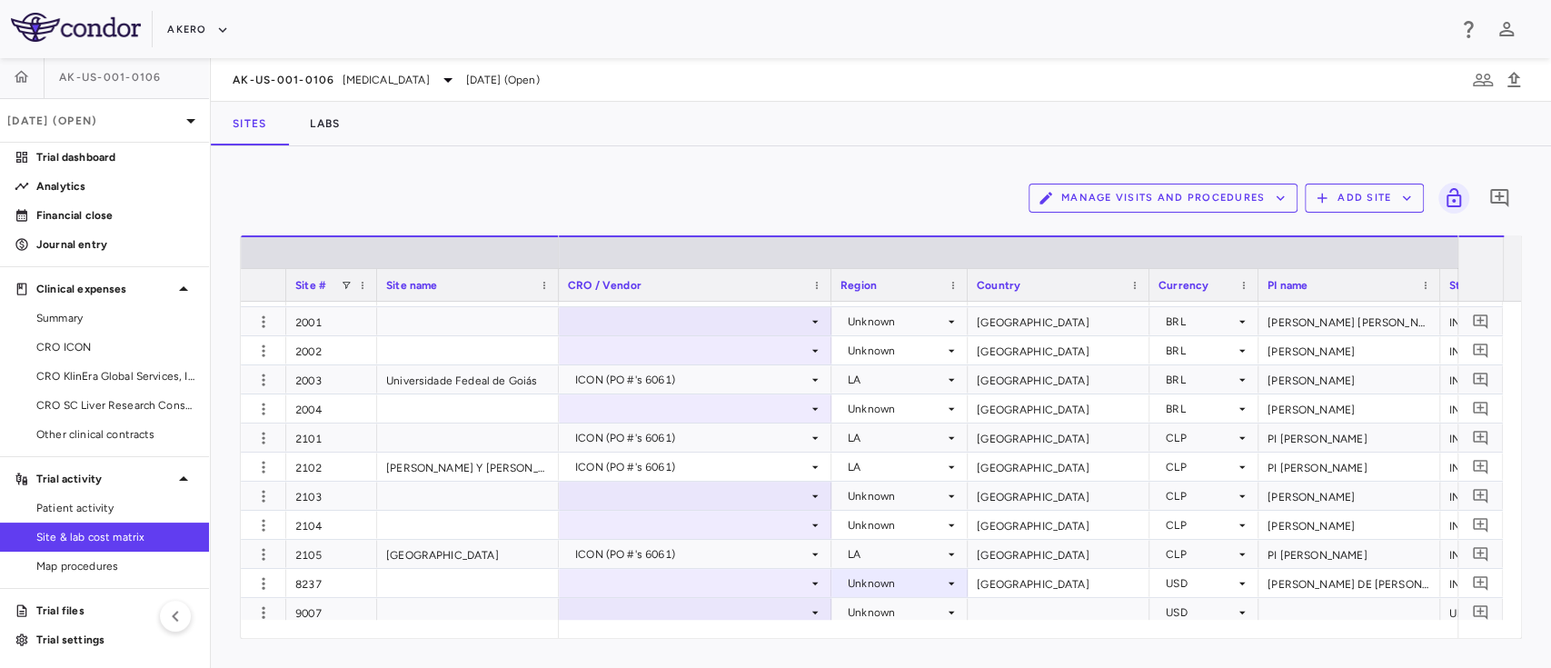
scroll to position [6477, 0]
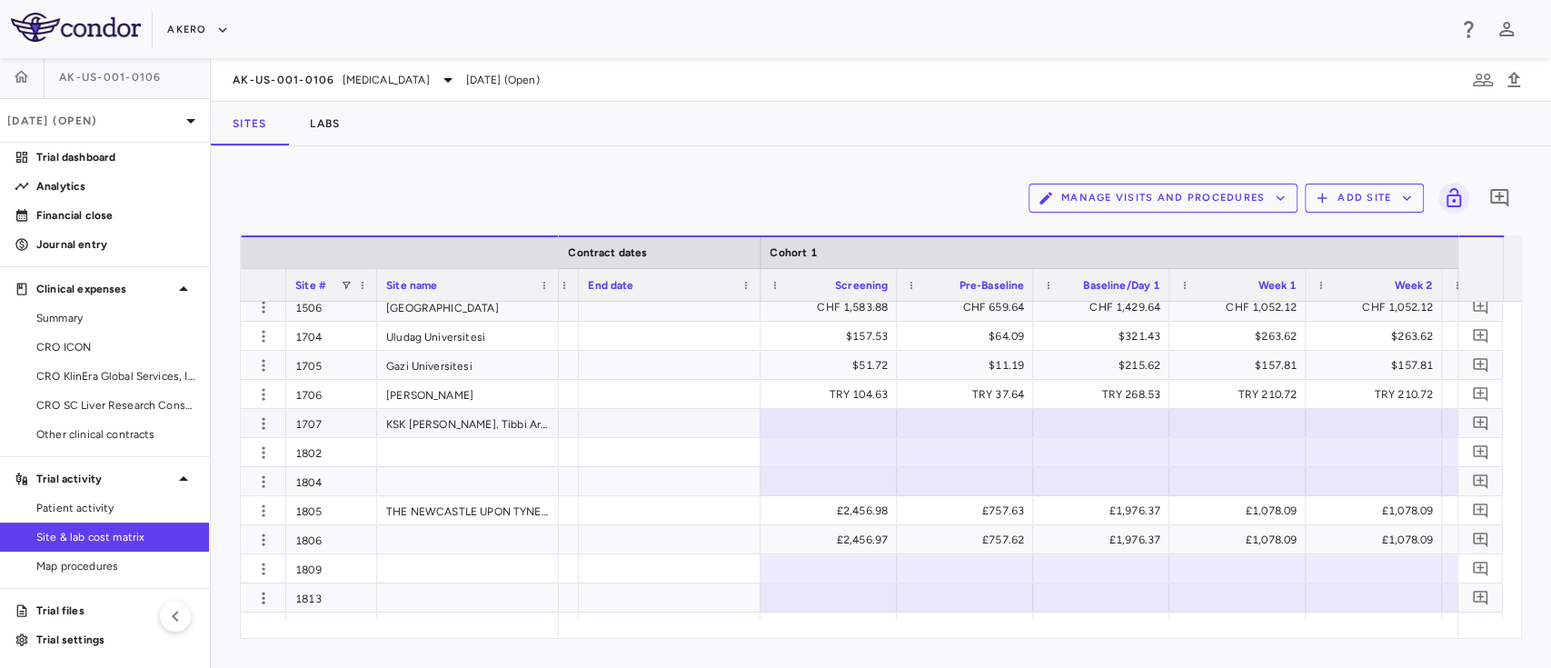
click at [669, 431] on div at bounding box center [670, 423] width 182 height 28
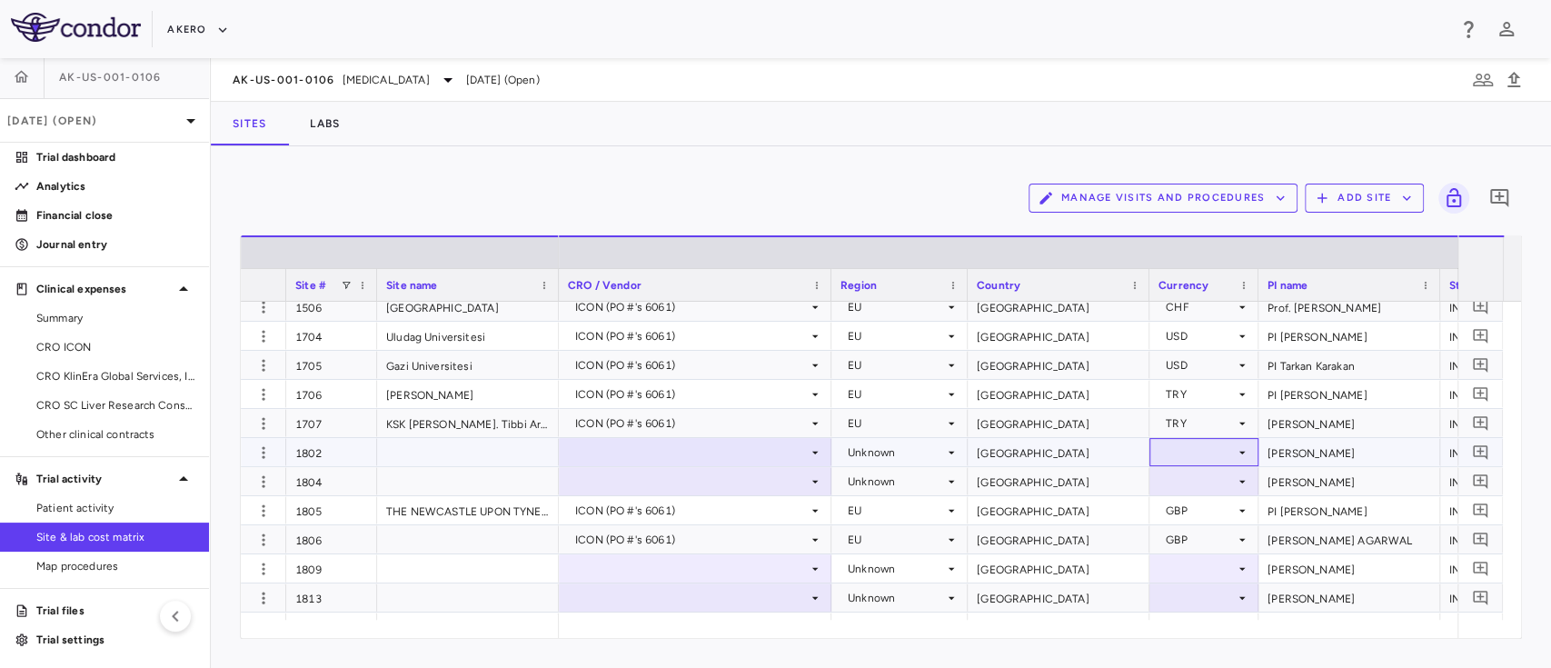
click at [1213, 448] on div at bounding box center [1203, 452] width 91 height 26
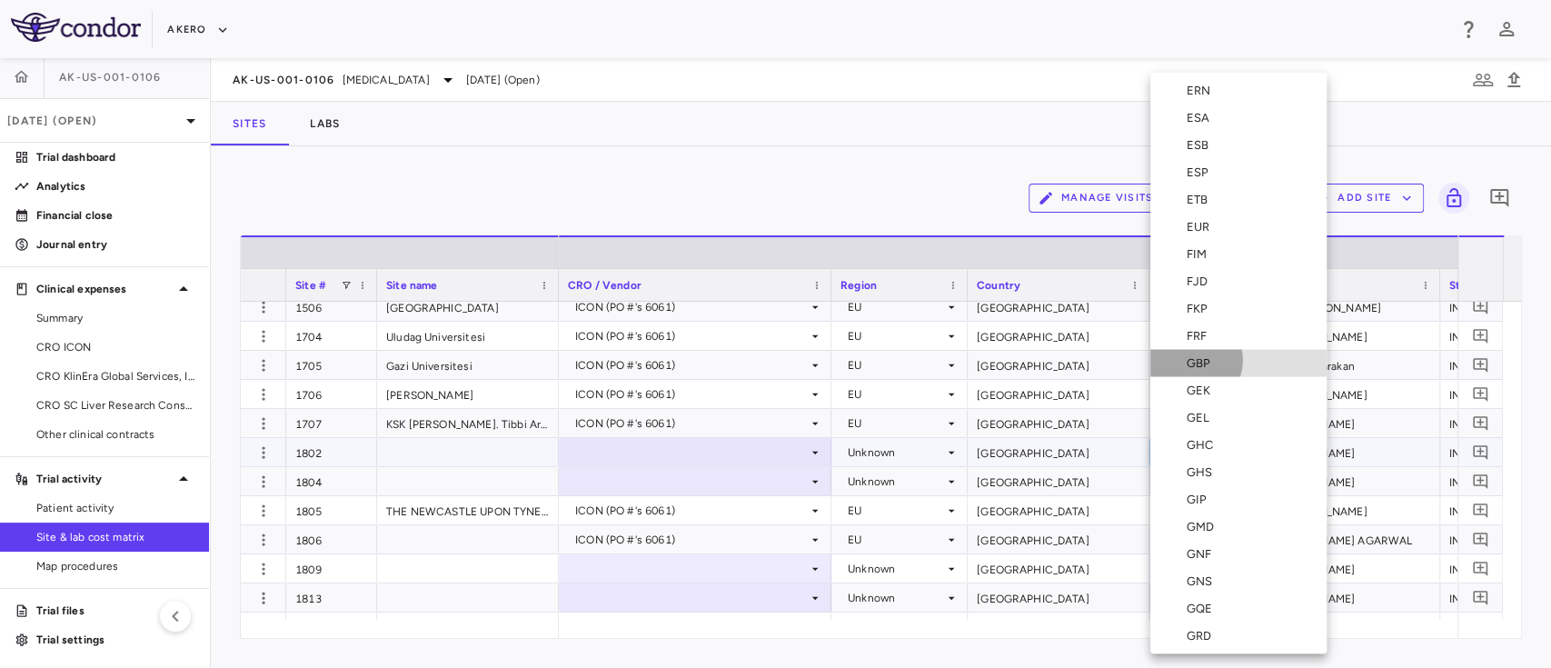
click at [1192, 360] on div "GBP" at bounding box center [1202, 363] width 31 height 16
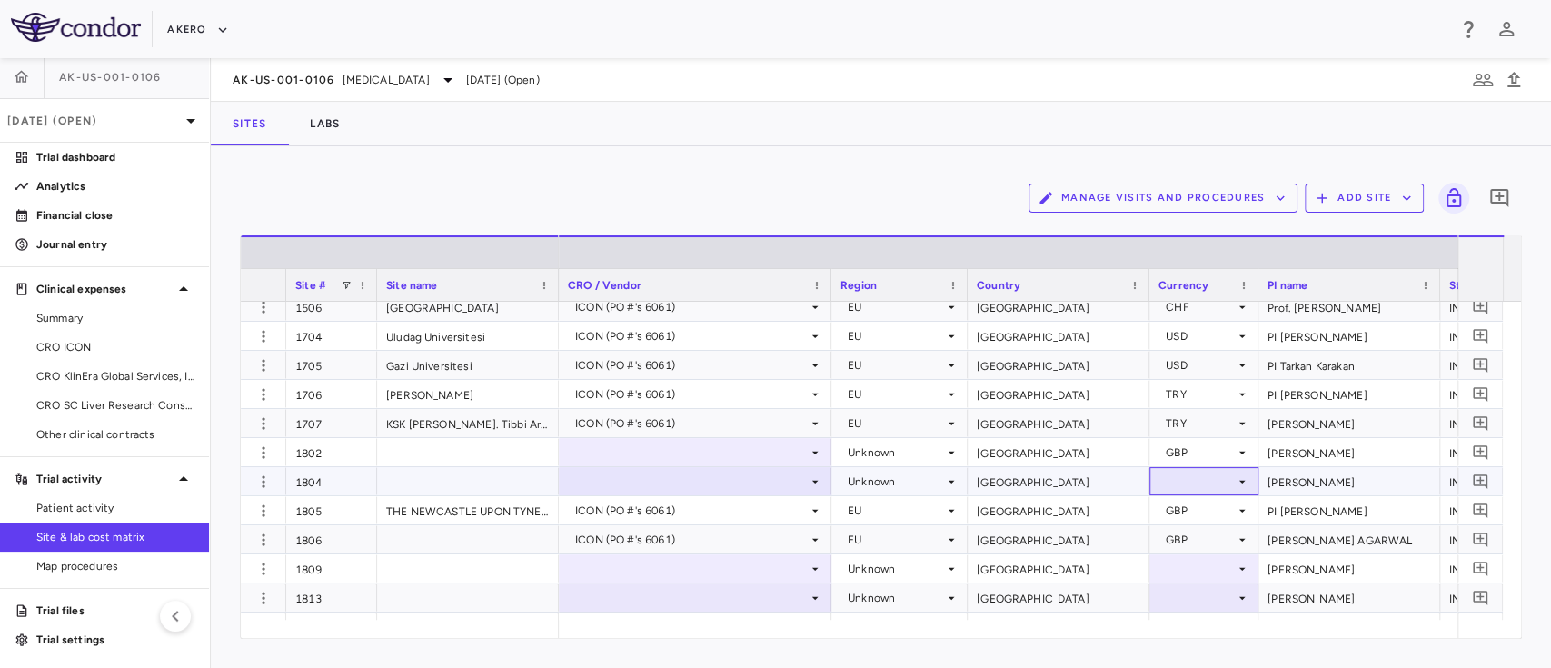
click at [1216, 490] on div at bounding box center [1203, 481] width 91 height 26
click at [1204, 366] on div "USD" at bounding box center [1200, 365] width 69 height 29
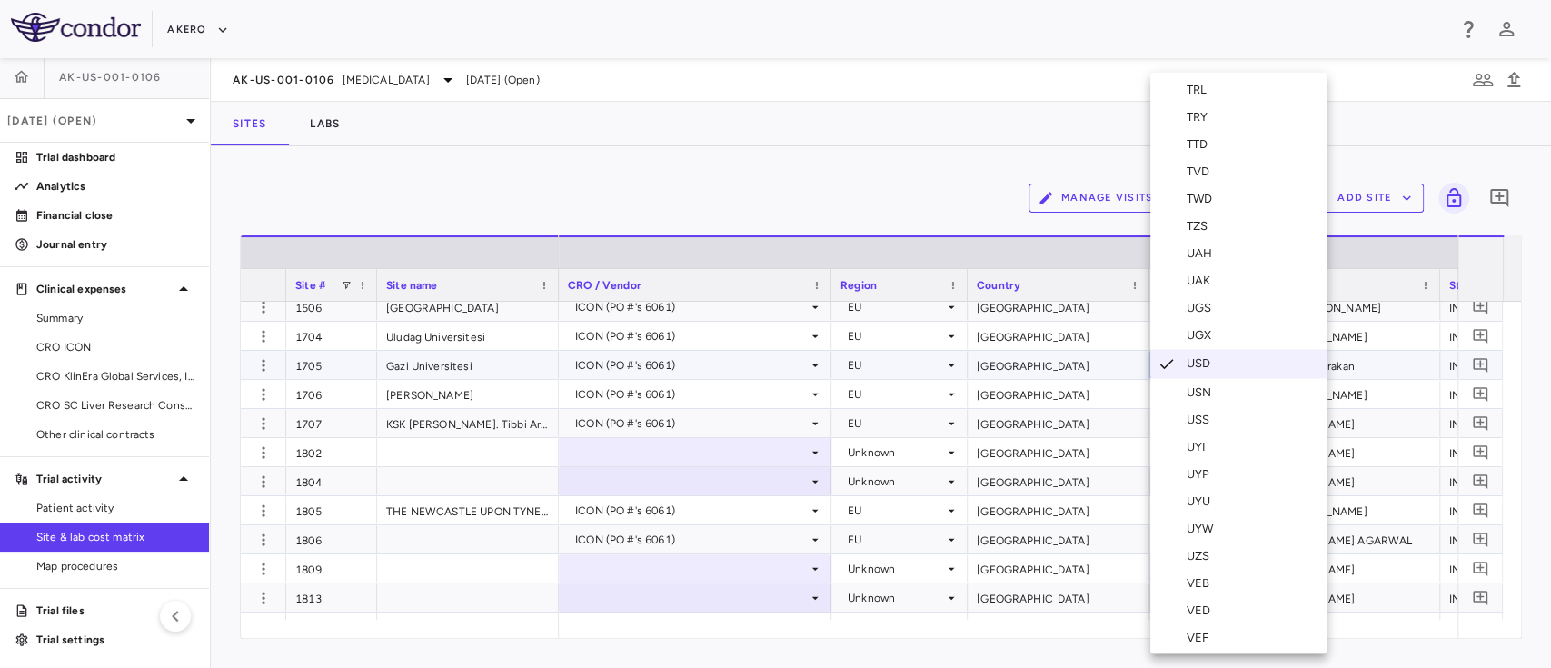
click at [836, 172] on div at bounding box center [775, 334] width 1551 height 668
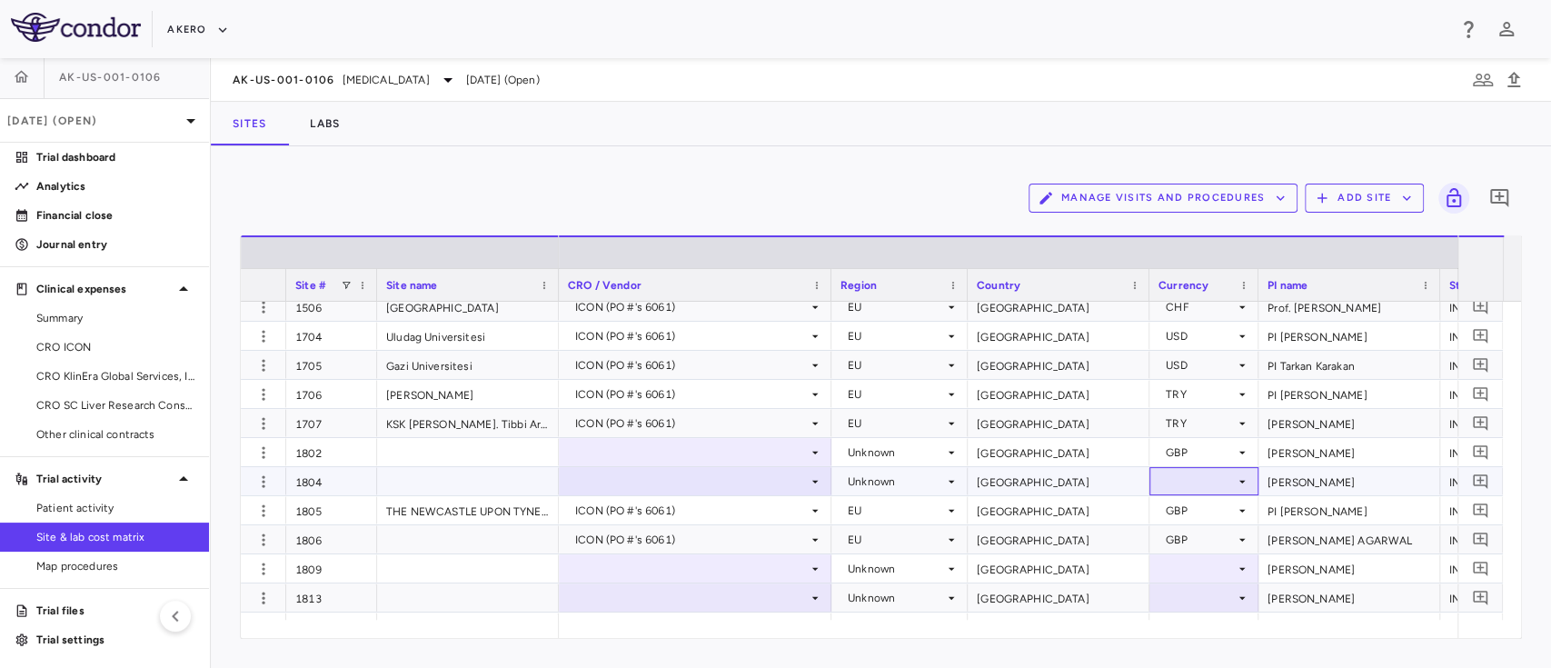
click at [1192, 484] on div at bounding box center [1203, 481] width 91 height 26
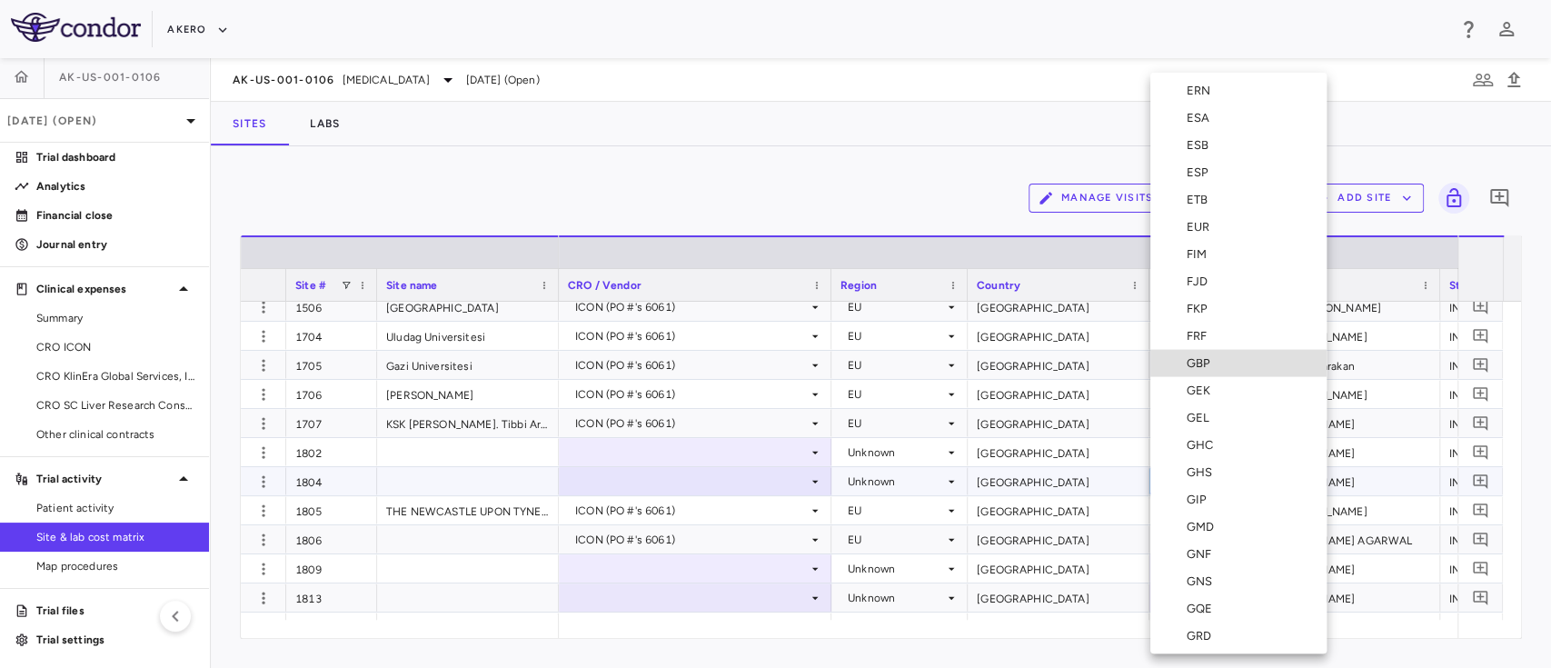
click at [1197, 366] on div "GBP" at bounding box center [1202, 363] width 31 height 16
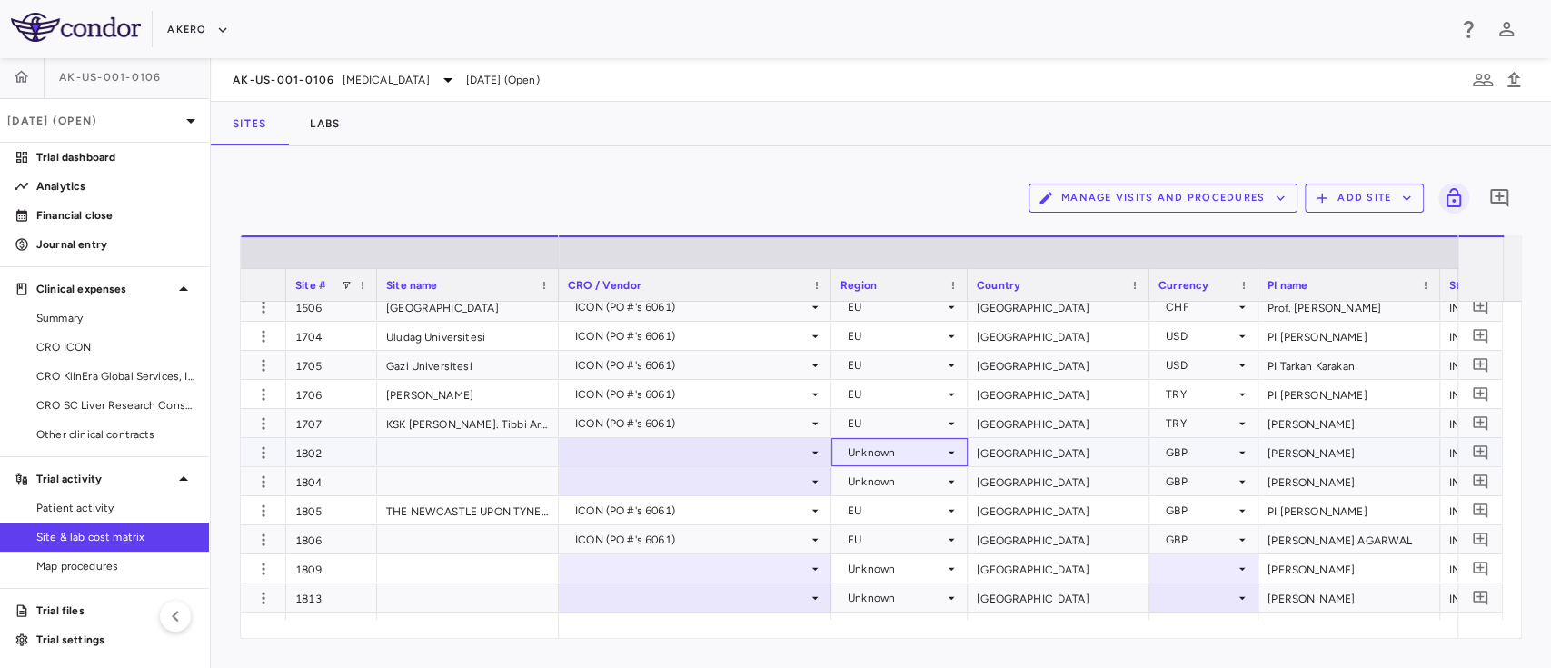
click at [909, 452] on div "Unknown" at bounding box center [896, 452] width 96 height 29
click at [866, 462] on div at bounding box center [775, 334] width 1551 height 668
click at [1193, 418] on div "TRY" at bounding box center [1200, 423] width 69 height 29
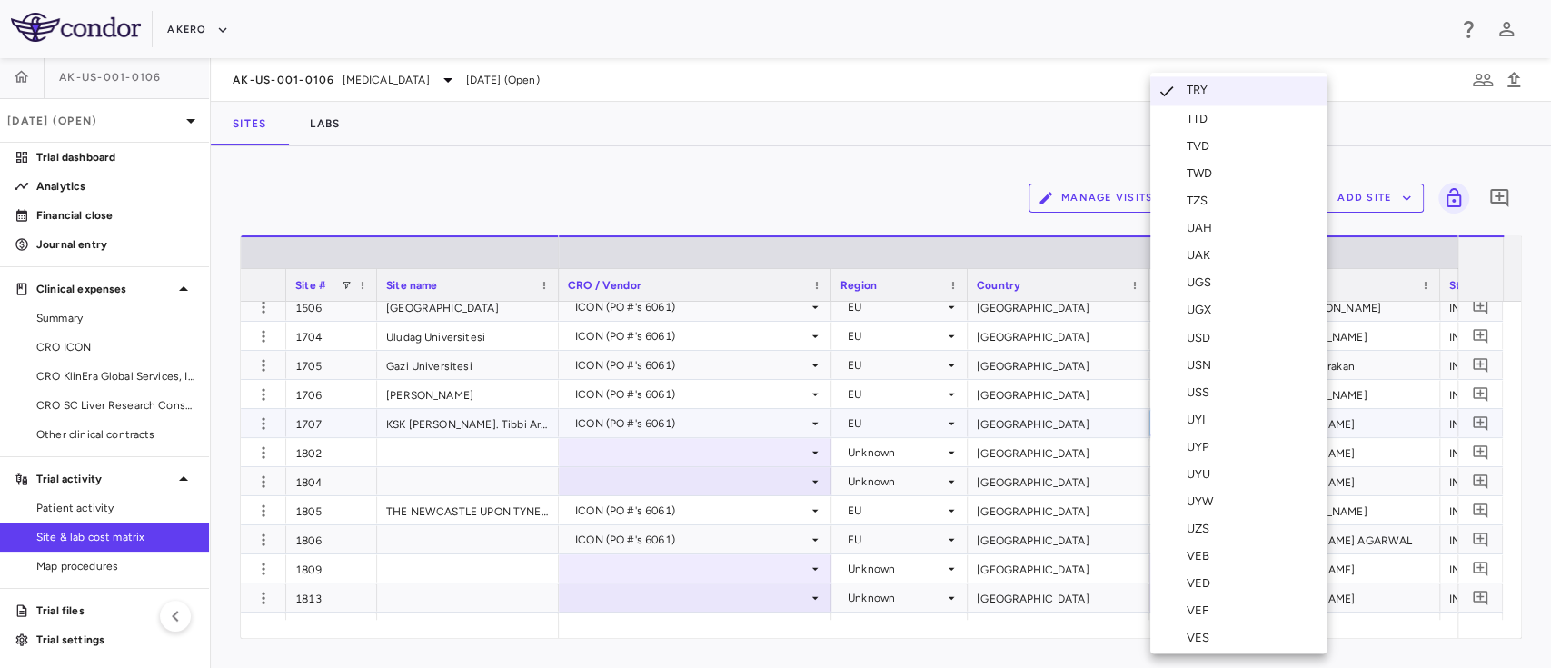
scroll to position [6695, 0]
drag, startPoint x: 1257, startPoint y: 530, endPoint x: 1254, endPoint y: 521, distance: 9.8
click at [1254, 521] on div "Select ADP AED AFA AFN ALK ALL AMD ANG AOA AOK AON AOR ARA ARL ARM ARP ARS ATS …" at bounding box center [775, 334] width 1551 height 668
click at [1195, 412] on div "USD" at bounding box center [1202, 407] width 31 height 16
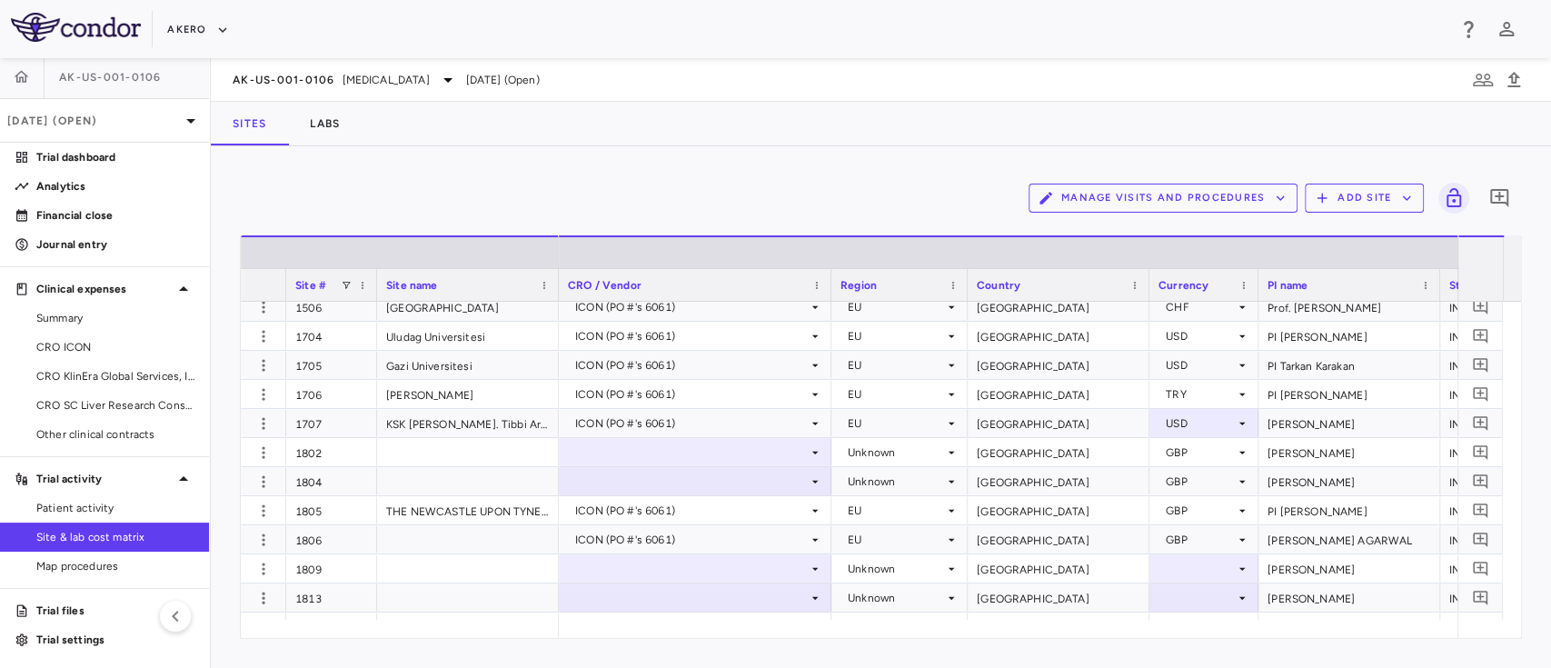
drag, startPoint x: 599, startPoint y: 638, endPoint x: 648, endPoint y: 645, distance: 49.6
click at [648, 645] on div "Manage Visits and Procedures Add Site 0 Drag here to set row groups Drag here t…" at bounding box center [881, 407] width 1340 height 522
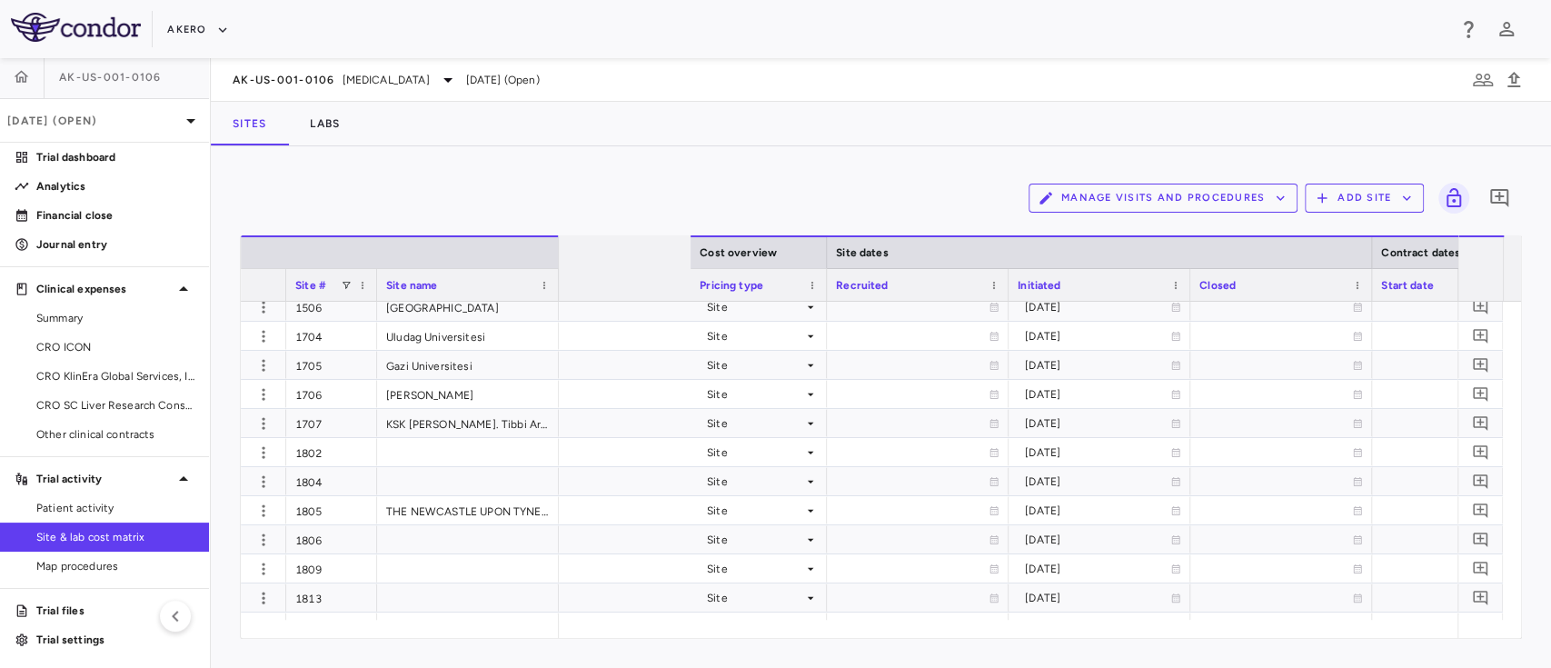
scroll to position [0, 2374]
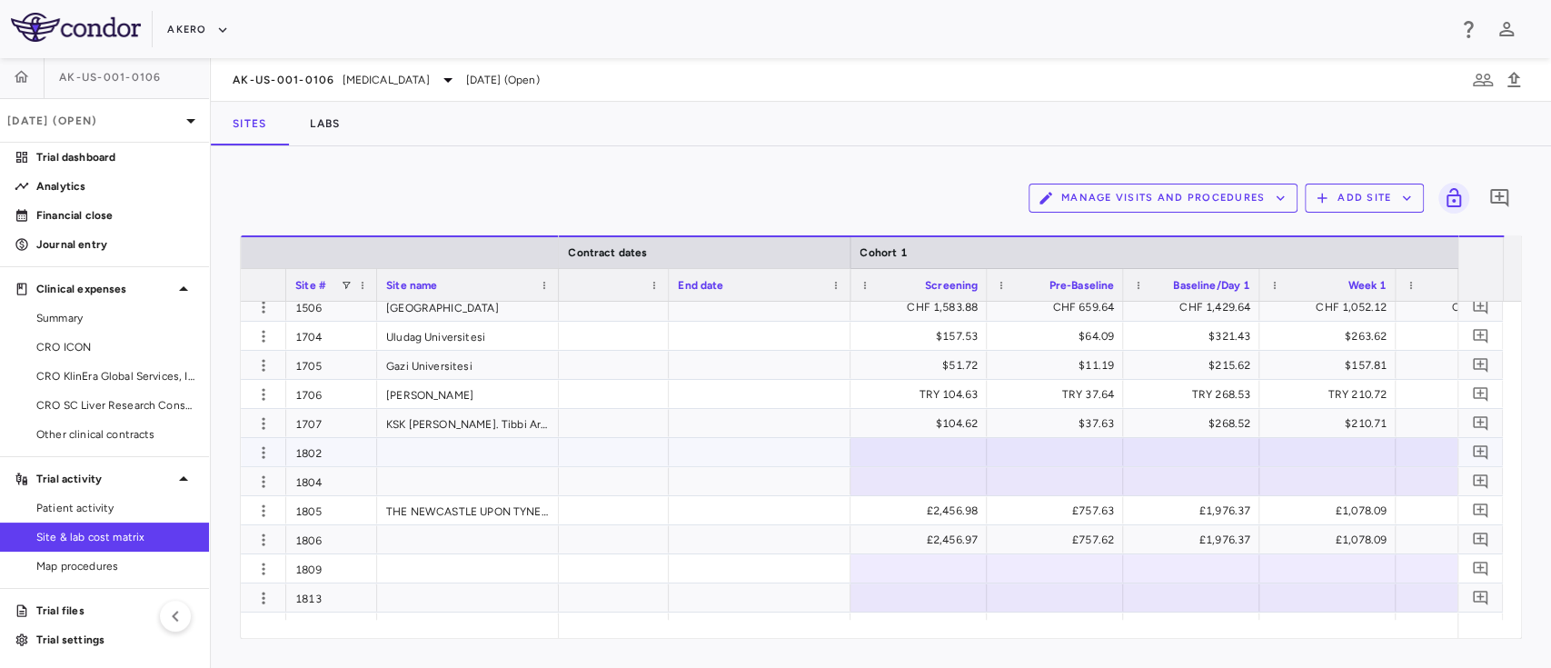
click at [929, 453] on div at bounding box center [919, 452] width 118 height 26
click at [792, 440] on div at bounding box center [760, 452] width 182 height 28
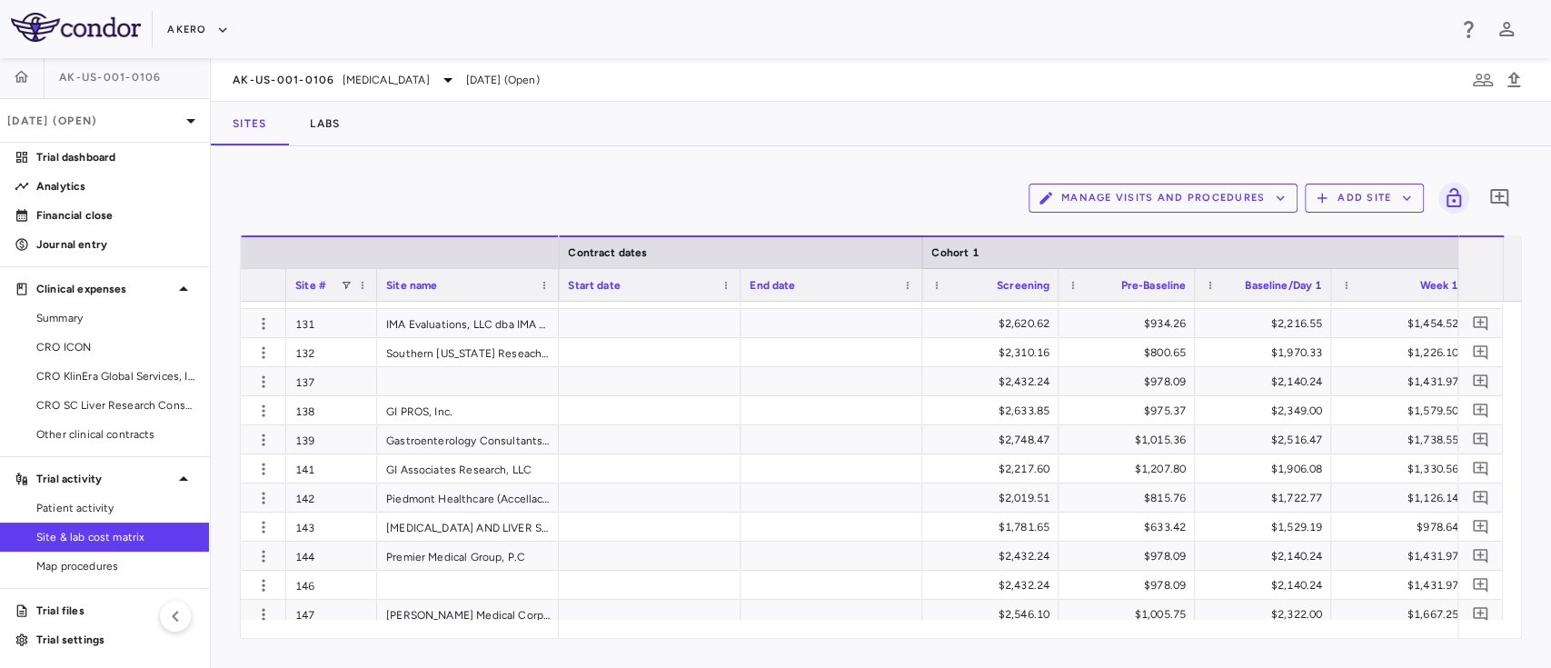
scroll to position [580, 0]
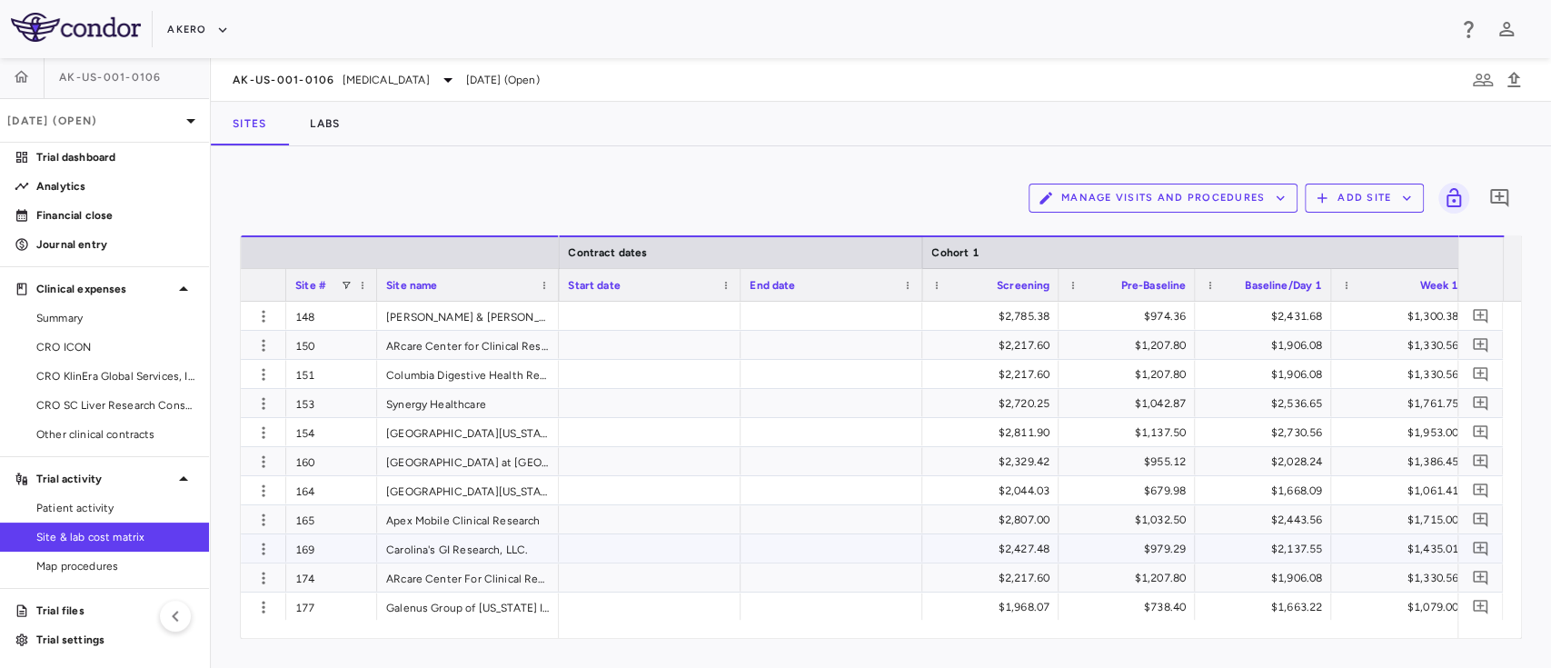
click at [853, 549] on div at bounding box center [831, 548] width 182 height 28
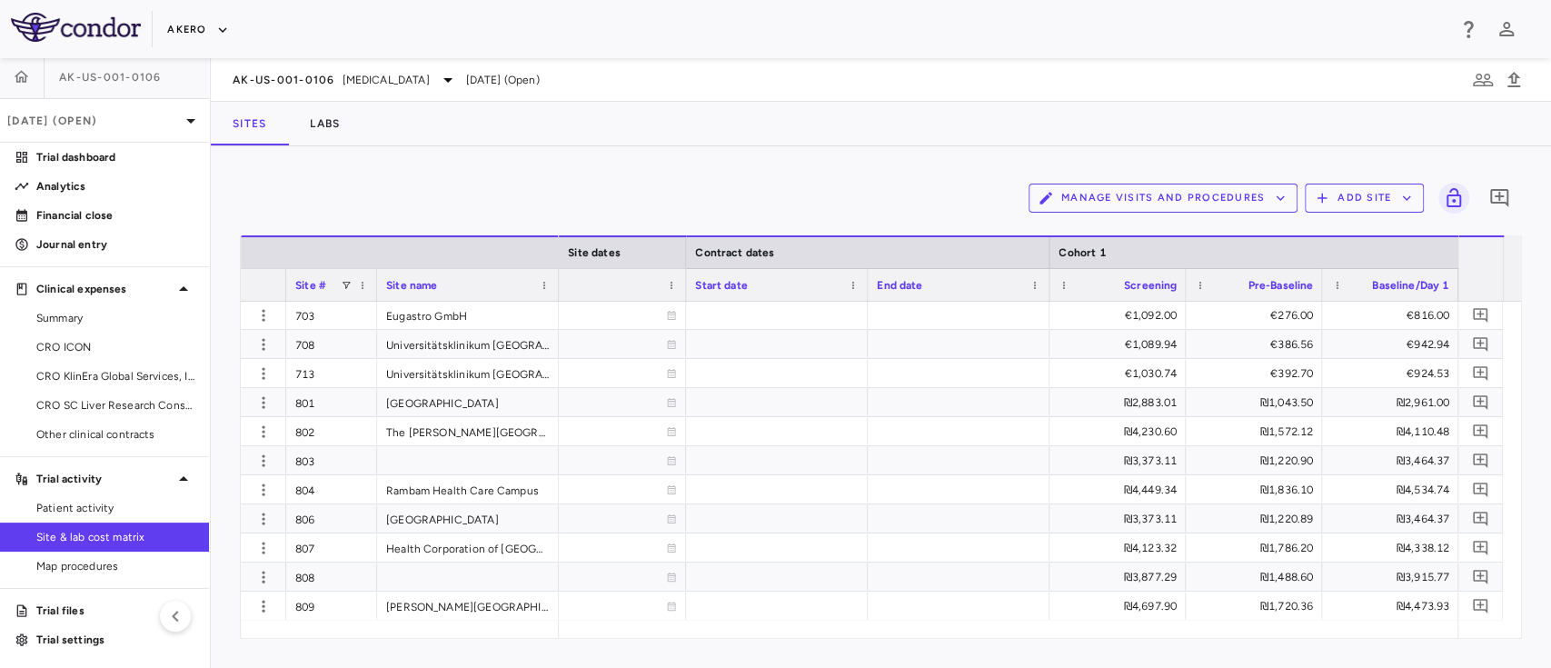
scroll to position [4391, 0]
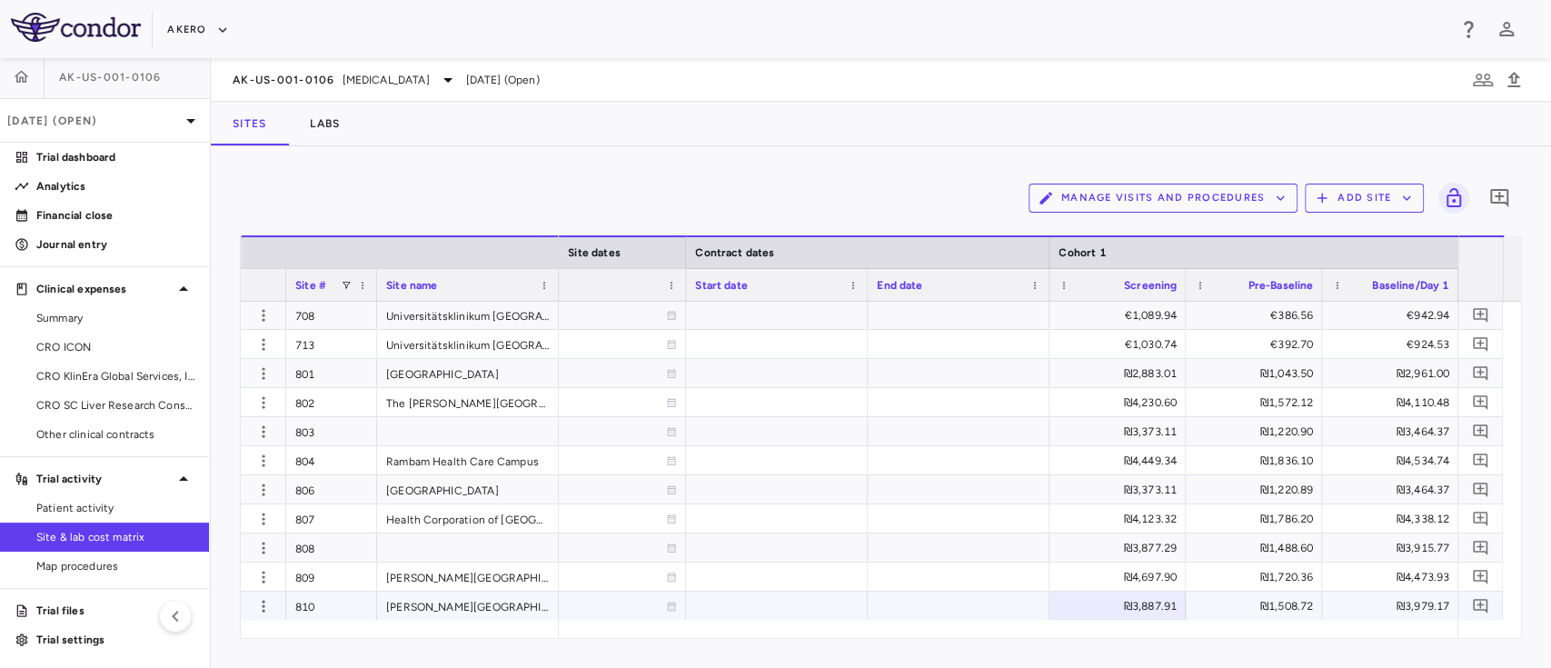
click at [979, 607] on div at bounding box center [959, 605] width 182 height 28
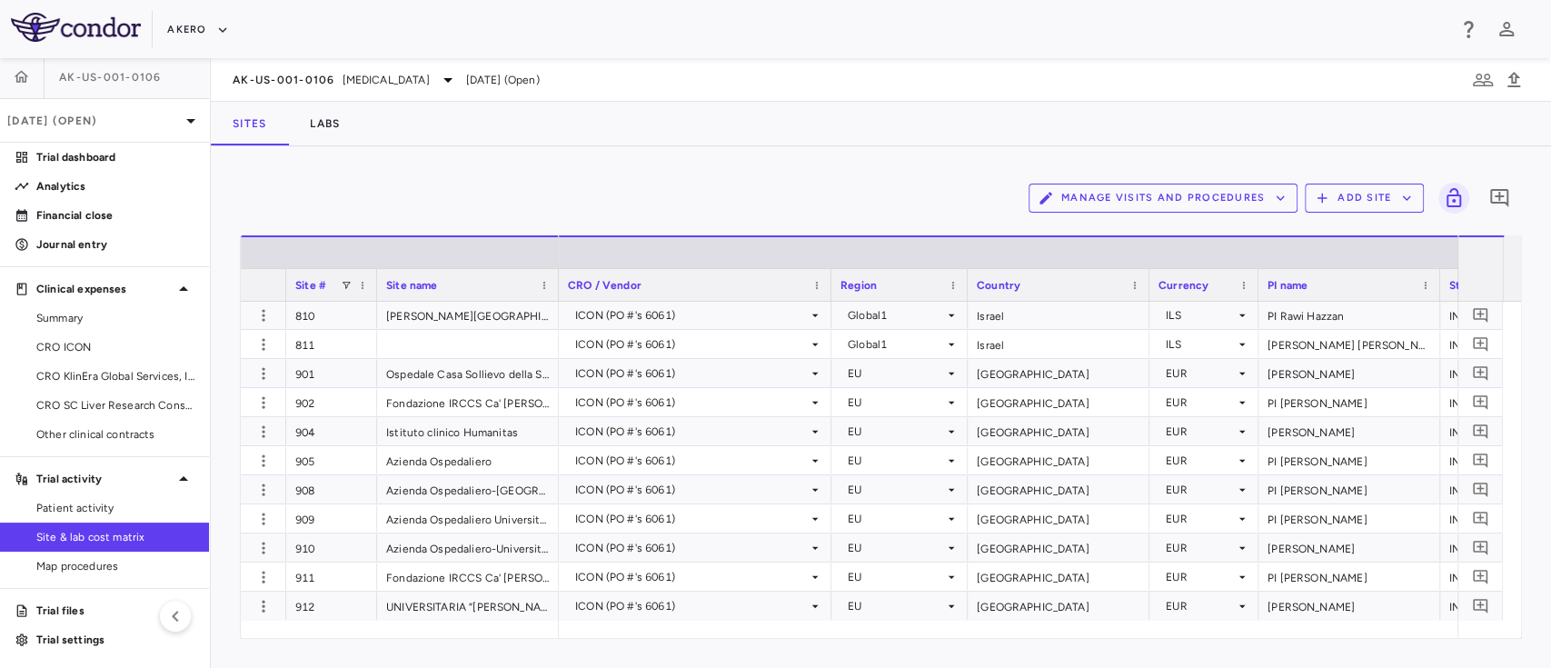
scroll to position [0, 2253]
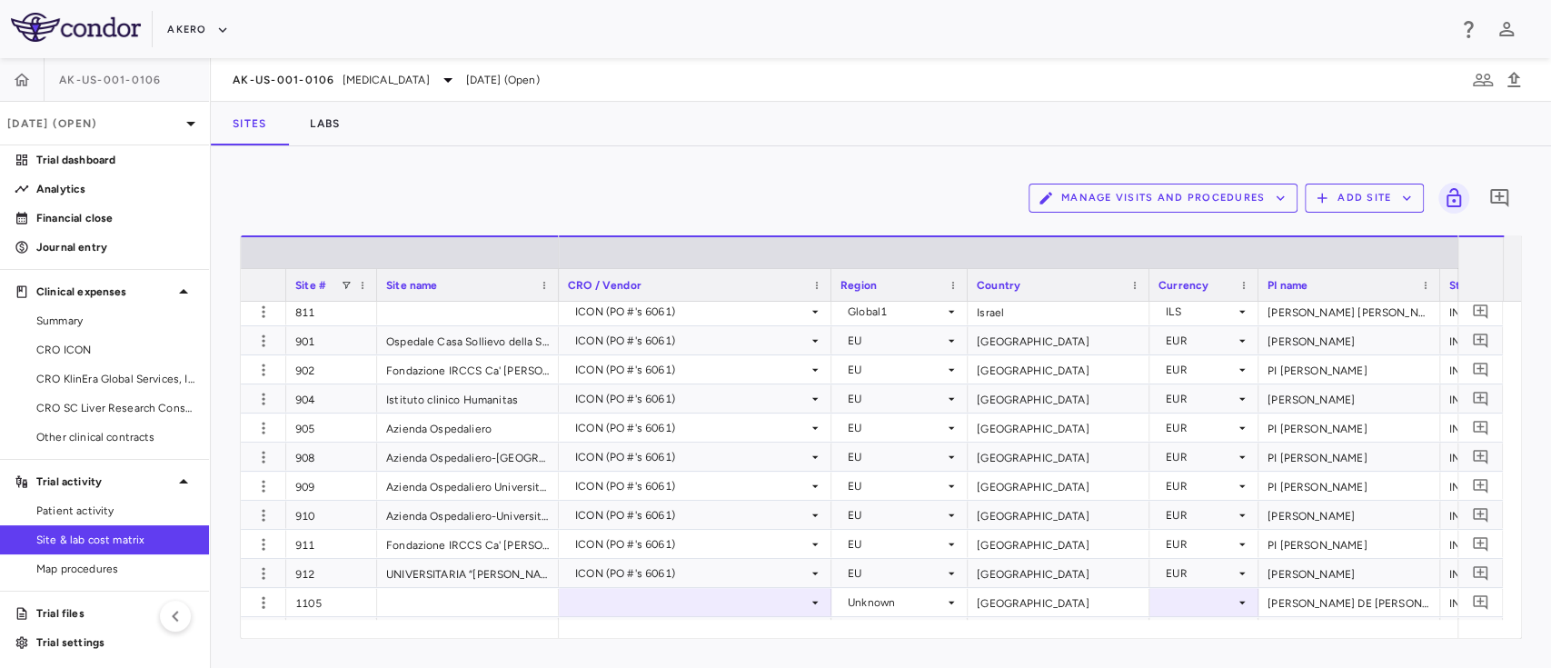
scroll to position [4740, 0]
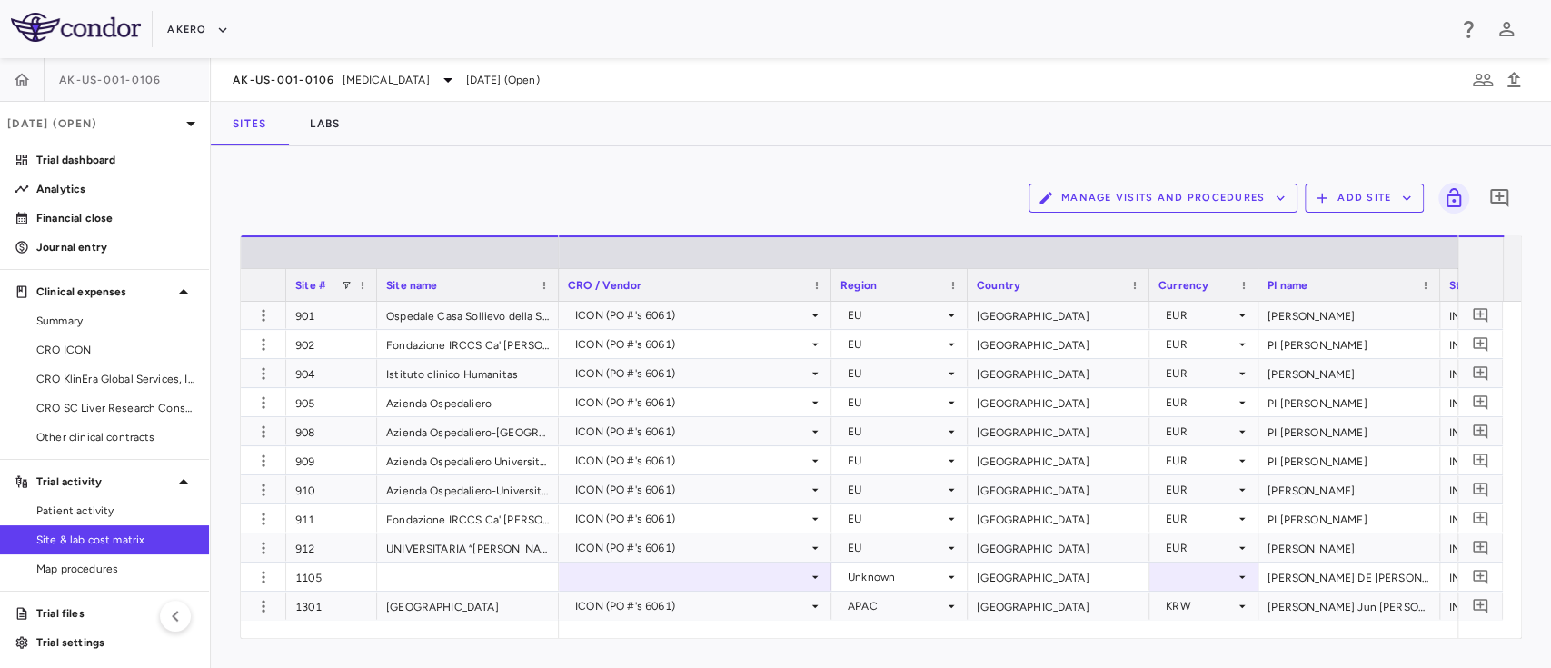
drag, startPoint x: 593, startPoint y: 638, endPoint x: 652, endPoint y: 644, distance: 59.4
click at [652, 644] on div "Manage Visits and Procedures Add Site 0 Drag here to set row groups Drag here t…" at bounding box center [881, 407] width 1340 height 522
drag, startPoint x: 635, startPoint y: 640, endPoint x: 697, endPoint y: 641, distance: 61.8
click at [697, 641] on div "Manage Visits and Procedures Add Site 0 Drag here to set row groups Drag here t…" at bounding box center [881, 407] width 1340 height 522
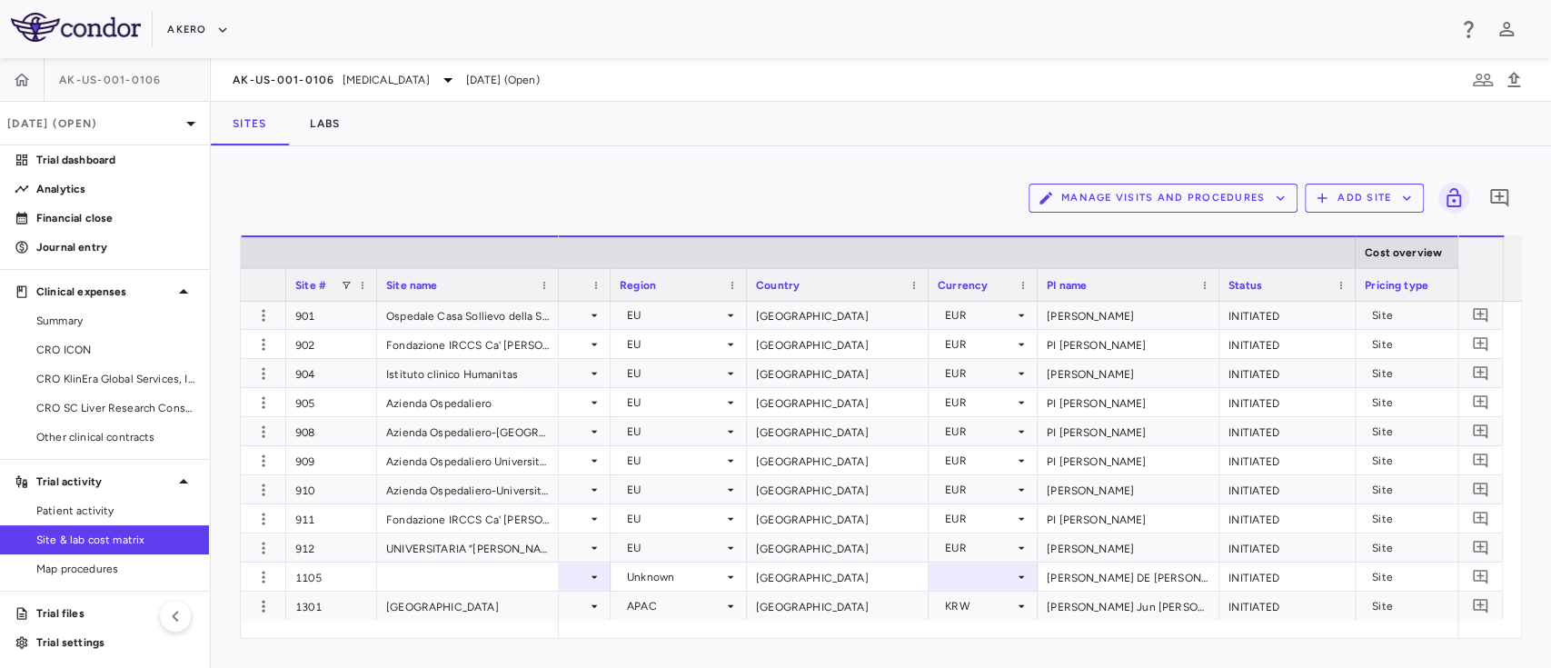
scroll to position [0, 0]
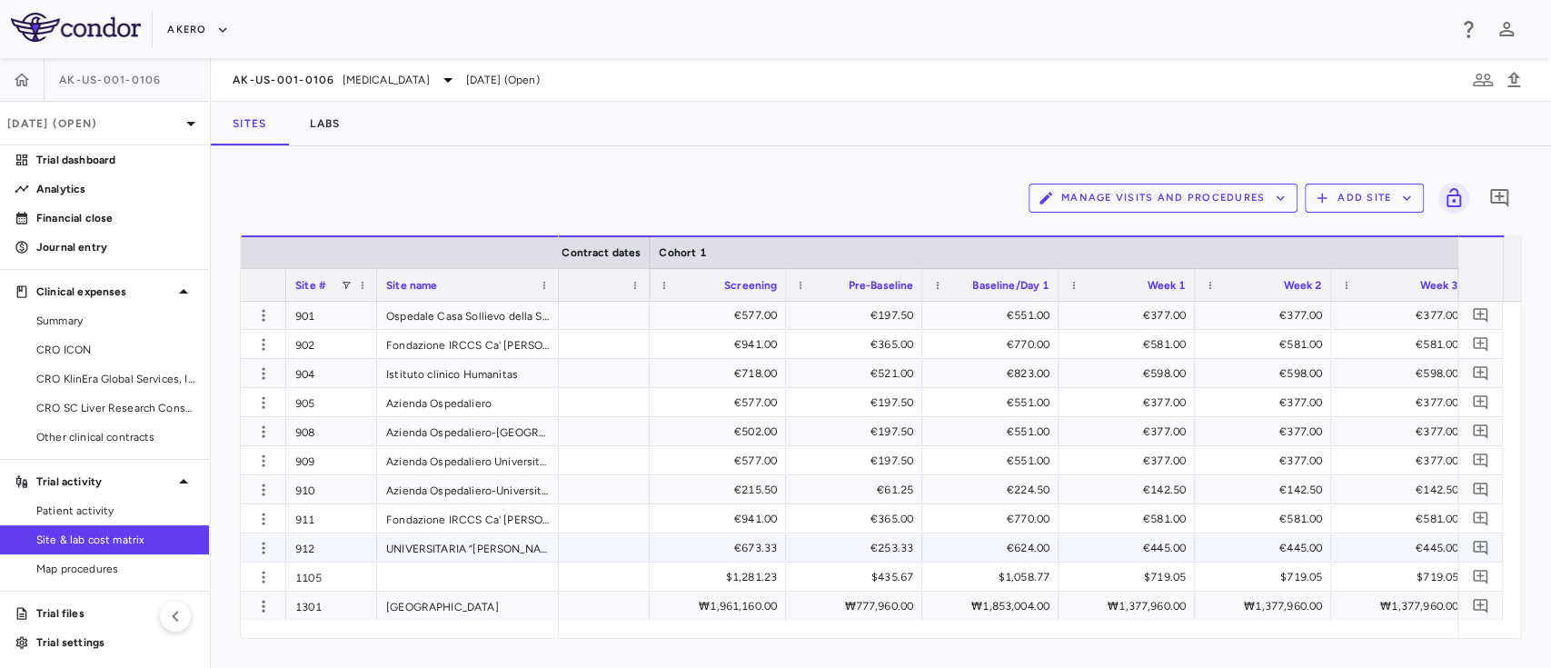
click at [640, 542] on div at bounding box center [559, 547] width 182 height 28
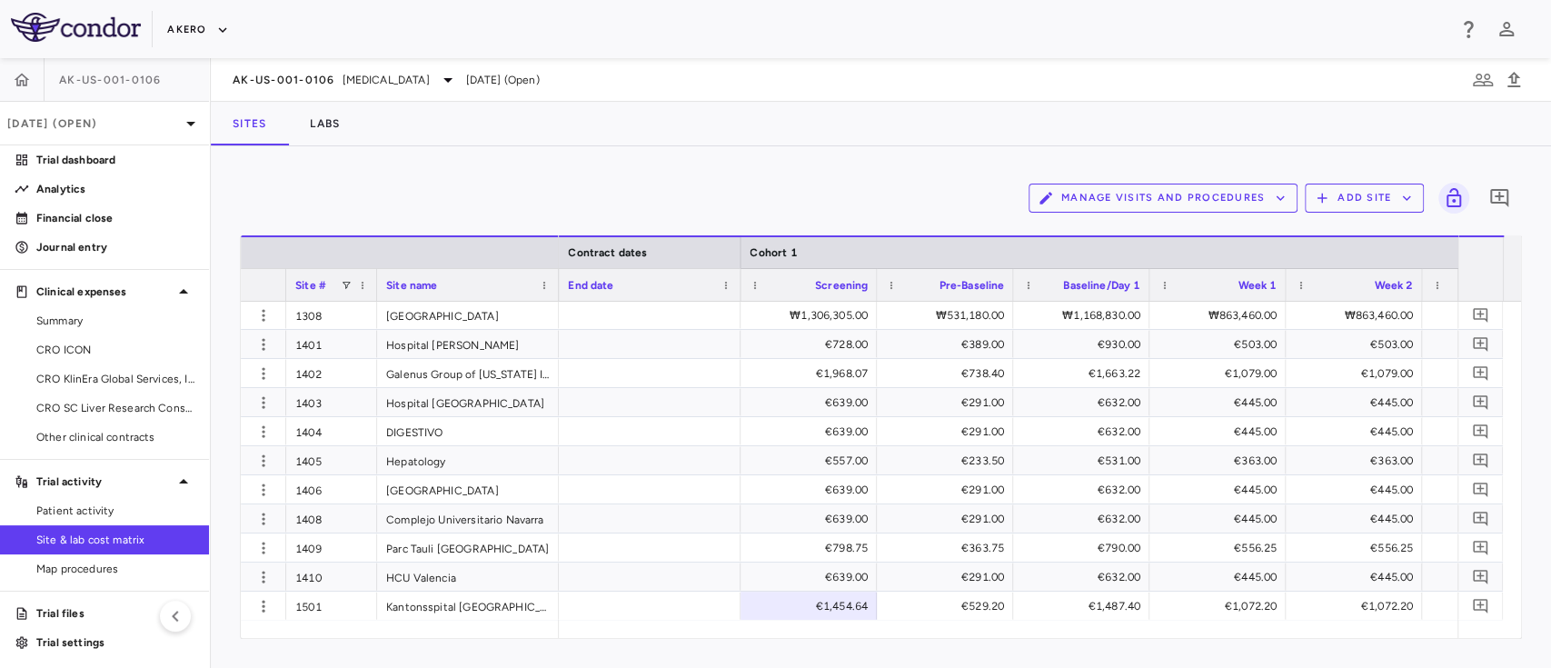
scroll to position [5205, 0]
